Goal: Task Accomplishment & Management: Complete application form

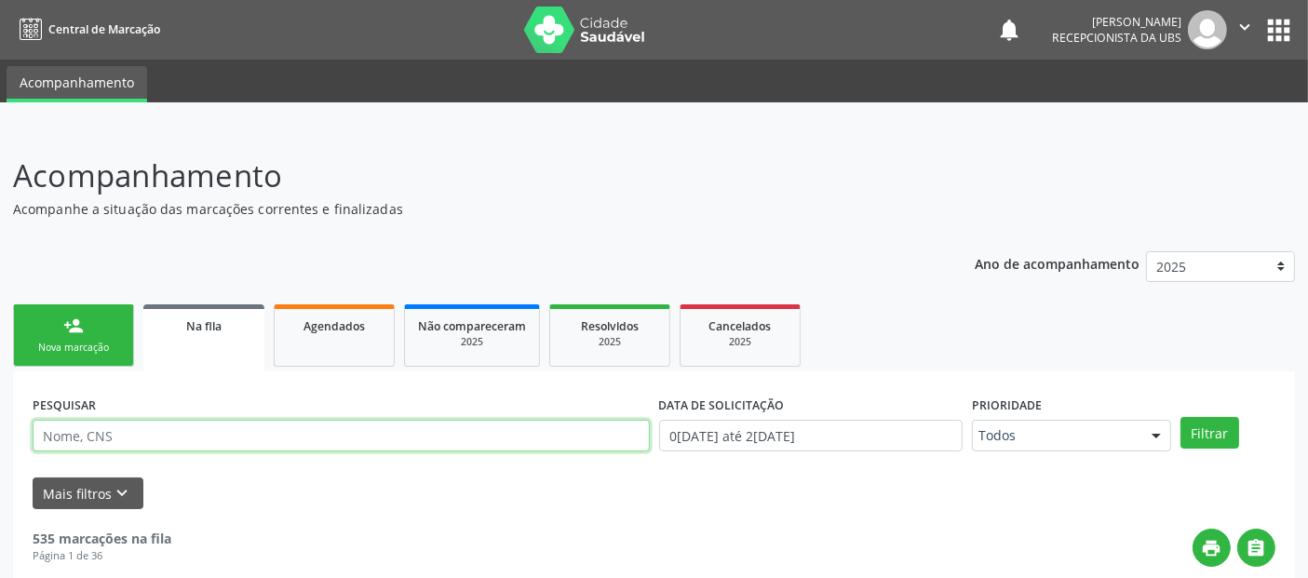
click at [249, 430] on input "text" at bounding box center [341, 436] width 617 height 32
type input "RAIMUNDO"
click at [1180, 417] on button "Filtrar" at bounding box center [1209, 433] width 59 height 32
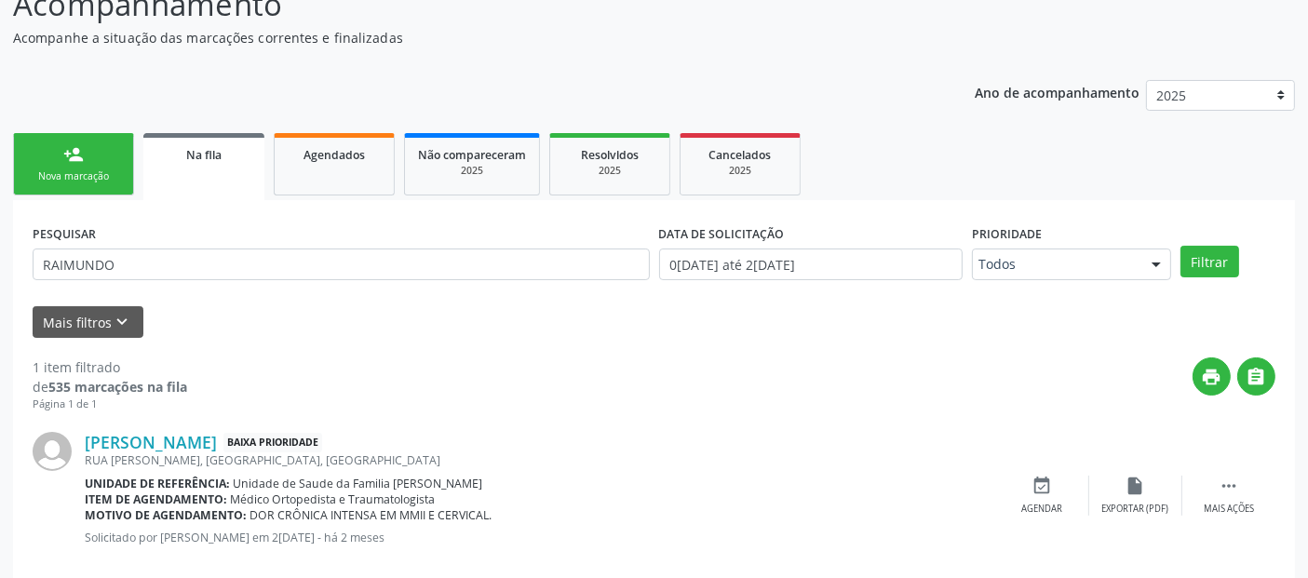
scroll to position [202, 0]
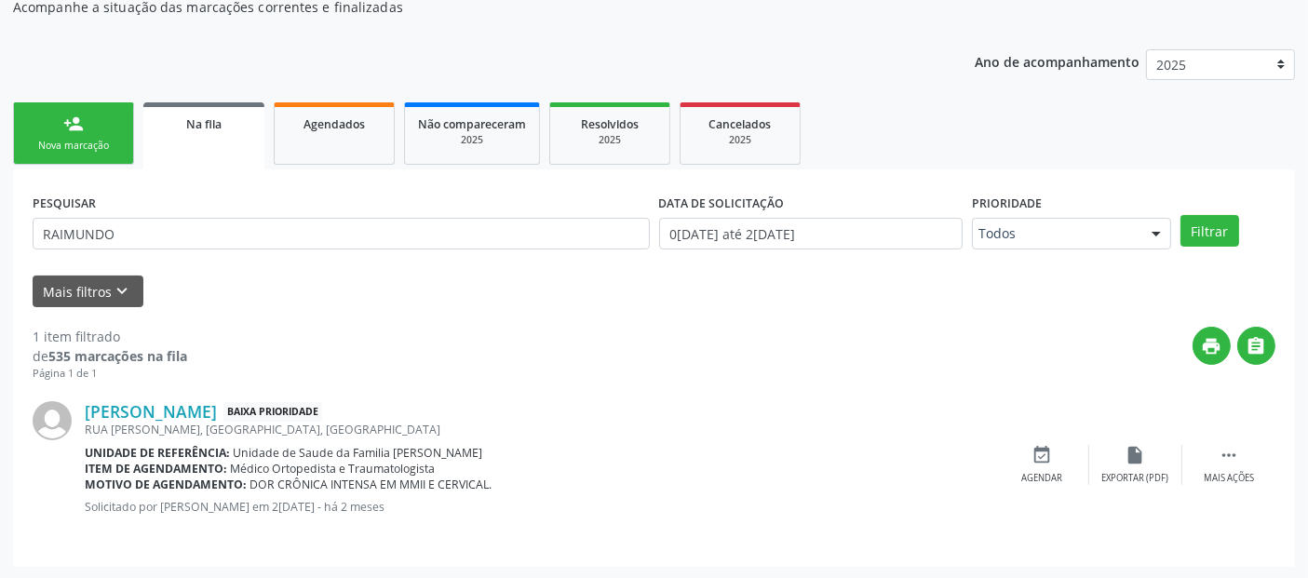
click at [616, 514] on div "Raimundo Herenaldo dos Santos Baixa Prioridade RUA DONINA BARBOSA, SN, Massague…" at bounding box center [540, 464] width 911 height 127
click at [111, 93] on div "Ano de acompanhamento 2025 person_add Nova marcação Na fila Agendados Não compa…" at bounding box center [654, 301] width 1282 height 531
click at [107, 111] on link "person_add Nova marcação" at bounding box center [73, 133] width 121 height 62
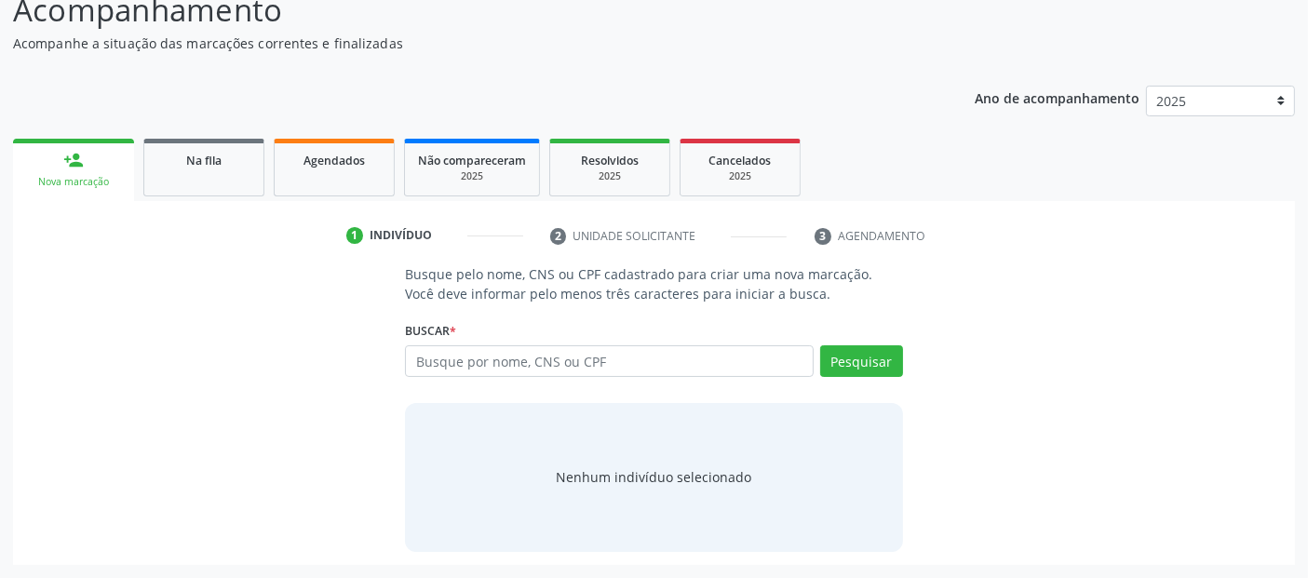
scroll to position [164, 0]
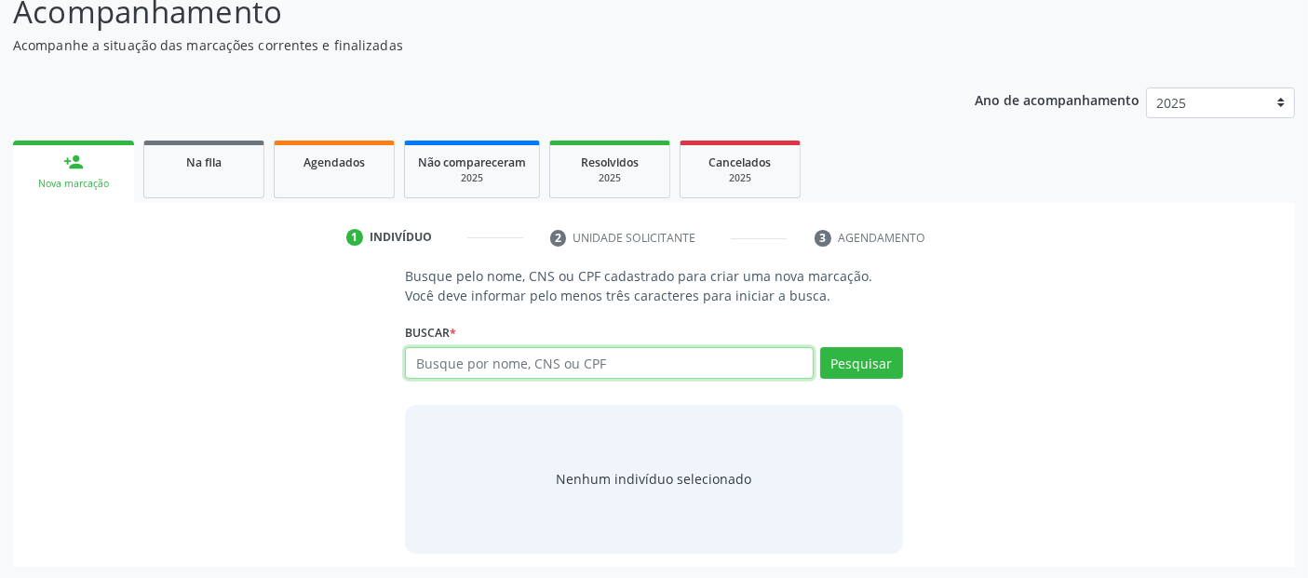
click at [553, 363] on input "text" at bounding box center [609, 363] width 408 height 32
type input "704107190120579"
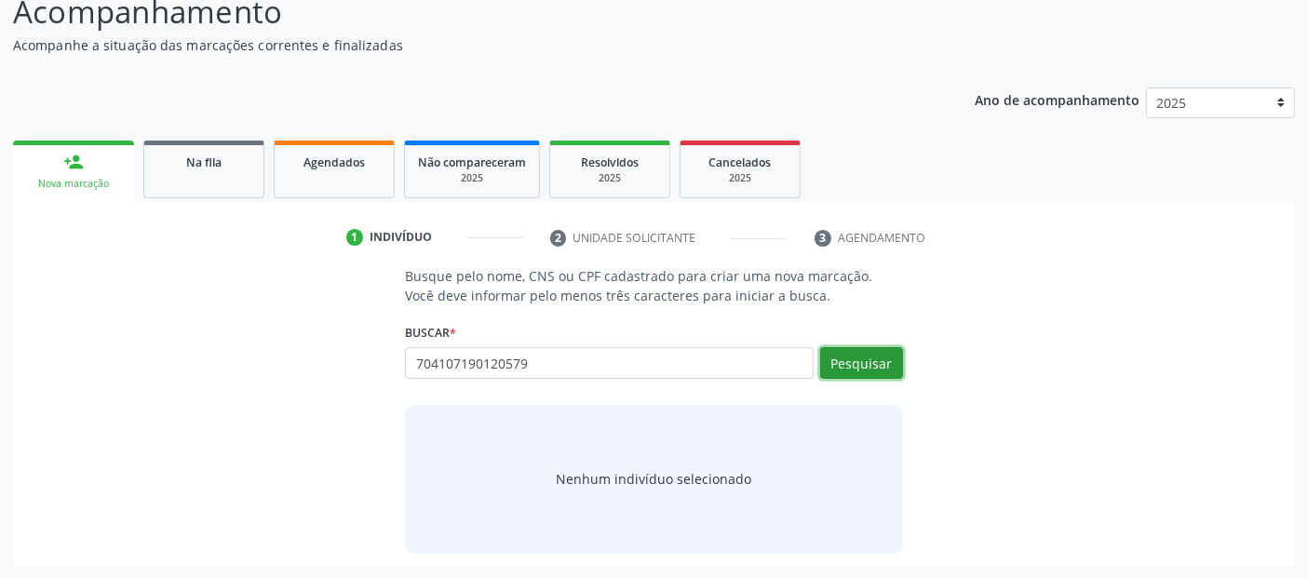
click at [880, 370] on button "Pesquisar" at bounding box center [861, 363] width 83 height 32
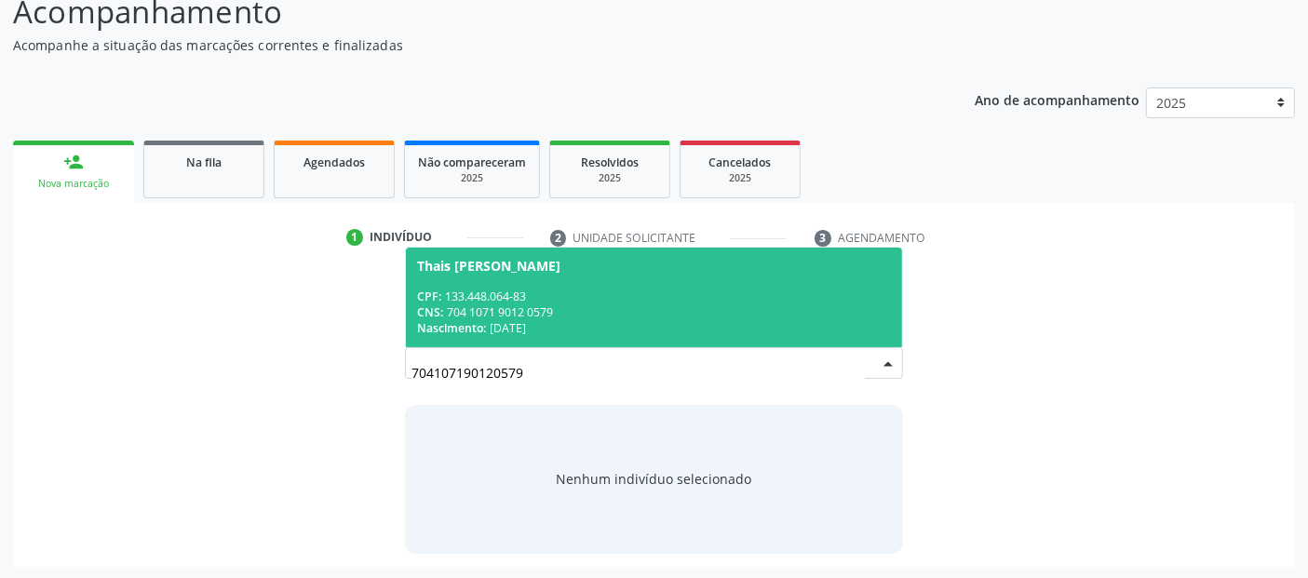
click at [805, 290] on div "CPF: 133.448.064-83" at bounding box center [653, 297] width 473 height 16
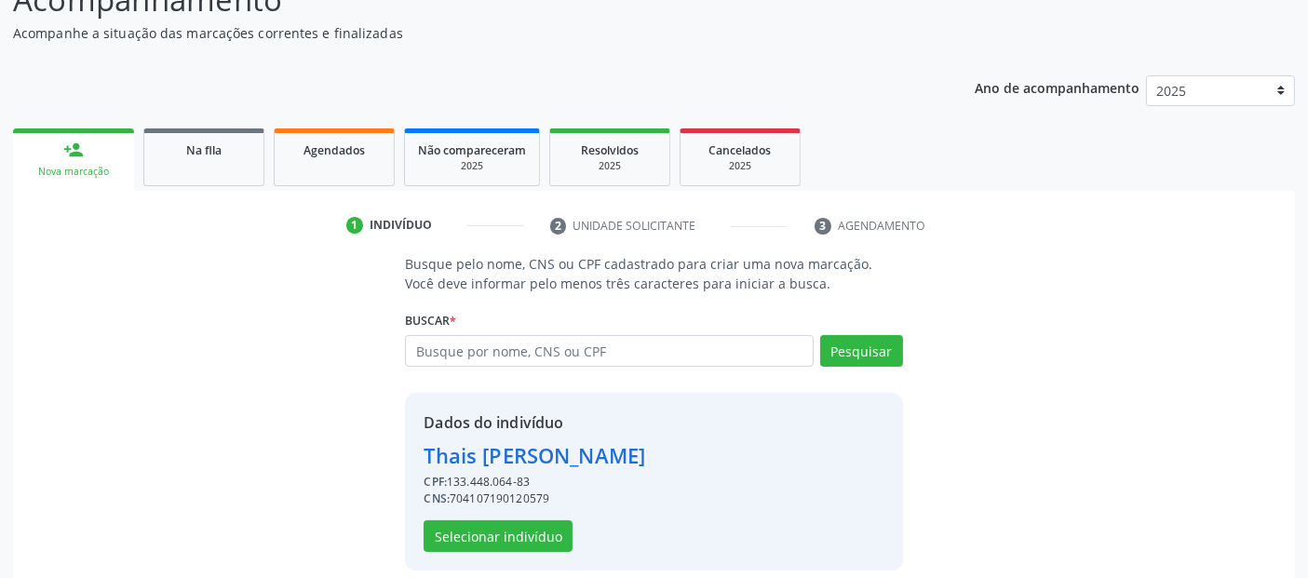
scroll to position [192, 0]
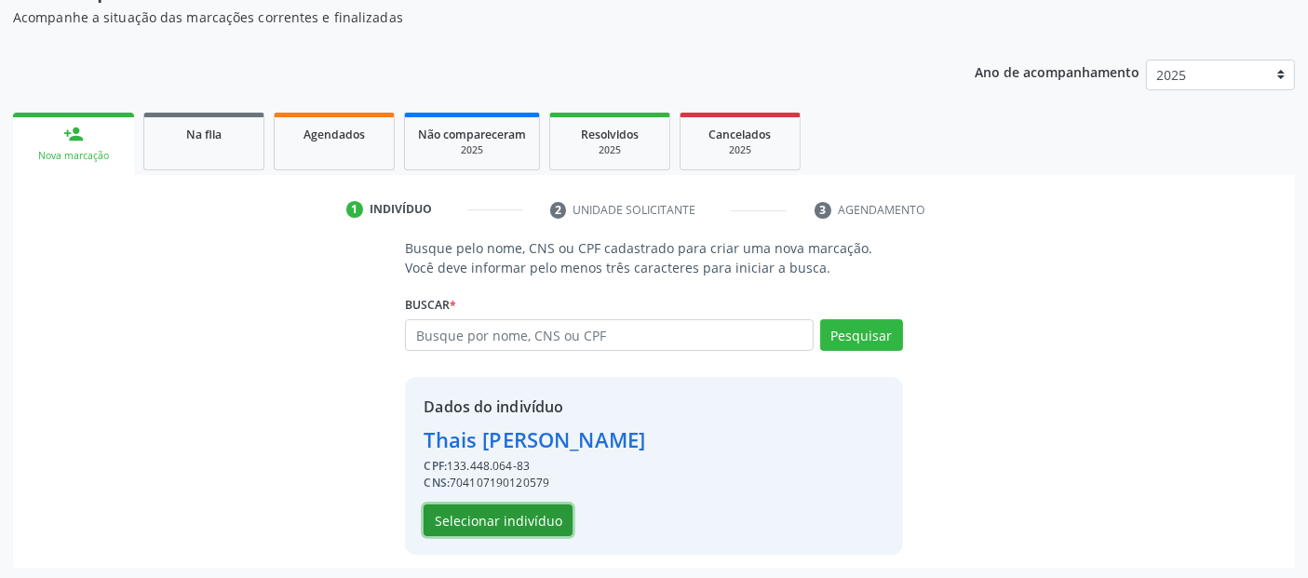
click at [477, 518] on button "Selecionar indivíduo" at bounding box center [498, 520] width 149 height 32
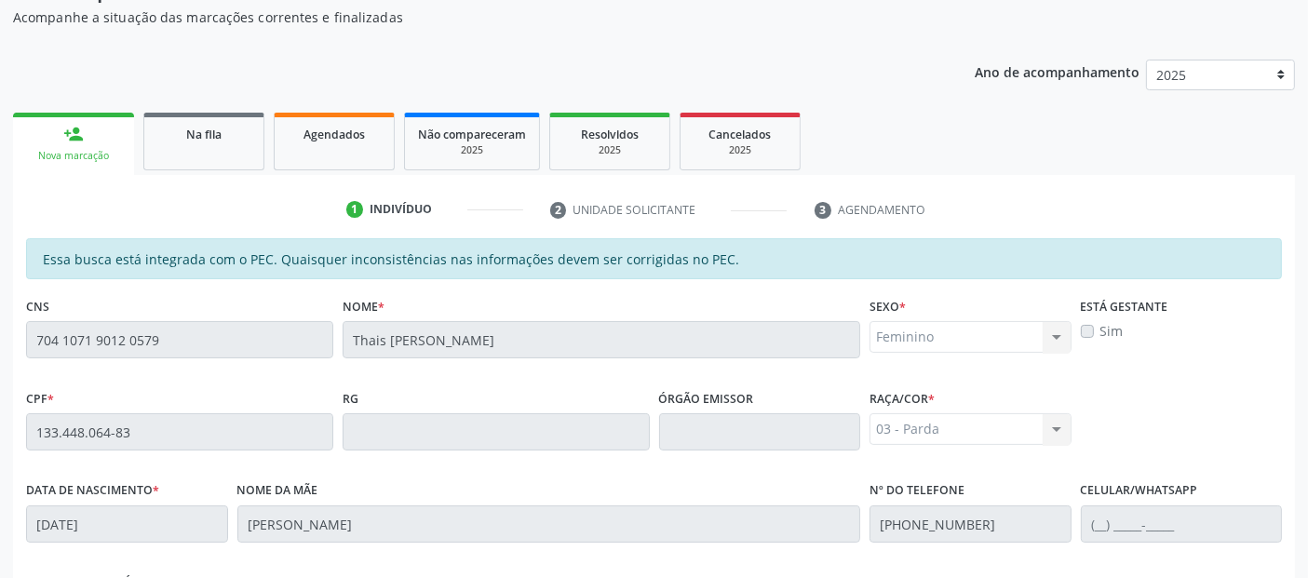
scroll to position [508, 0]
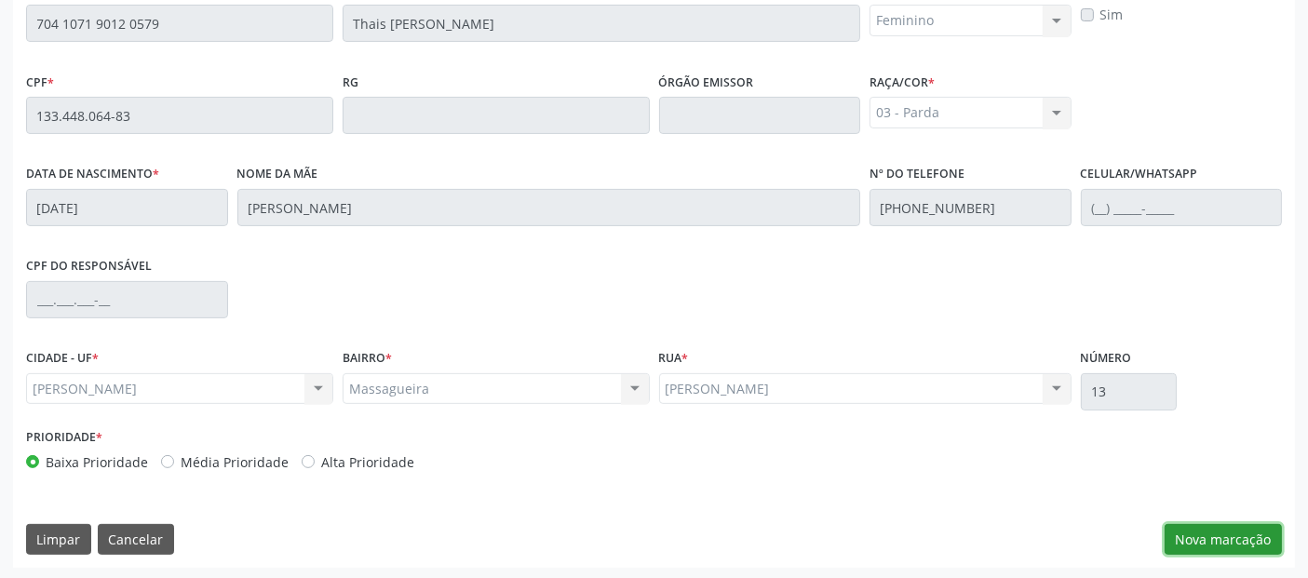
click at [1207, 534] on button "Nova marcação" at bounding box center [1222, 540] width 117 height 32
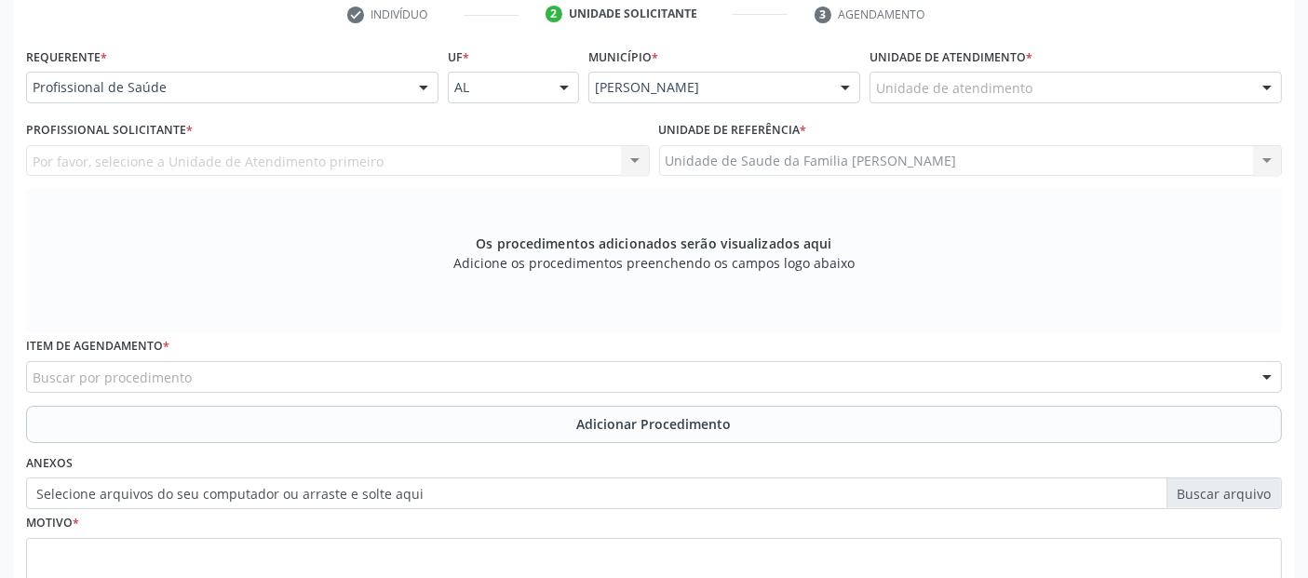
scroll to position [362, 0]
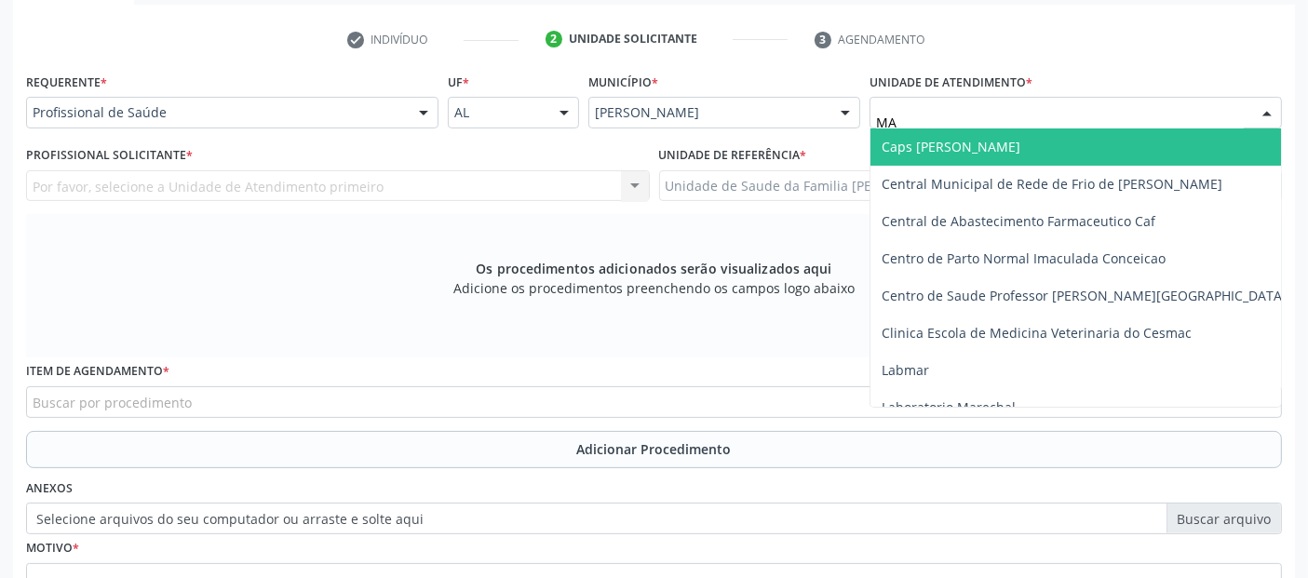
type input "MAS"
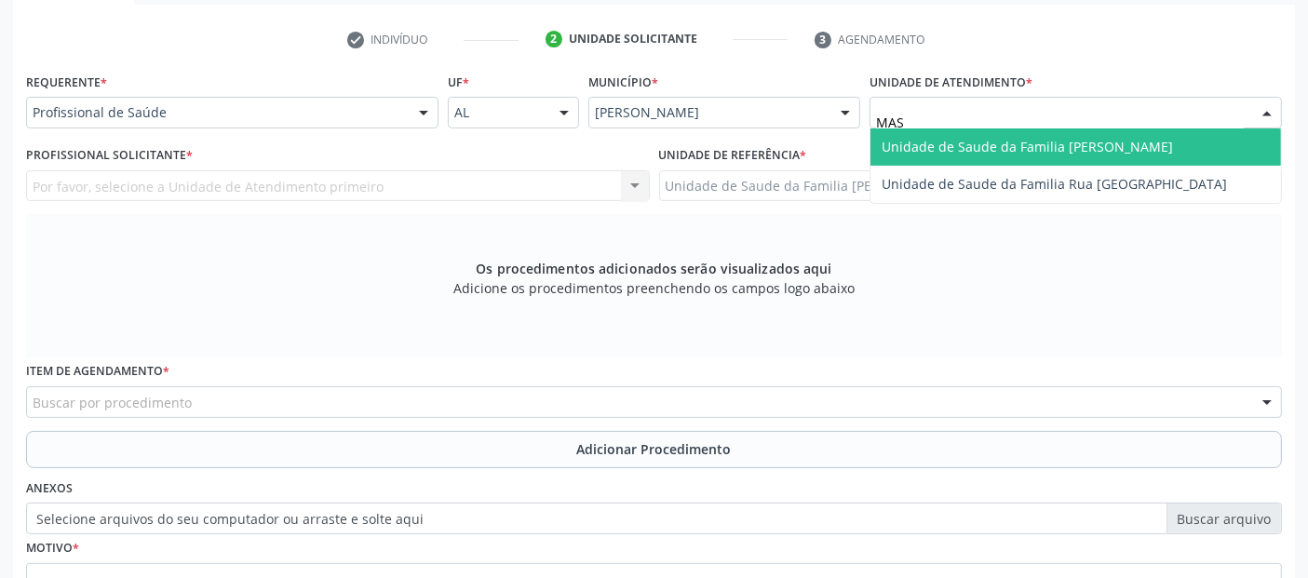
click at [991, 131] on span "Unidade de Saude da Familia [PERSON_NAME]" at bounding box center [1075, 146] width 410 height 37
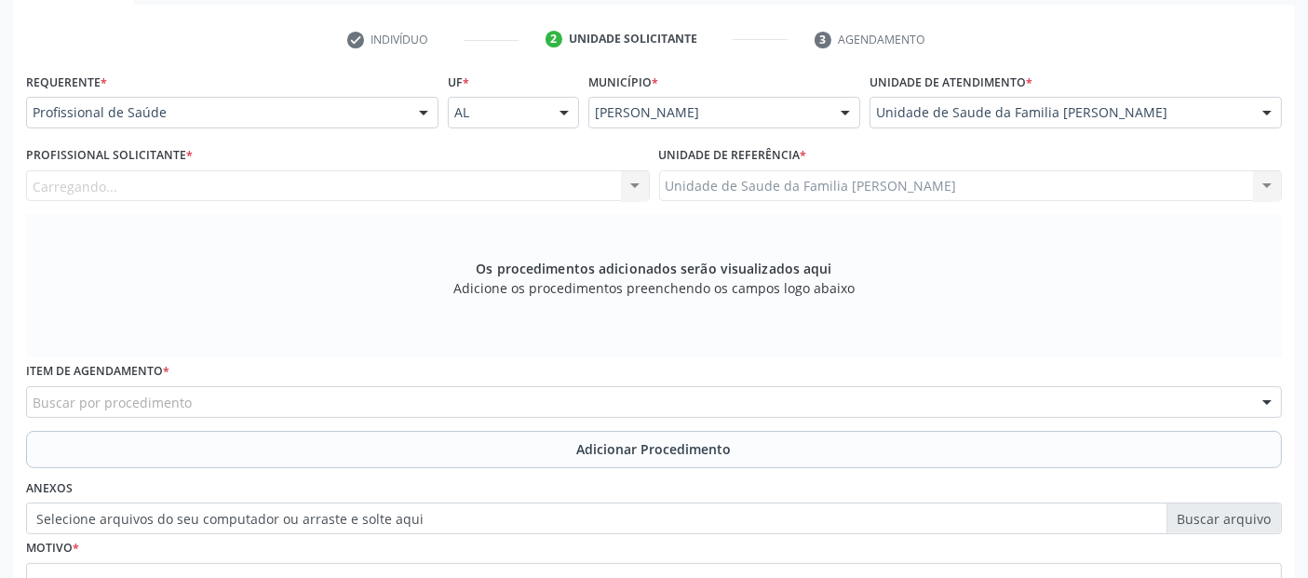
click at [259, 188] on div "Carregando... Nenhum resultado encontrado para: " " Não há nenhuma opção para s…" at bounding box center [338, 186] width 624 height 32
click at [259, 188] on div "Profissional solicitante" at bounding box center [338, 186] width 624 height 32
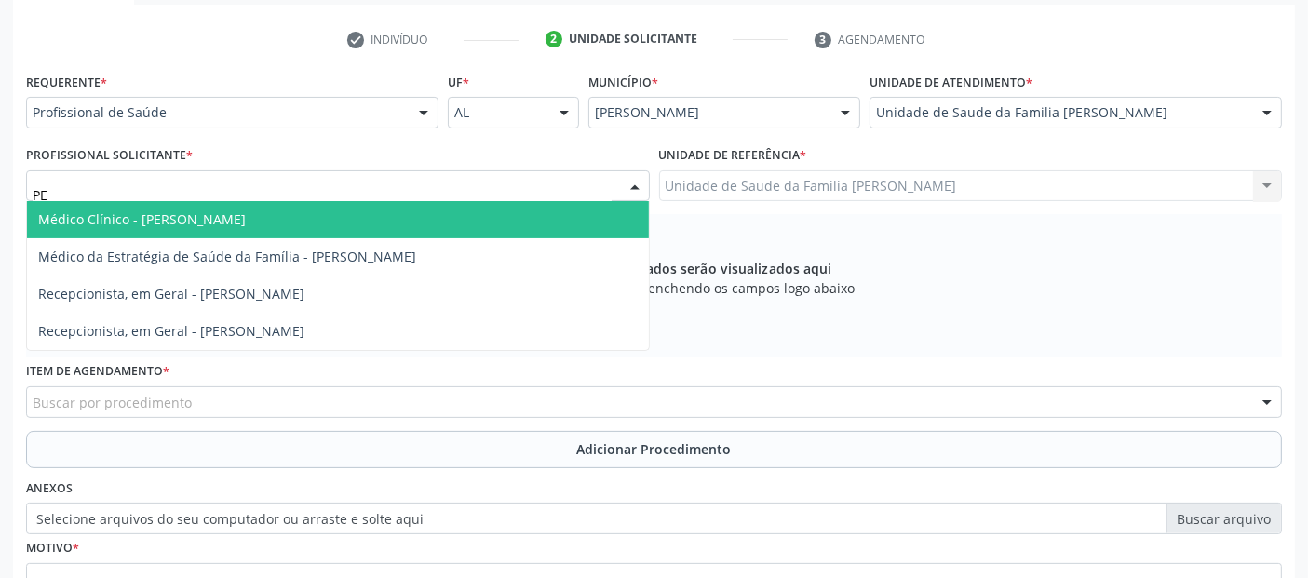
type input "PED"
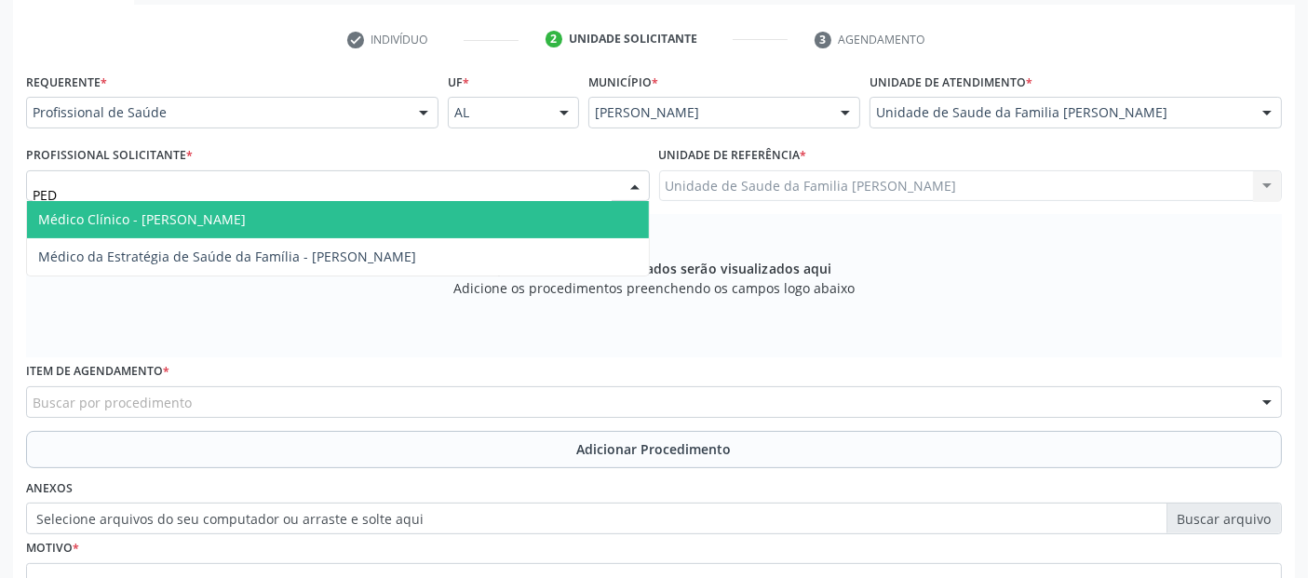
click at [521, 224] on span "Médico Clínico - Pedro Marques Barbosa" at bounding box center [338, 219] width 622 height 37
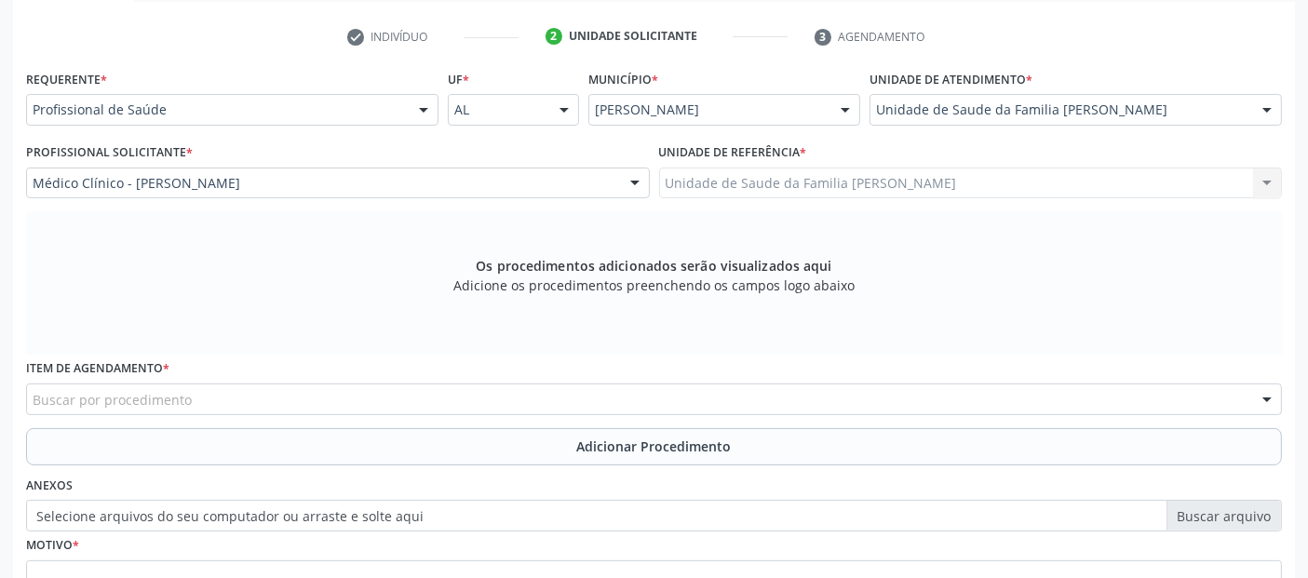
scroll to position [537, 0]
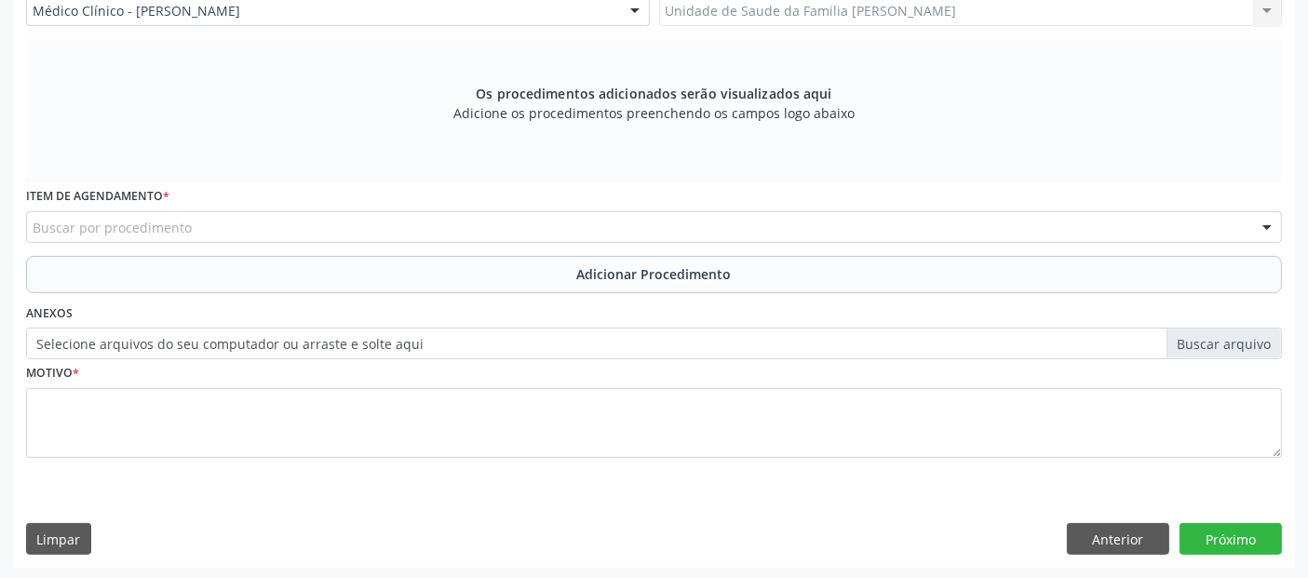
click at [503, 227] on div "Buscar por procedimento" at bounding box center [654, 227] width 1256 height 32
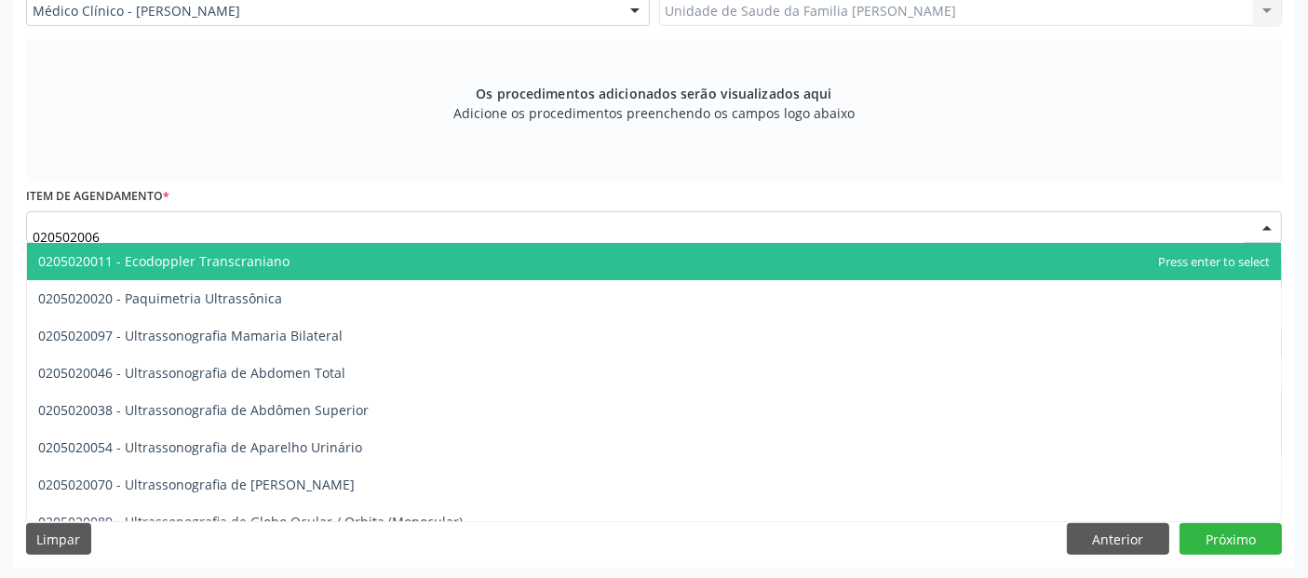
type input "0205020062"
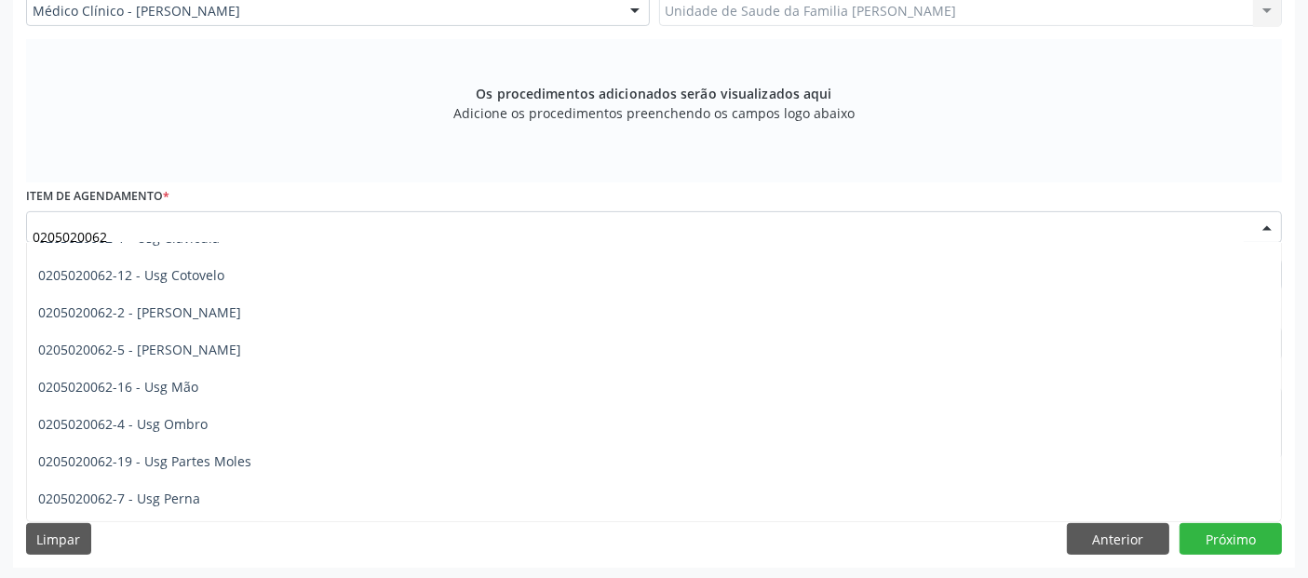
scroll to position [165, 0]
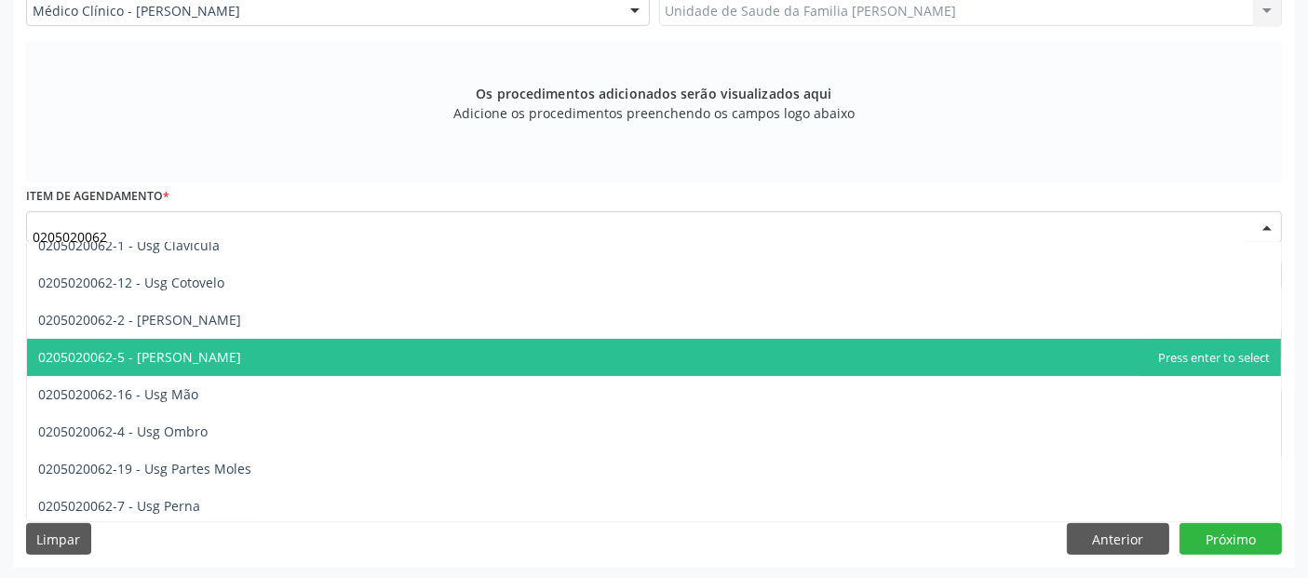
click at [258, 357] on span "0205020062-5 - Usg Joelho" at bounding box center [654, 357] width 1254 height 37
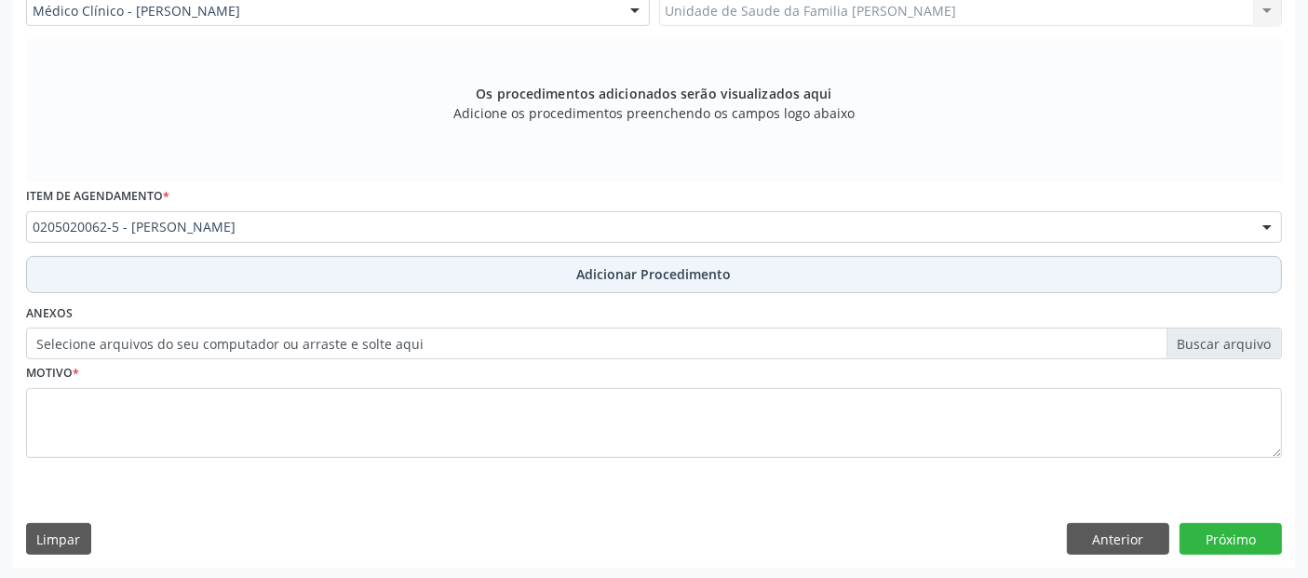
click at [505, 273] on button "Adicionar Procedimento" at bounding box center [654, 274] width 1256 height 37
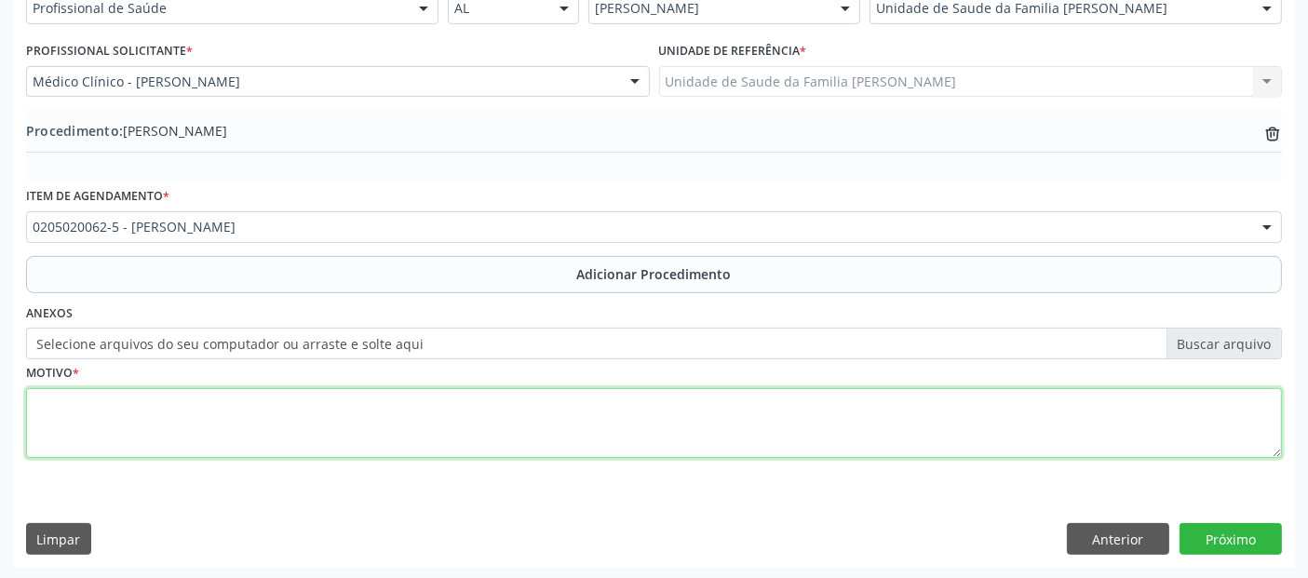
click at [420, 440] on textarea at bounding box center [654, 423] width 1256 height 71
type textarea "DOR EM REGIÃO DIREITO A/E."
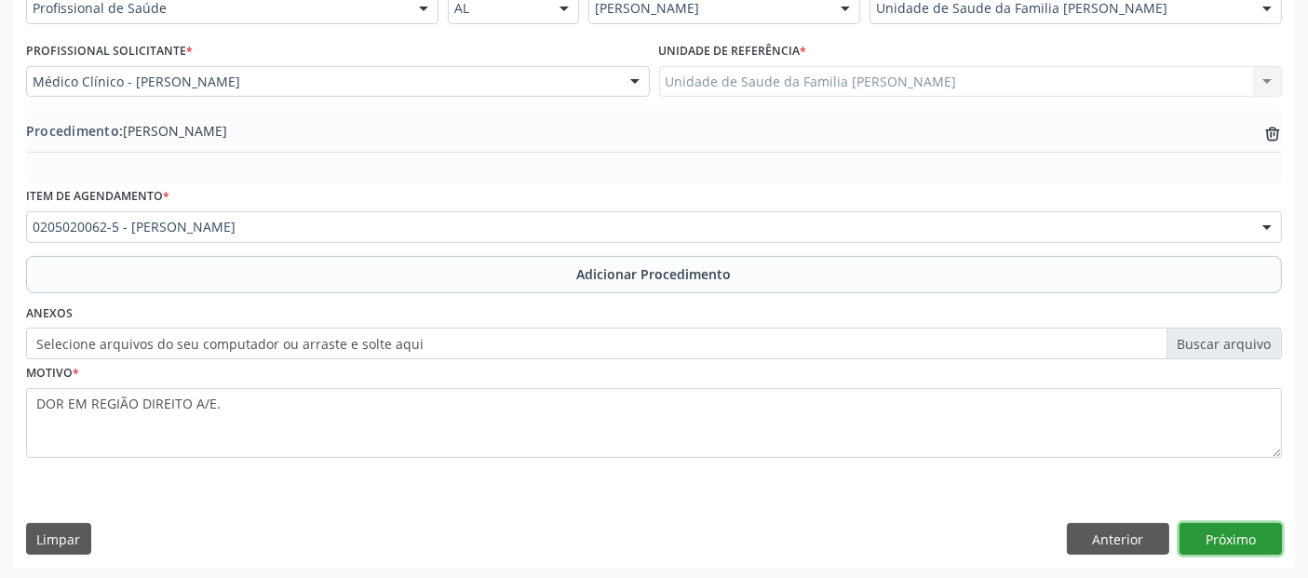
click at [1245, 529] on button "Próximo" at bounding box center [1230, 539] width 102 height 32
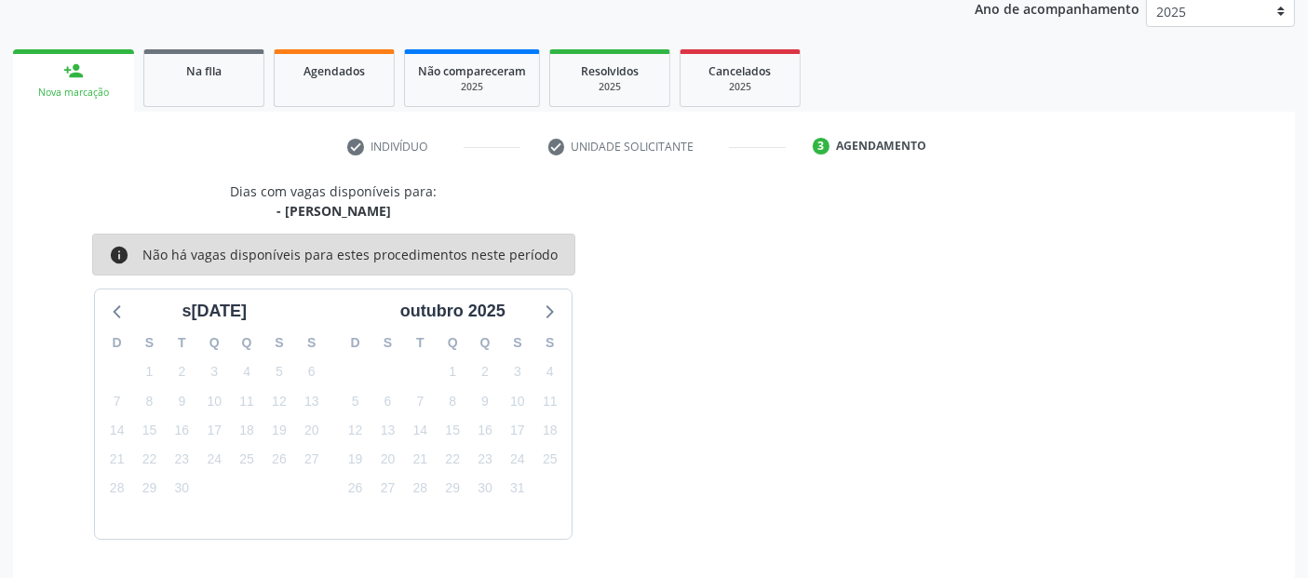
scroll to position [310, 0]
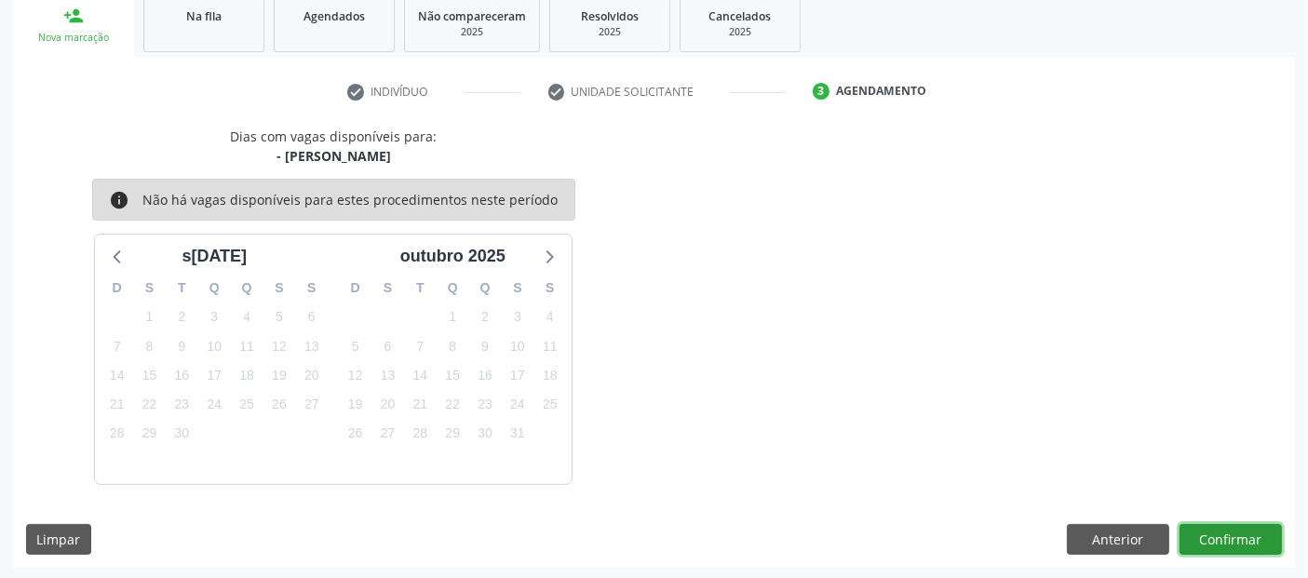
click at [1231, 528] on button "Confirmar" at bounding box center [1230, 540] width 102 height 32
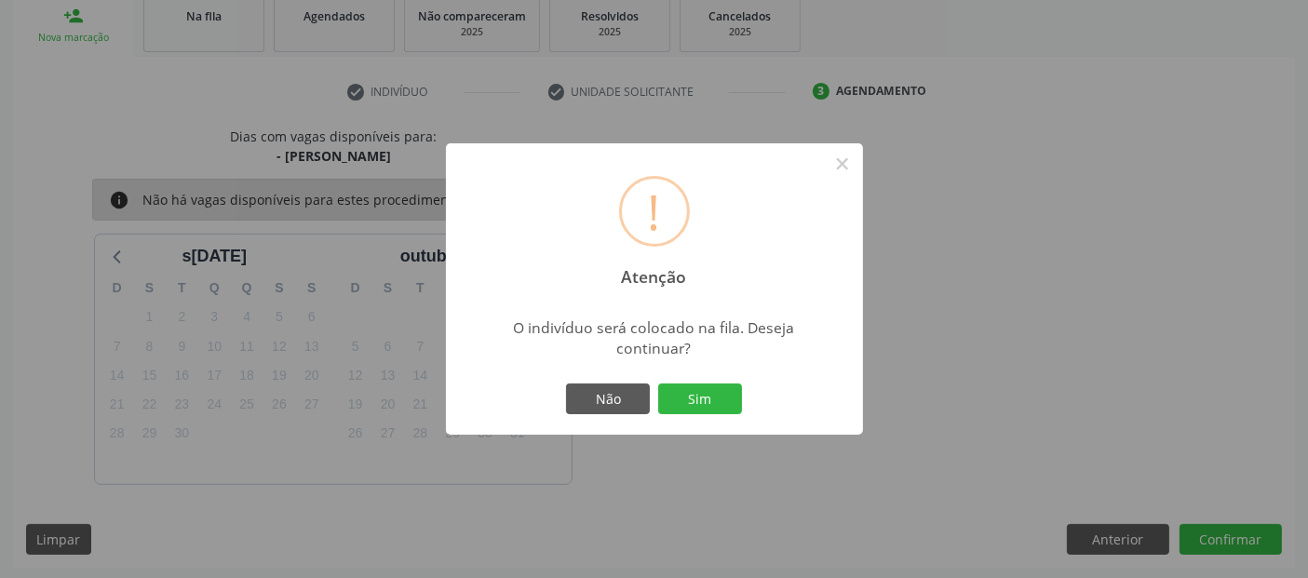
click at [715, 415] on div "Não Sim" at bounding box center [654, 399] width 184 height 39
click at [720, 409] on button "Sim" at bounding box center [700, 399] width 84 height 32
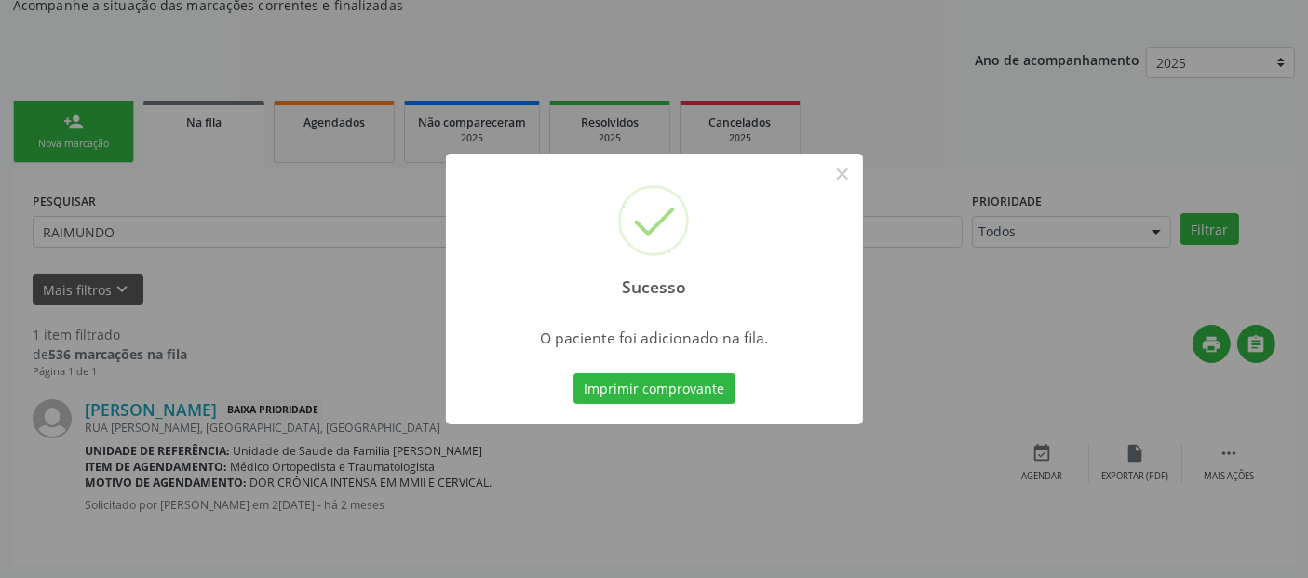
scroll to position [61, 0]
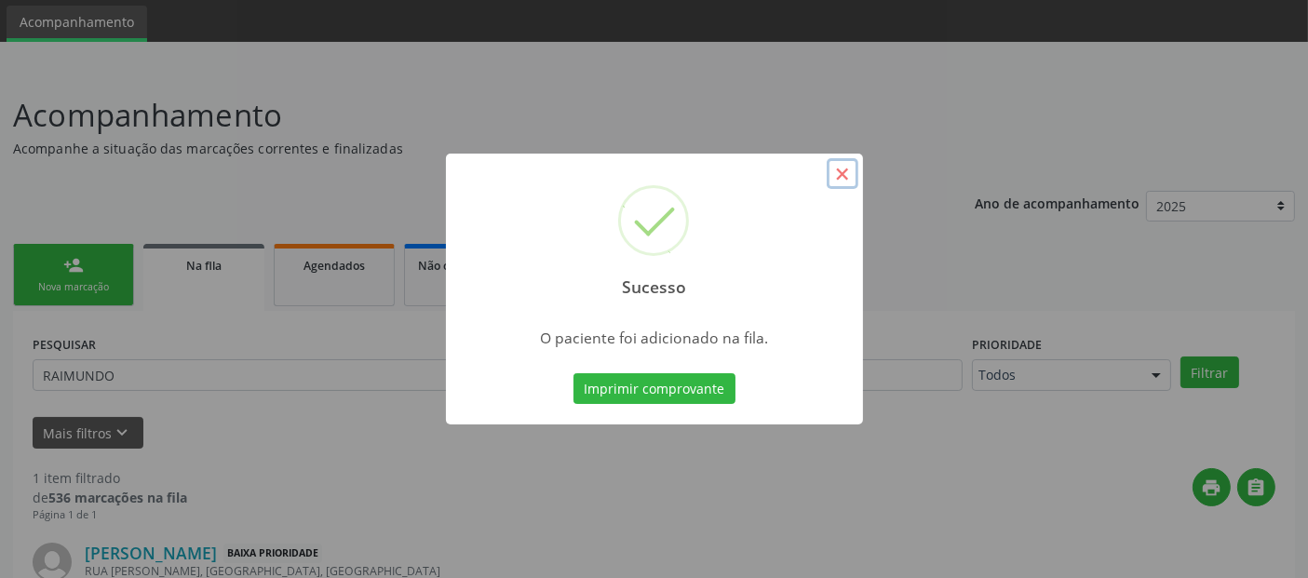
click at [849, 185] on button "×" at bounding box center [843, 174] width 32 height 32
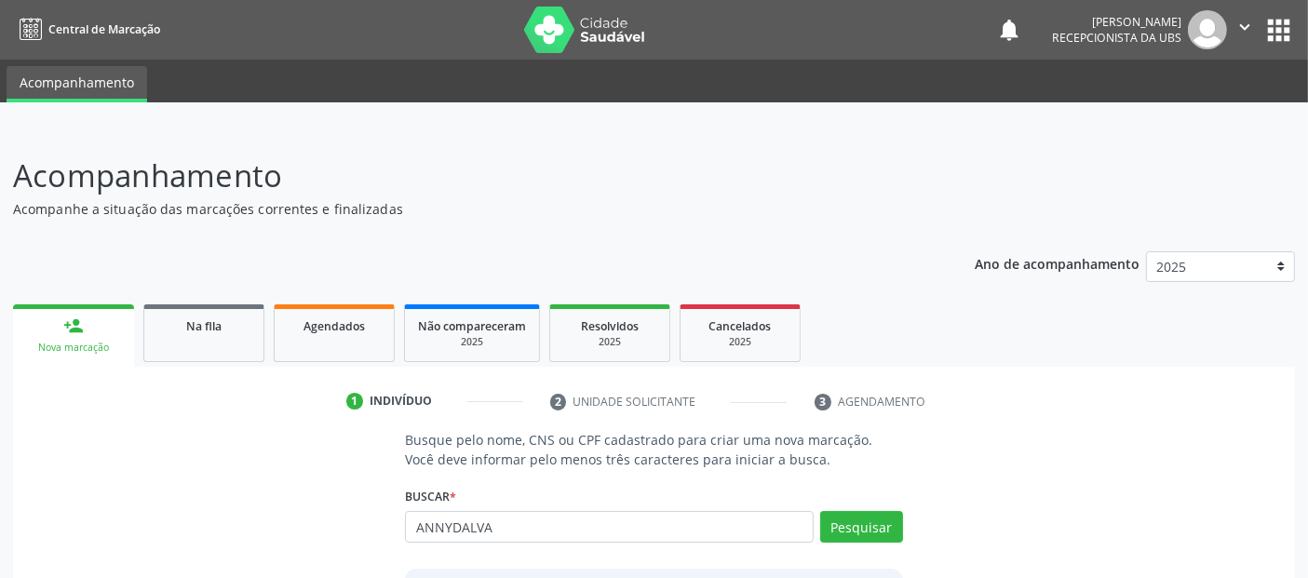
type input "ANNYDALVA"
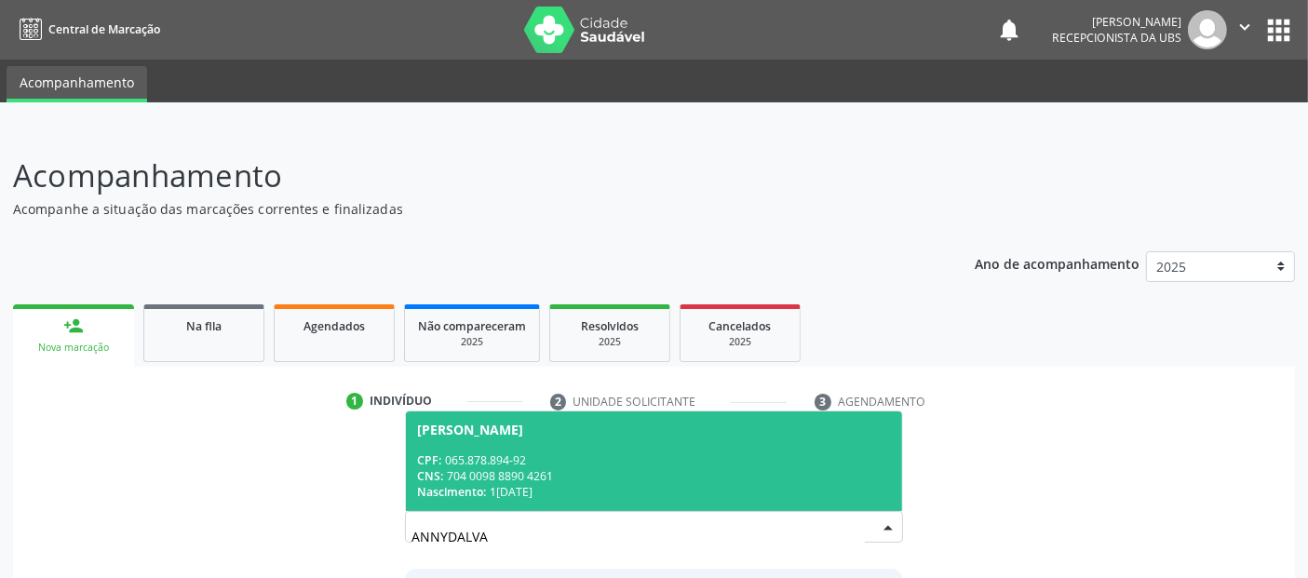
click at [696, 439] on span "[PERSON_NAME] CPF: 065.878.894-92 CNS: 704 0098 8890 4261 Nascimento: 1[DATE]" at bounding box center [653, 461] width 495 height 100
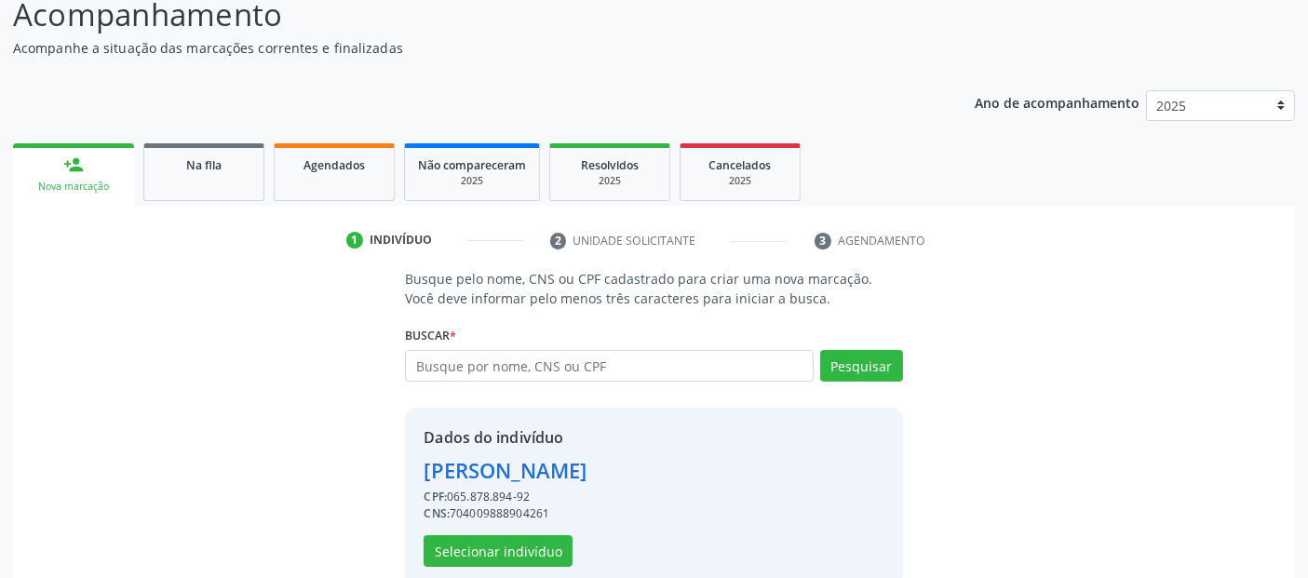
scroll to position [192, 0]
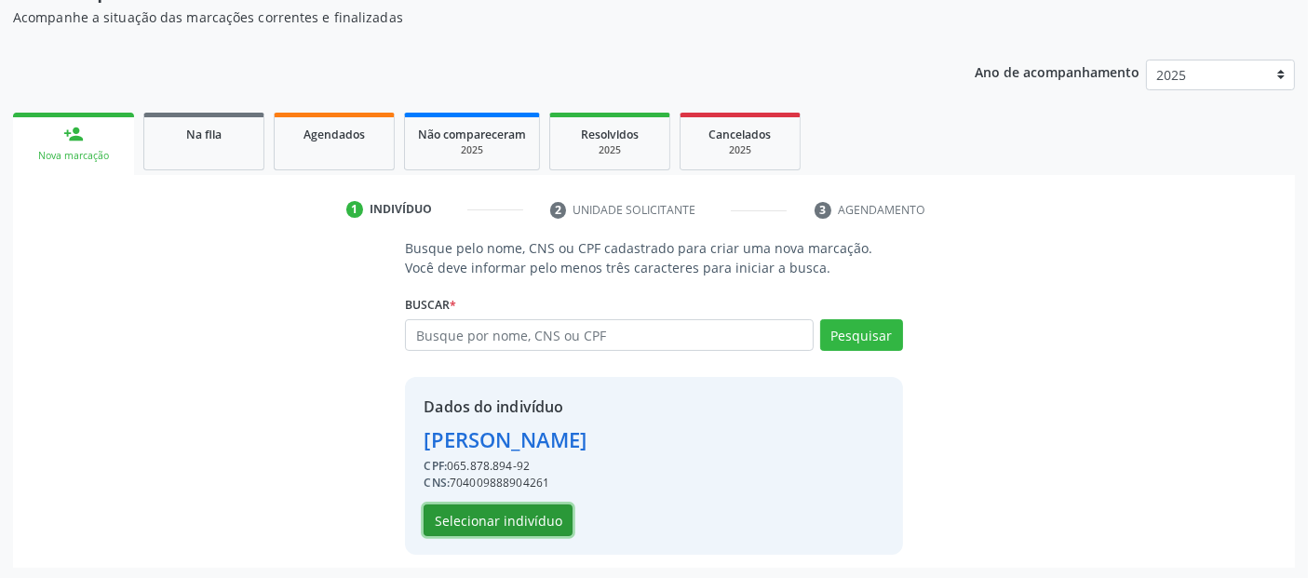
click at [509, 522] on button "Selecionar indivíduo" at bounding box center [498, 520] width 149 height 32
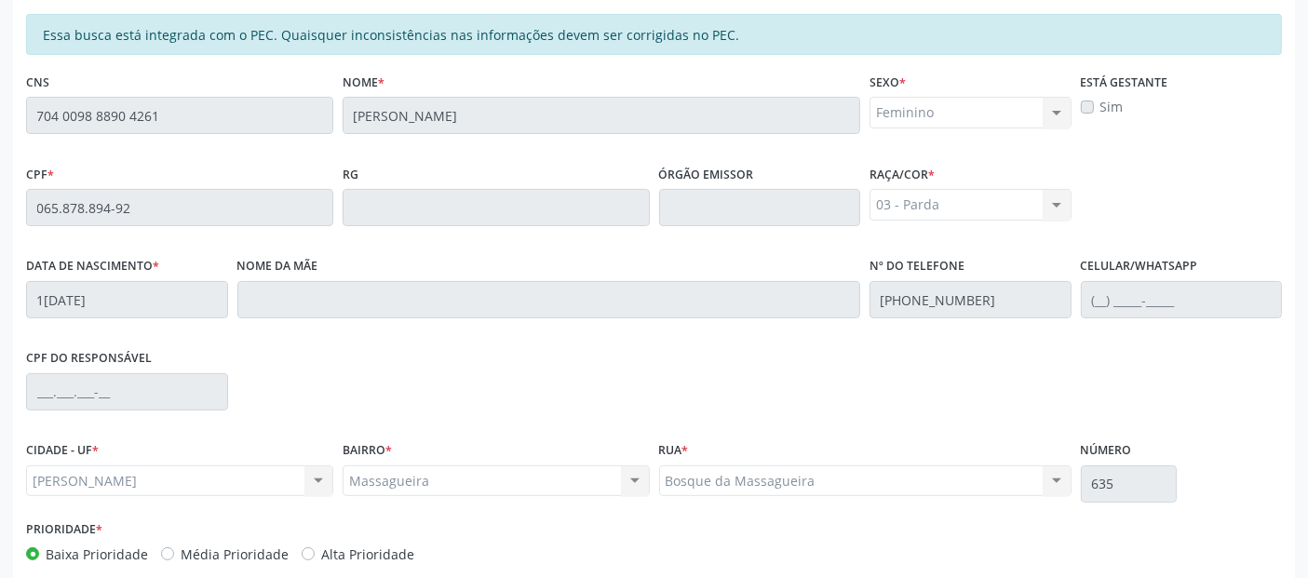
scroll to position [508, 0]
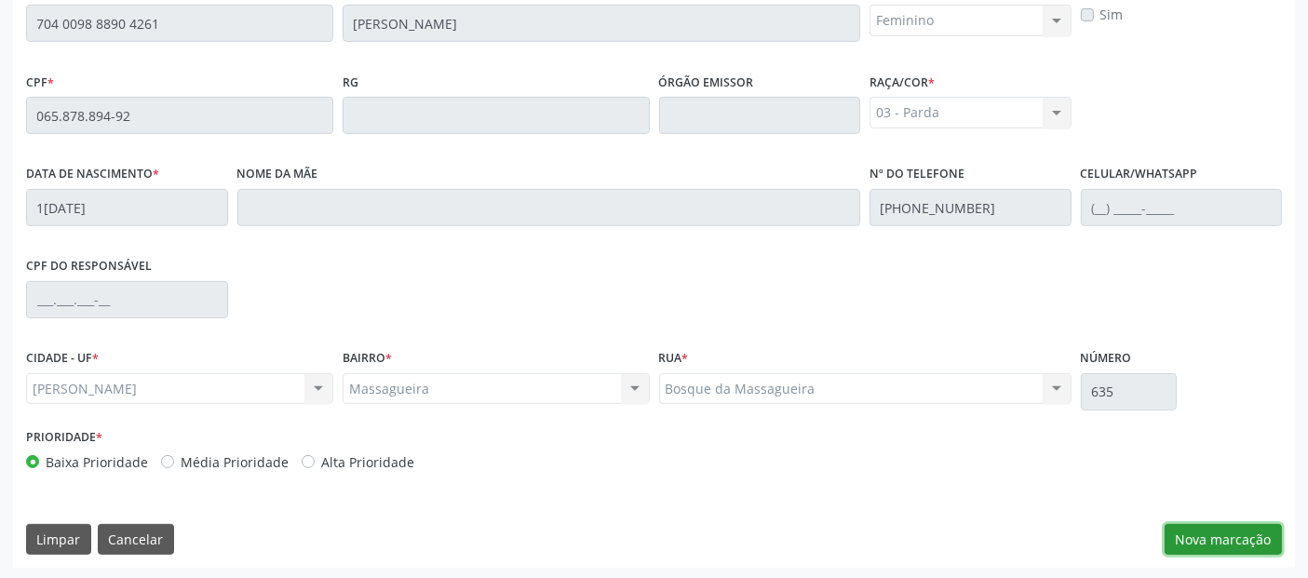
click at [1177, 524] on button "Nova marcação" at bounding box center [1222, 540] width 117 height 32
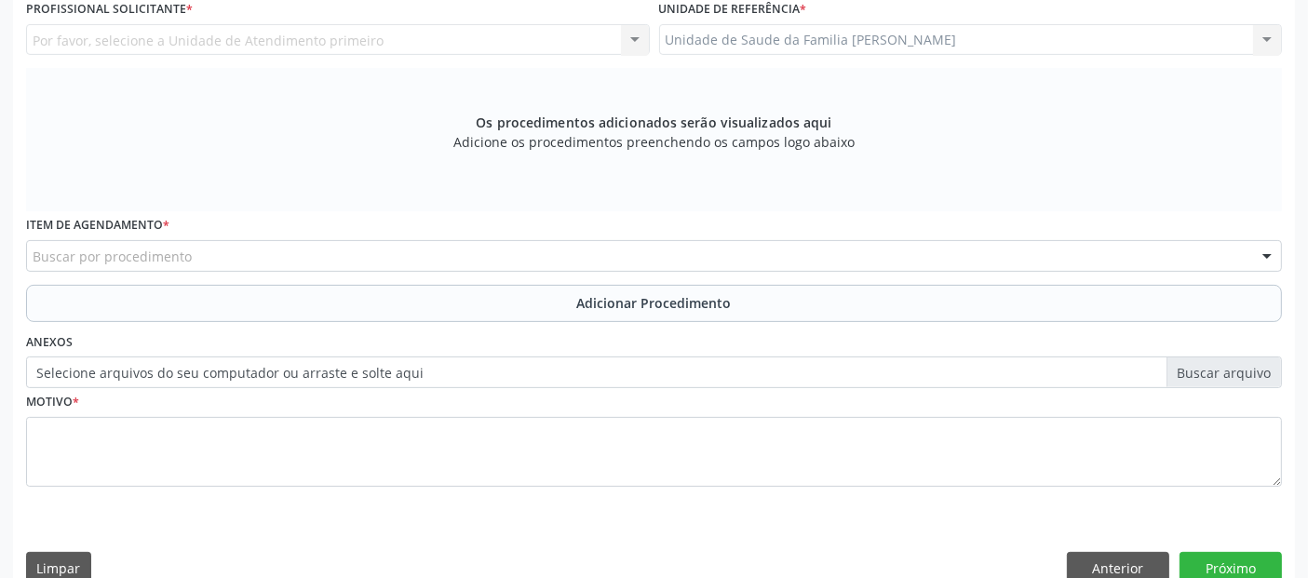
click at [832, 240] on div "Buscar por procedimento" at bounding box center [654, 256] width 1256 height 32
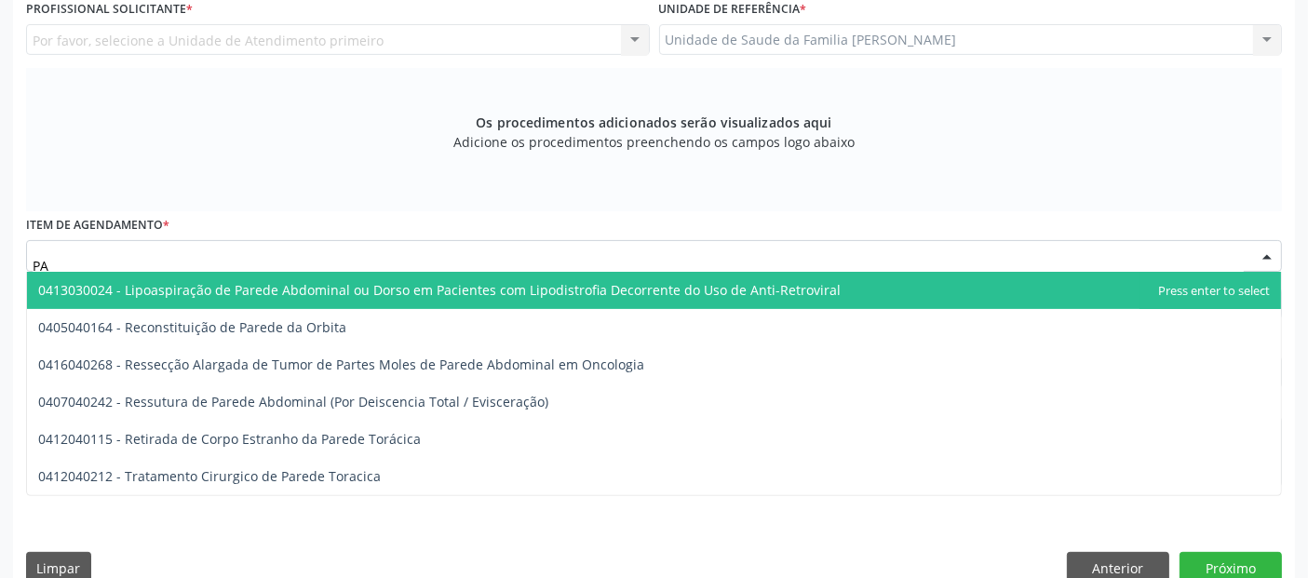
type input "P"
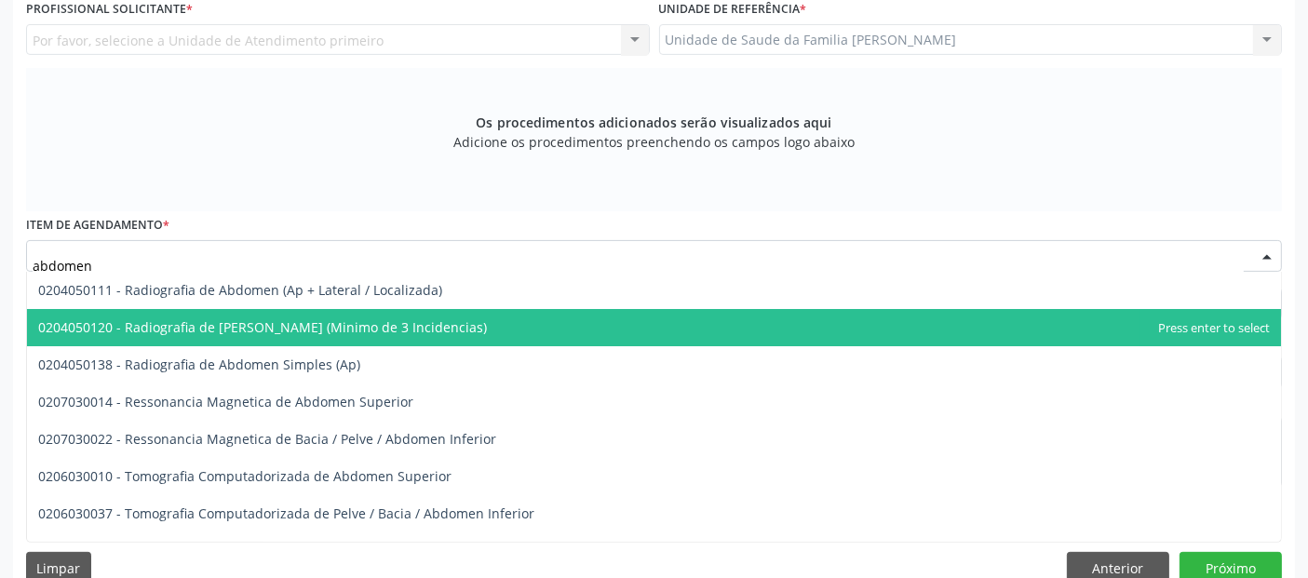
scroll to position [27, 0]
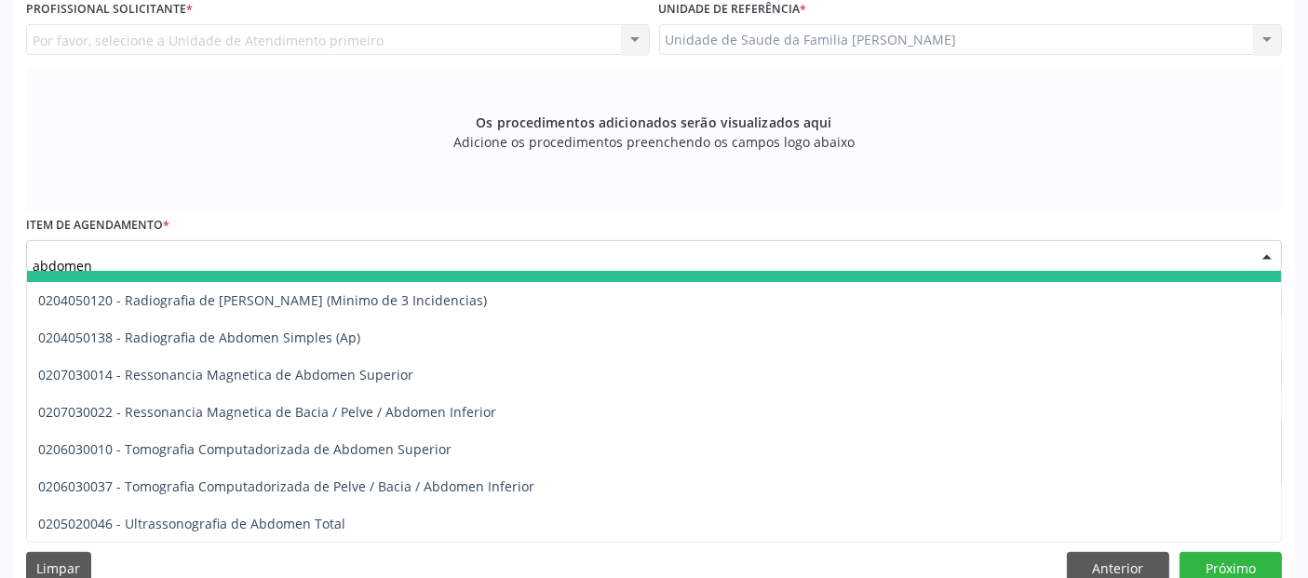
click at [426, 263] on input "abdomen" at bounding box center [638, 265] width 1211 height 37
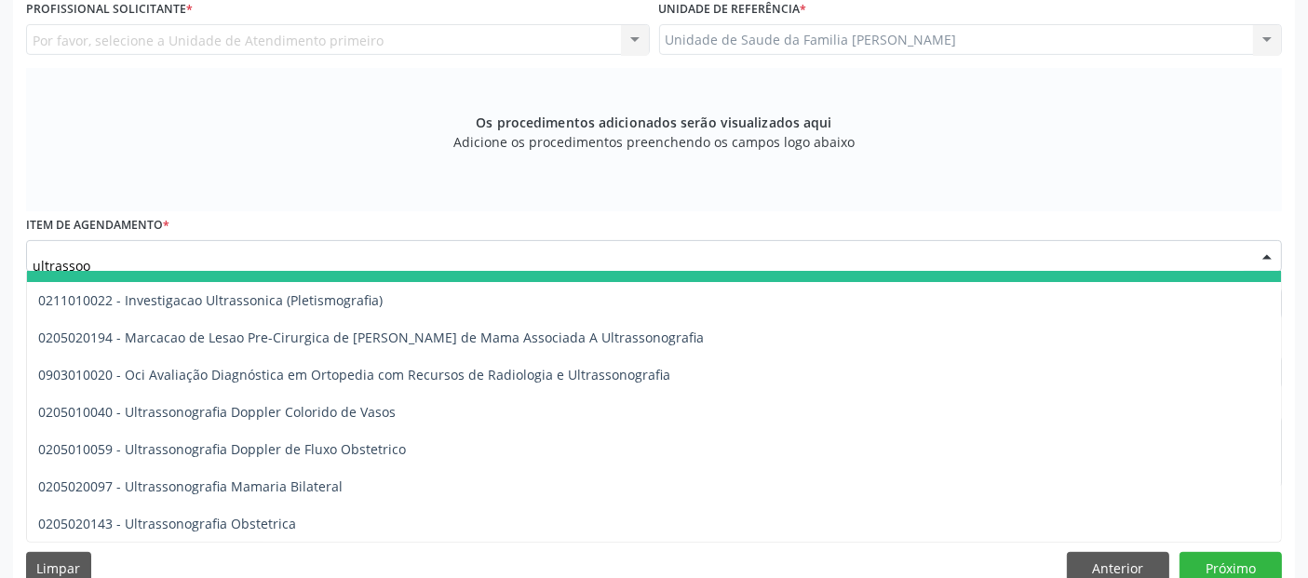
scroll to position [0, 0]
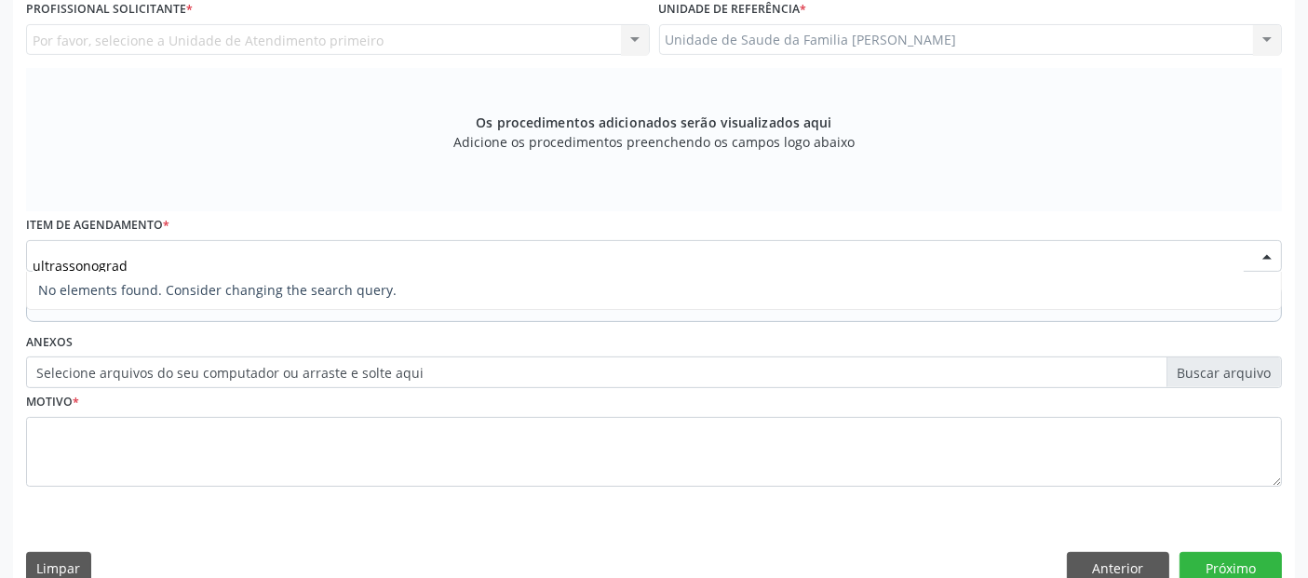
type input "ultrassonogra"
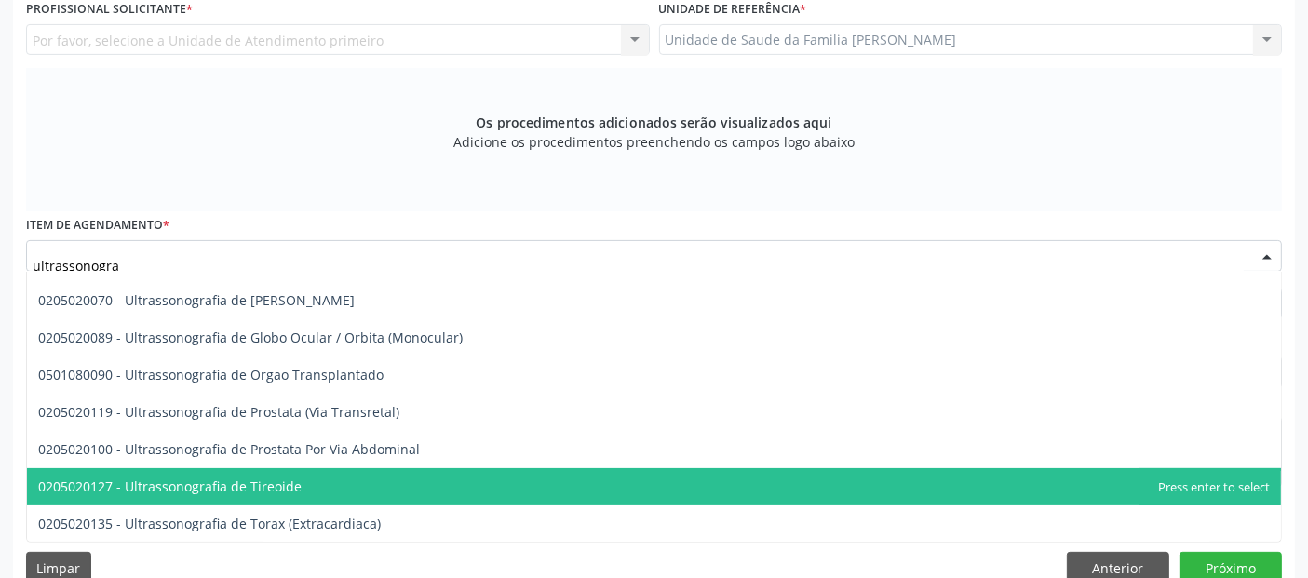
scroll to position [509, 0]
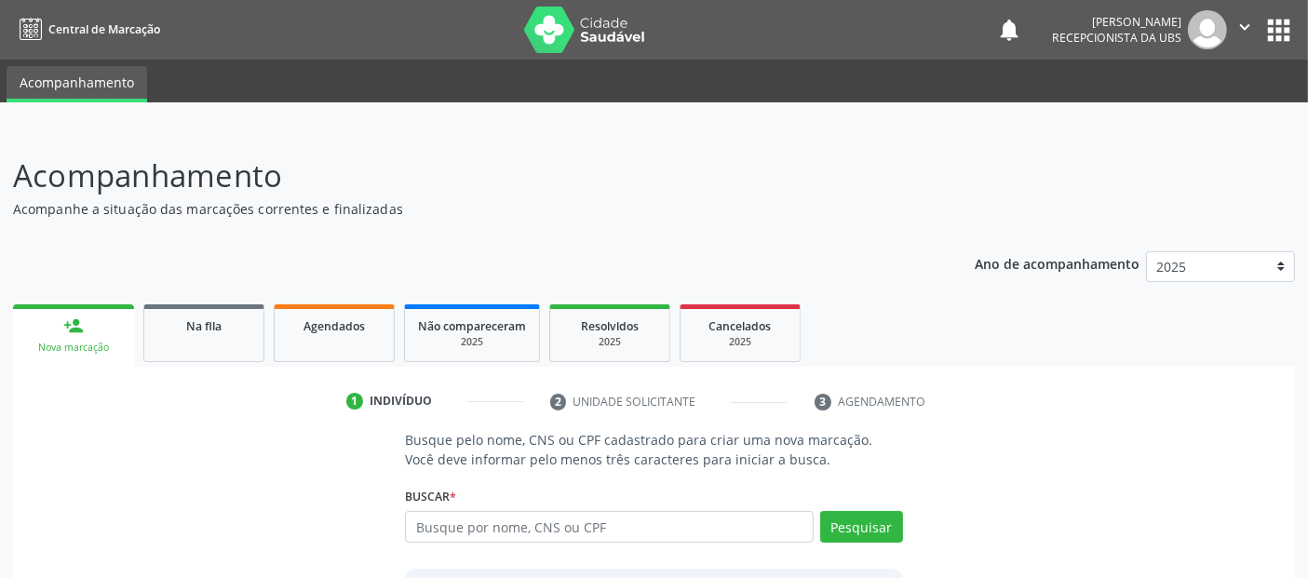
click at [538, 537] on input "text" at bounding box center [609, 527] width 408 height 32
type input "701003836753696"
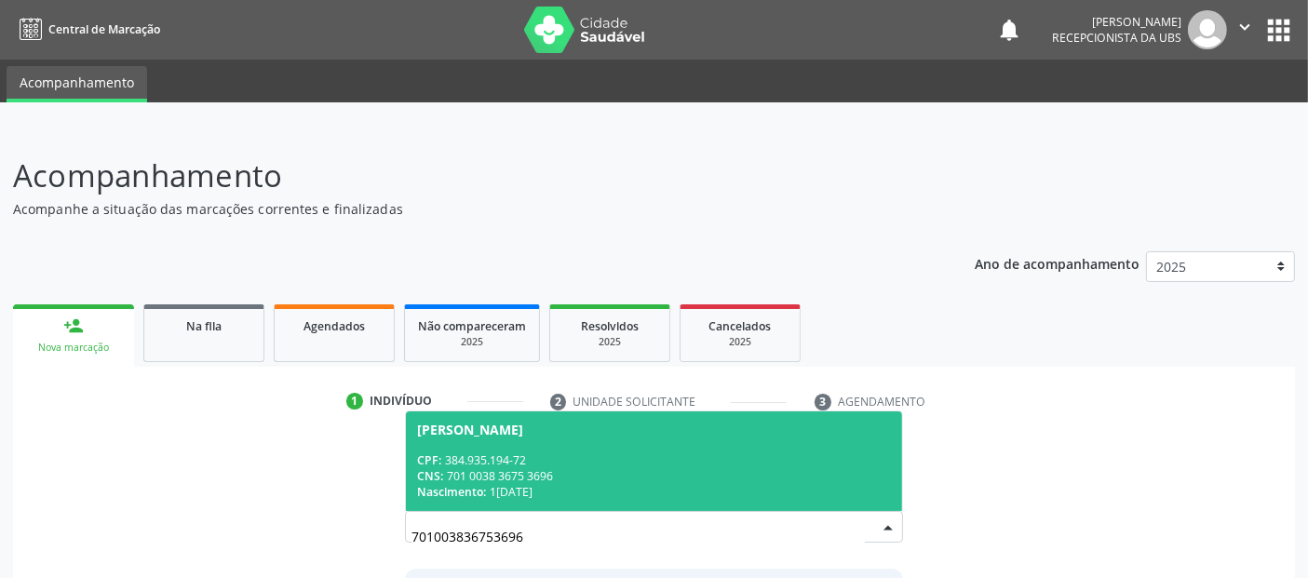
click at [839, 468] on div "CNS: 701 0038 3675 3696" at bounding box center [653, 476] width 473 height 16
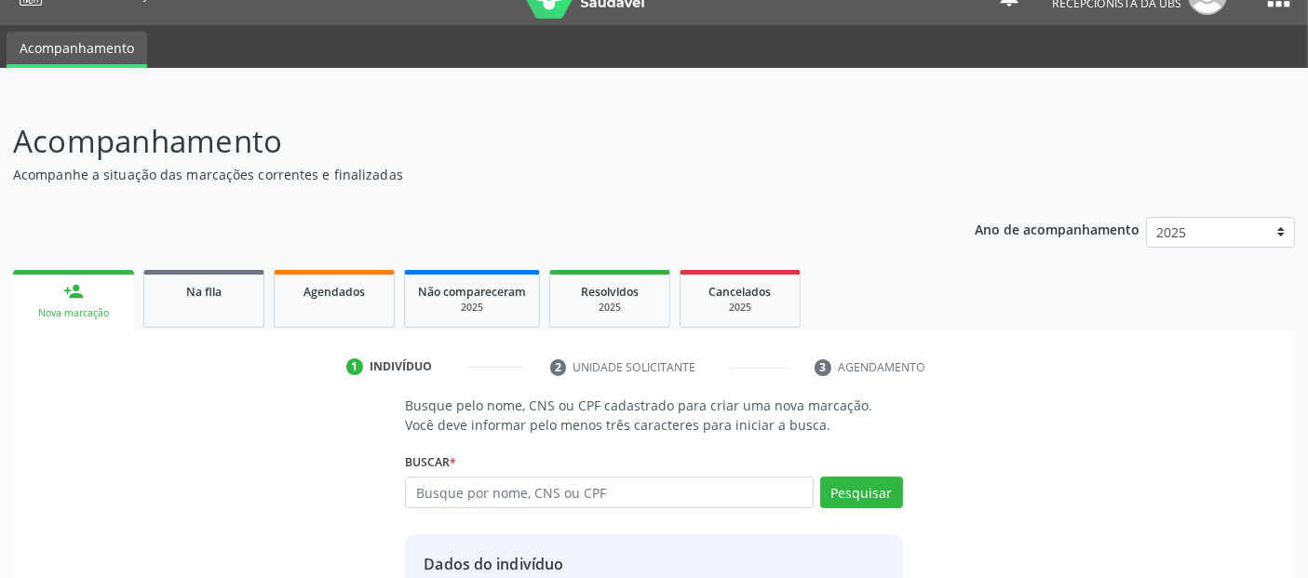
scroll to position [192, 0]
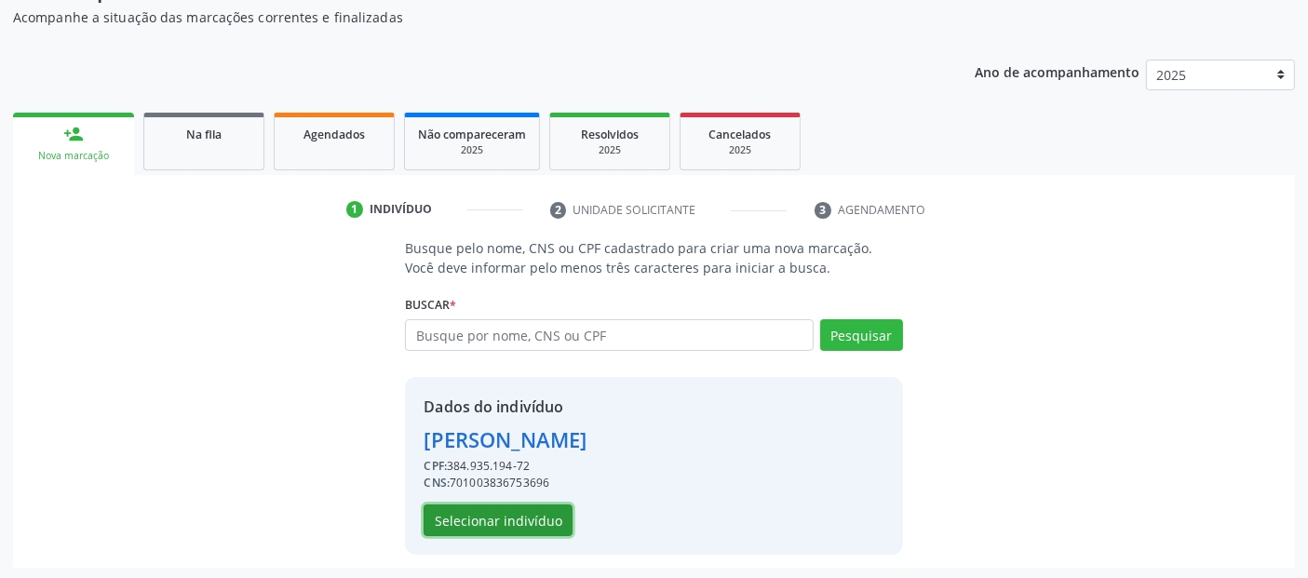
click at [486, 530] on button "Selecionar indivíduo" at bounding box center [498, 520] width 149 height 32
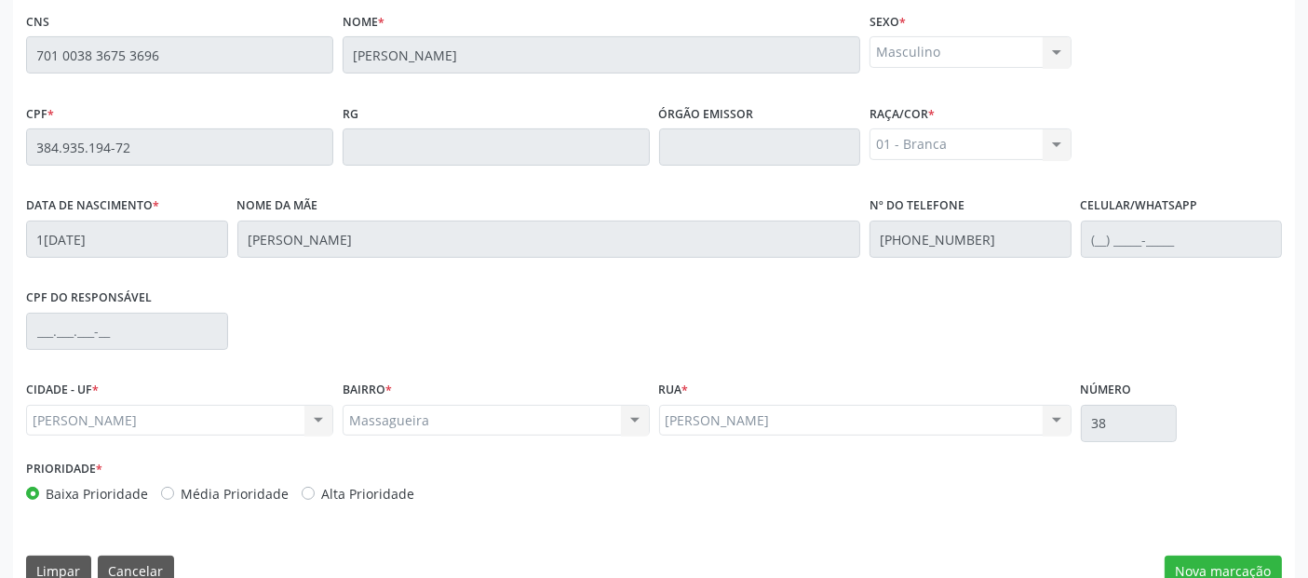
scroll to position [508, 0]
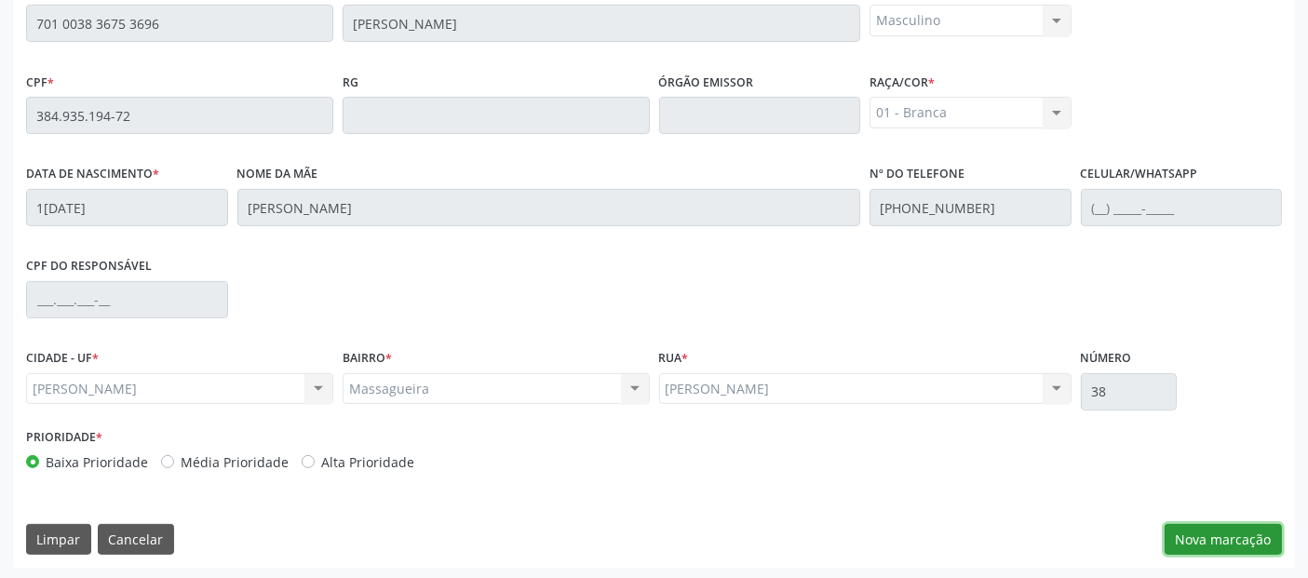
click at [1233, 539] on button "Nova marcação" at bounding box center [1222, 540] width 117 height 32
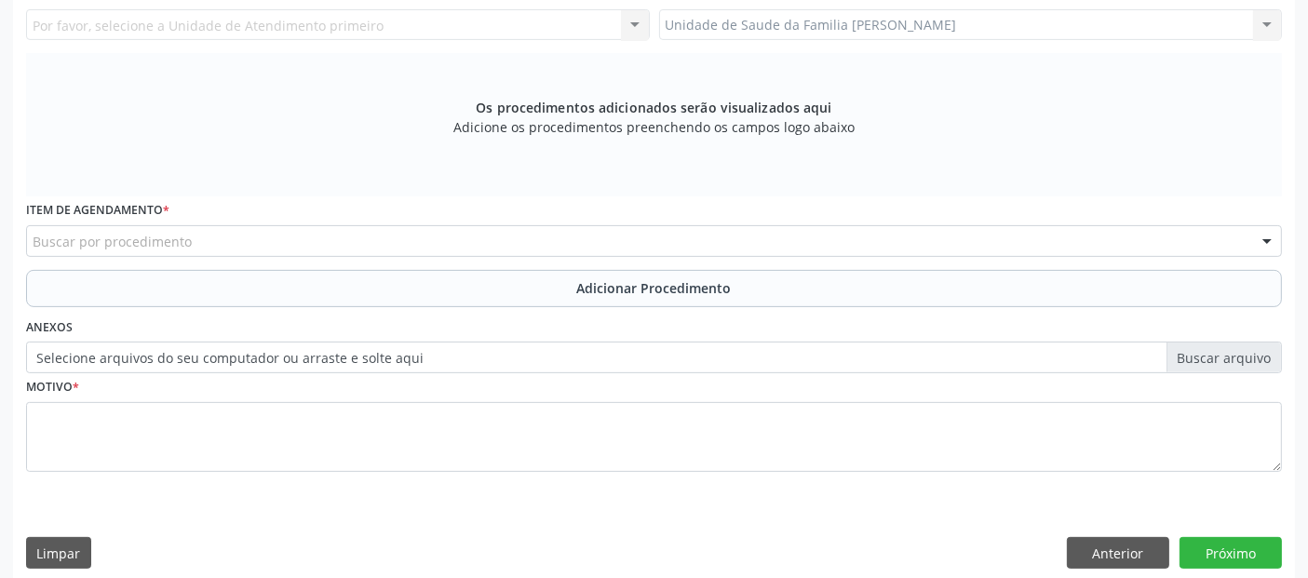
scroll to position [66, 0]
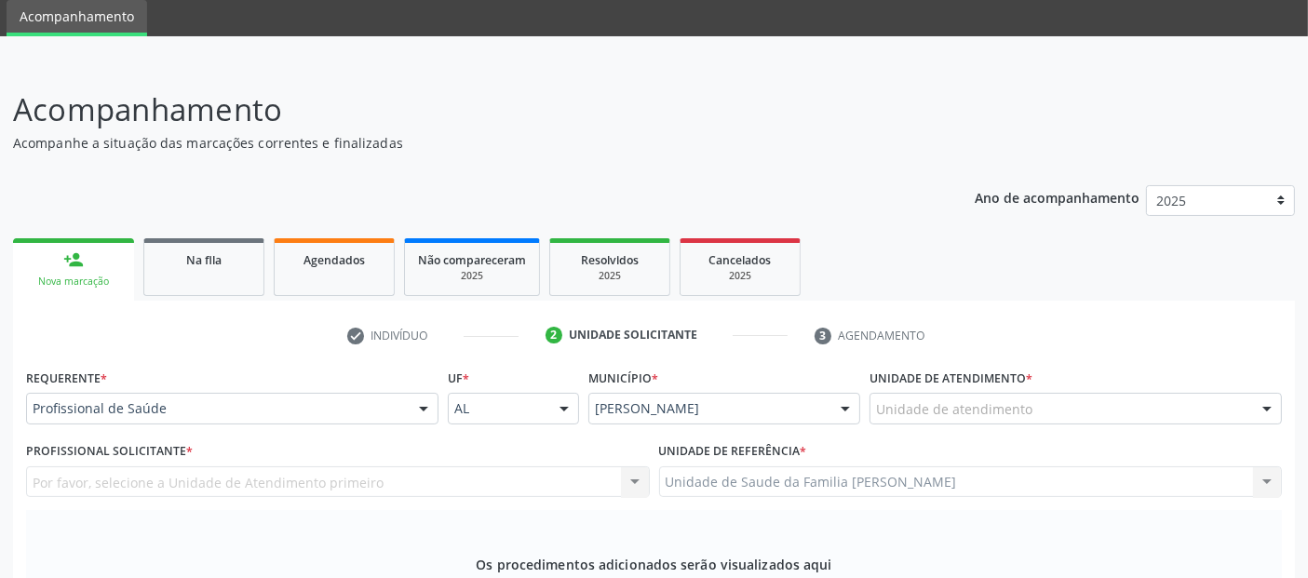
drag, startPoint x: 987, startPoint y: 424, endPoint x: 990, endPoint y: 414, distance: 10.9
click at [989, 419] on div "Unidade de atendimento * Unidade de atendimento Aeronave Baron 58 Aeronave Cess…" at bounding box center [1076, 400] width 422 height 73
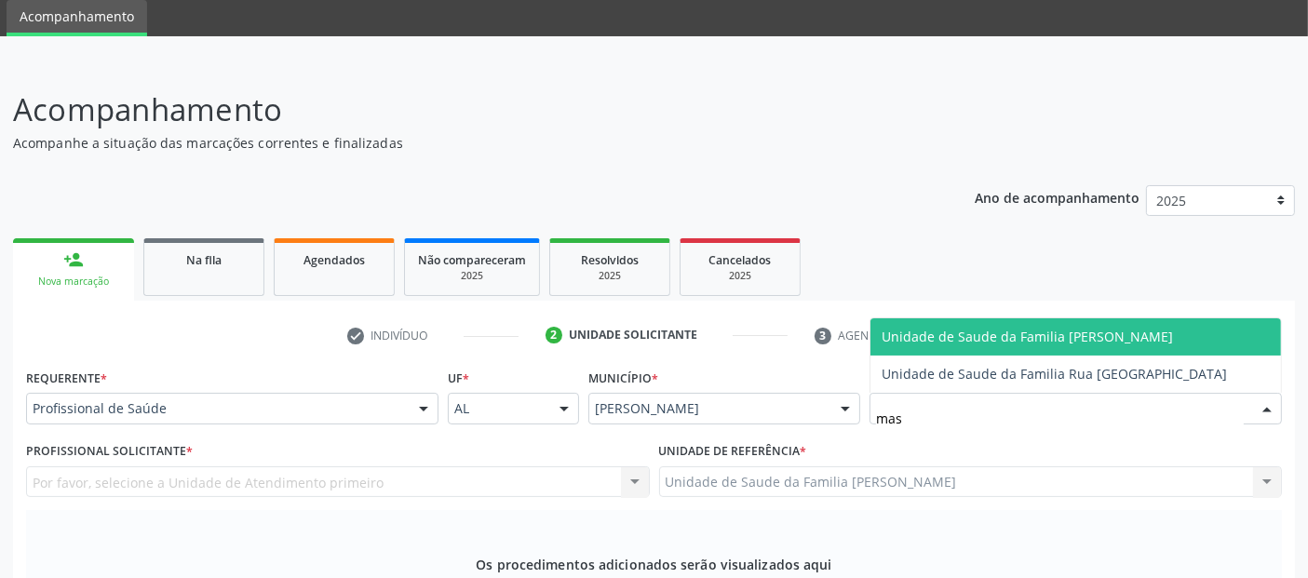
type input "mass"
click at [955, 333] on span "Unidade de Saude da Familia [PERSON_NAME]" at bounding box center [1026, 337] width 291 height 18
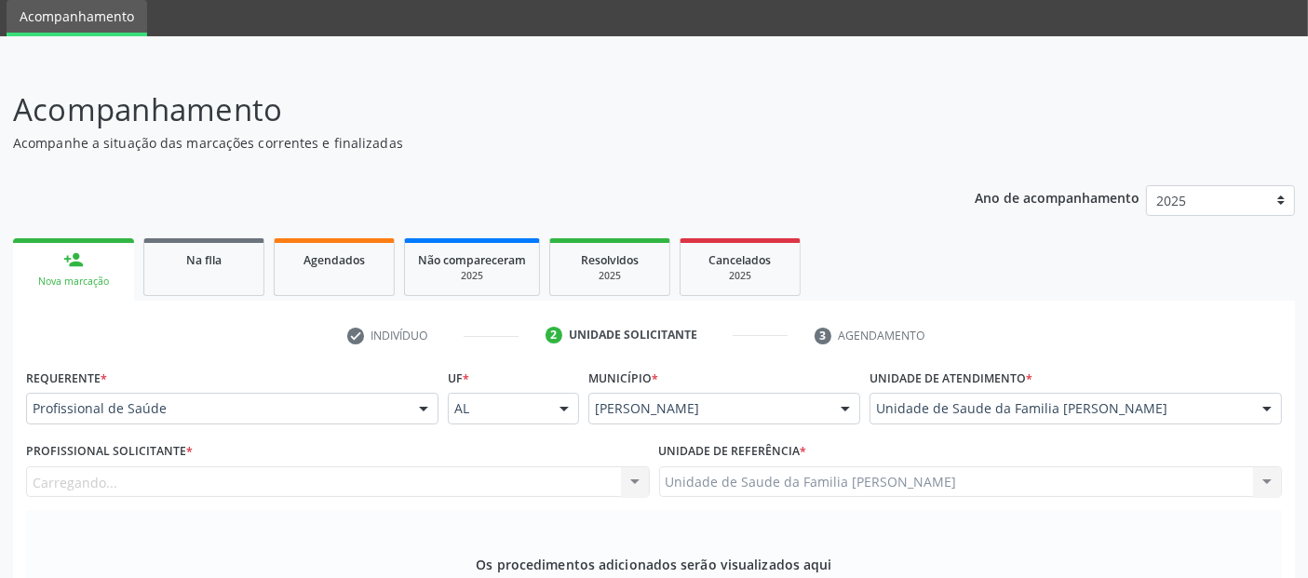
click at [321, 477] on div "Carregando... Nenhum resultado encontrado para: " " Não há nenhuma opção para s…" at bounding box center [338, 482] width 624 height 32
click at [321, 477] on div "Carregando..." at bounding box center [338, 482] width 624 height 32
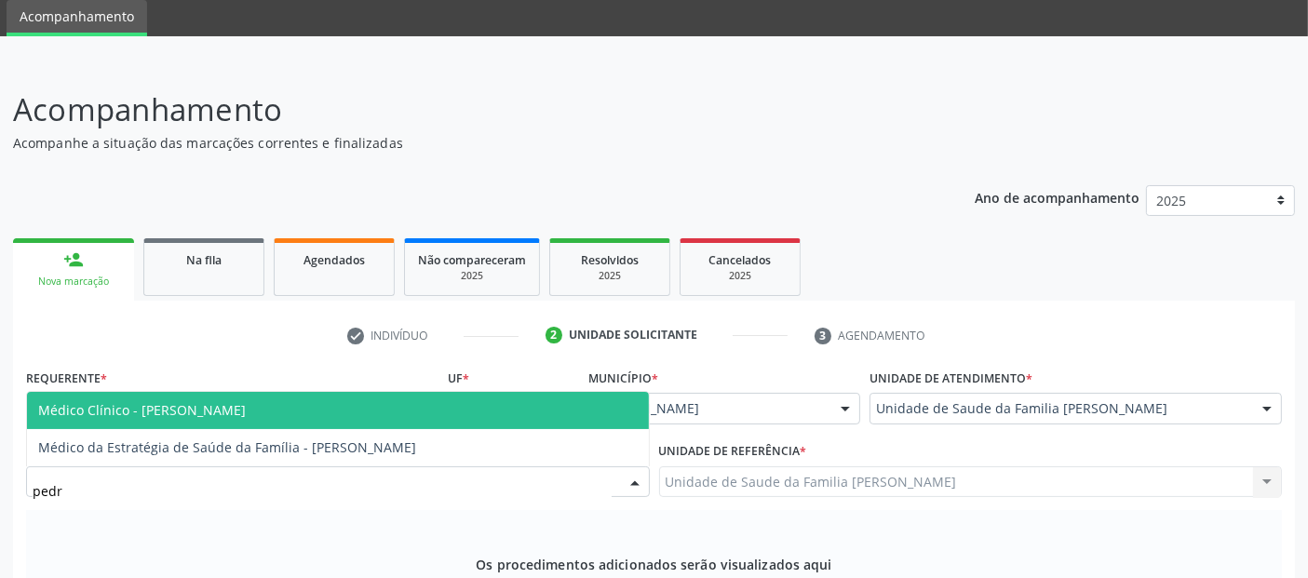
type input "pedro"
click at [361, 405] on span "Médico Clínico - Pedro Marques Barbosa" at bounding box center [338, 410] width 622 height 37
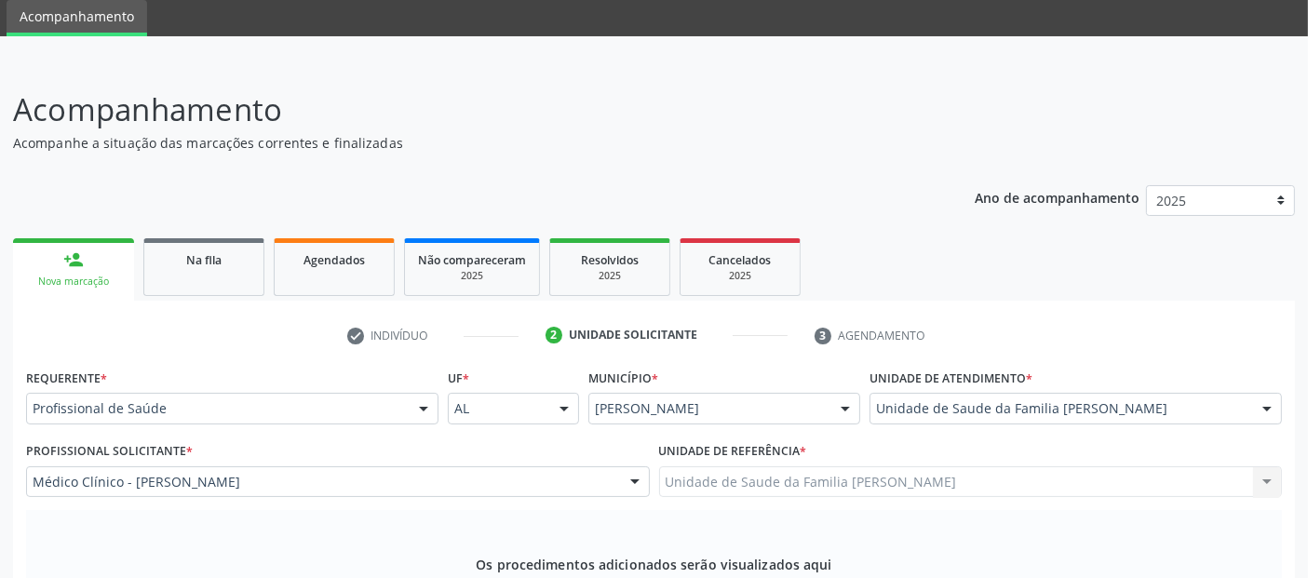
scroll to position [537, 0]
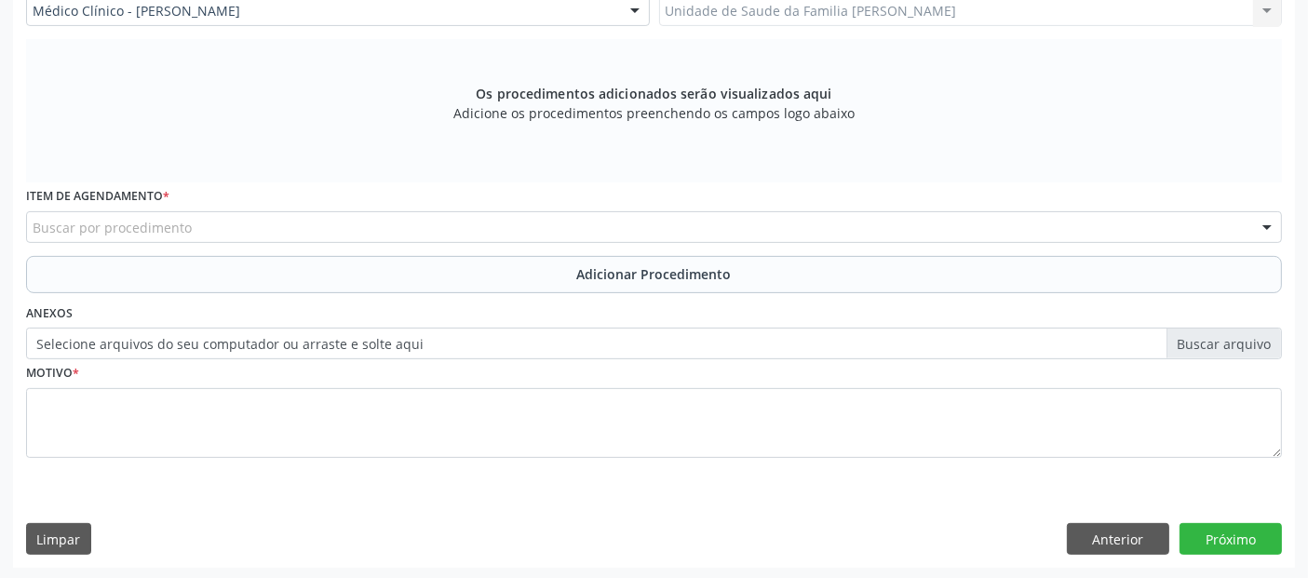
click at [358, 222] on div "Buscar por procedimento" at bounding box center [654, 227] width 1256 height 32
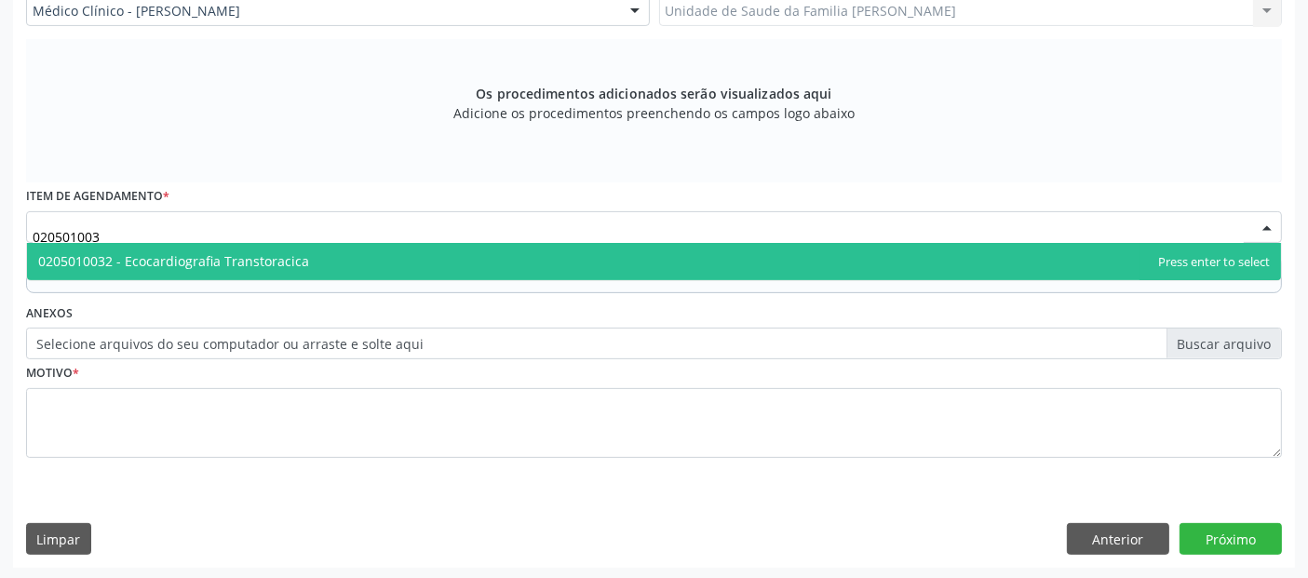
type input "0205010032"
click at [386, 275] on span "0205010032 - Ecocardiografia Transtoracica" at bounding box center [654, 261] width 1254 height 37
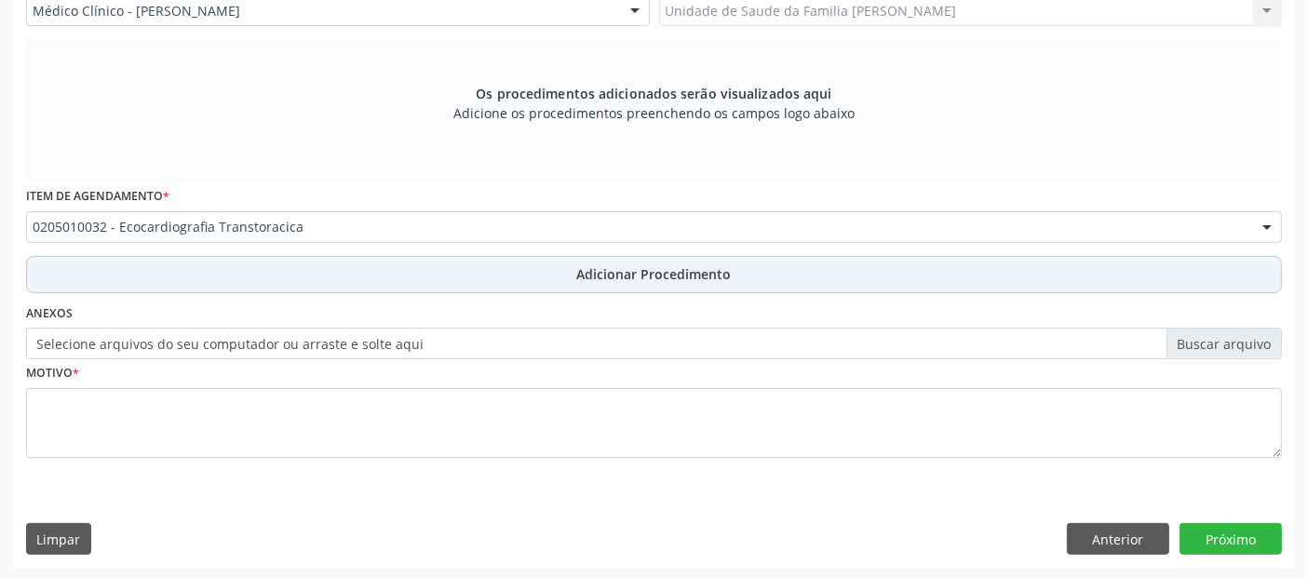
click at [634, 258] on button "Adicionar Procedimento" at bounding box center [654, 274] width 1256 height 37
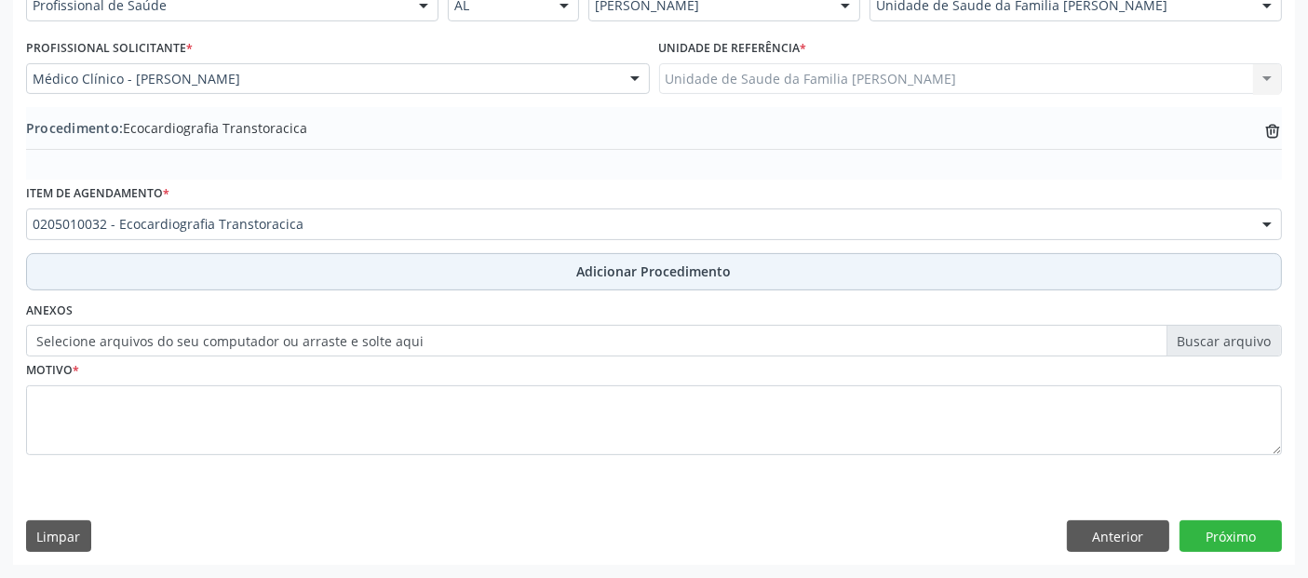
scroll to position [466, 0]
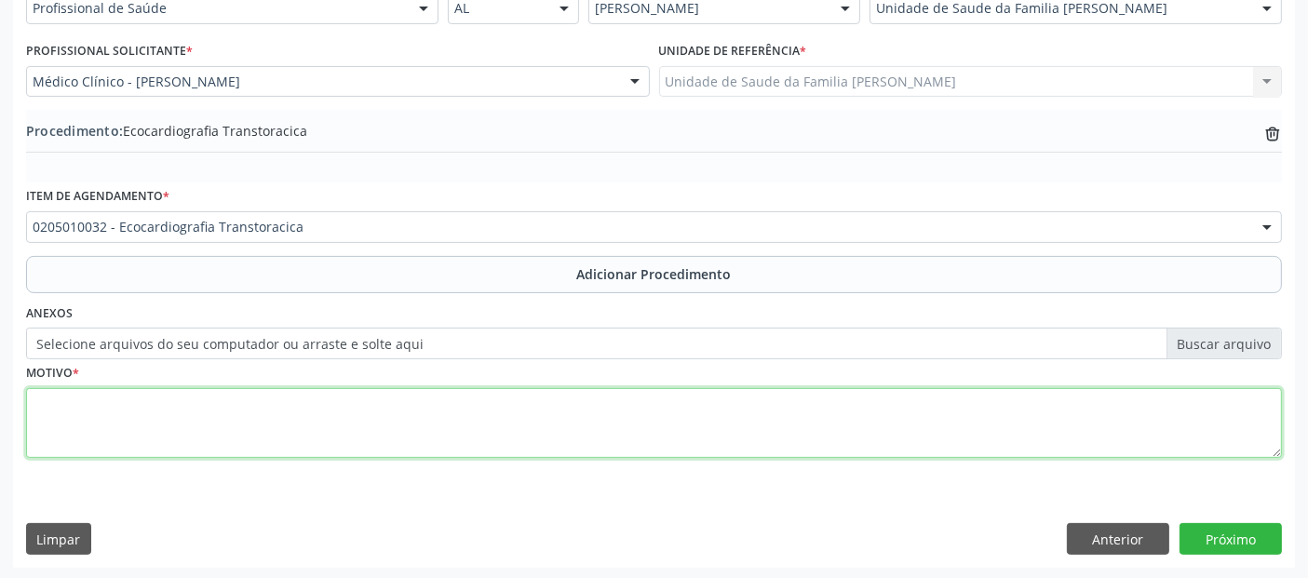
click at [595, 447] on textarea at bounding box center [654, 423] width 1256 height 71
click at [478, 442] on textarea "dispeneia aos médios esforços." at bounding box center [654, 423] width 1256 height 71
type textarea "S"
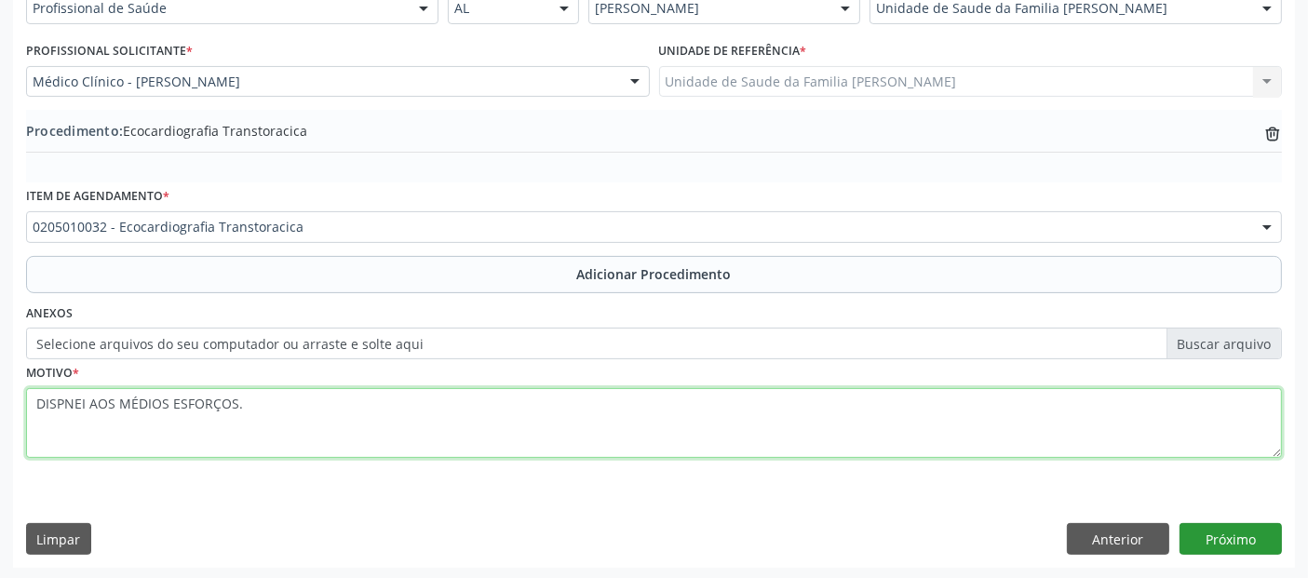
type textarea "DISPNEI AOS MÉDIOS ESFORÇOS."
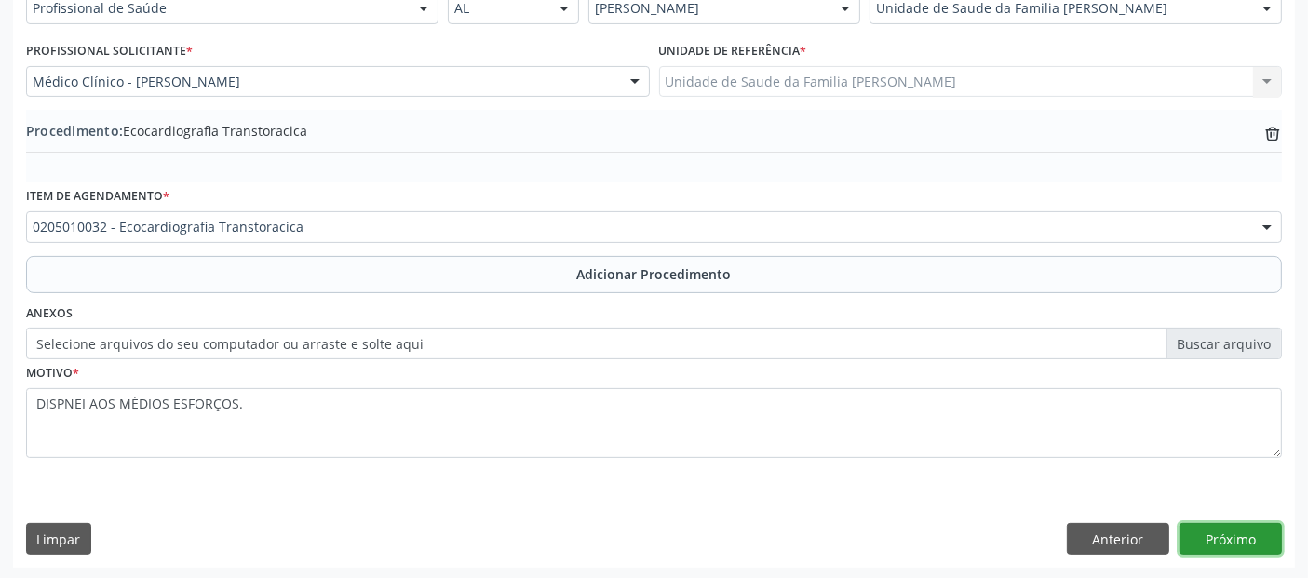
click at [1231, 539] on button "Próximo" at bounding box center [1230, 539] width 102 height 32
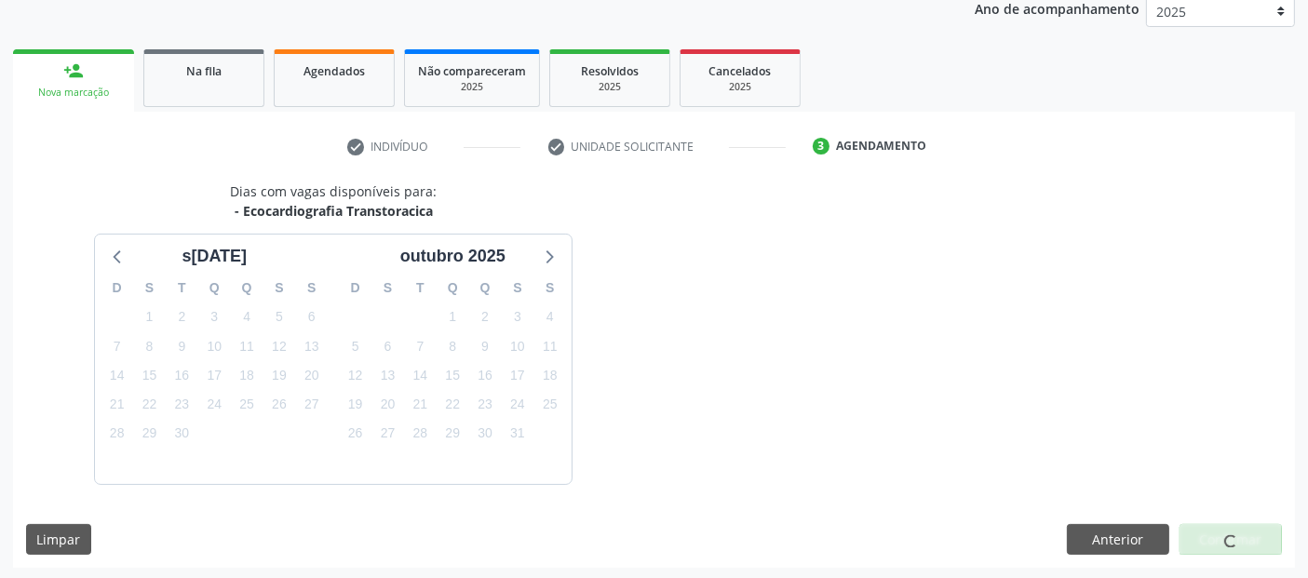
scroll to position [310, 0]
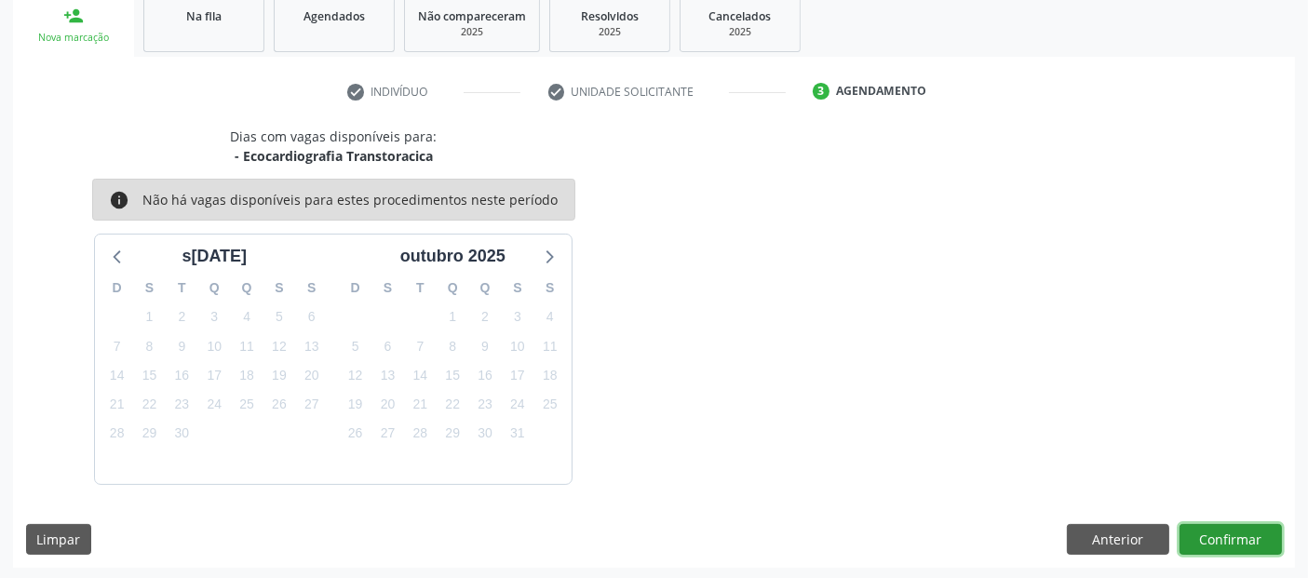
click at [1222, 529] on button "Confirmar" at bounding box center [1230, 540] width 102 height 32
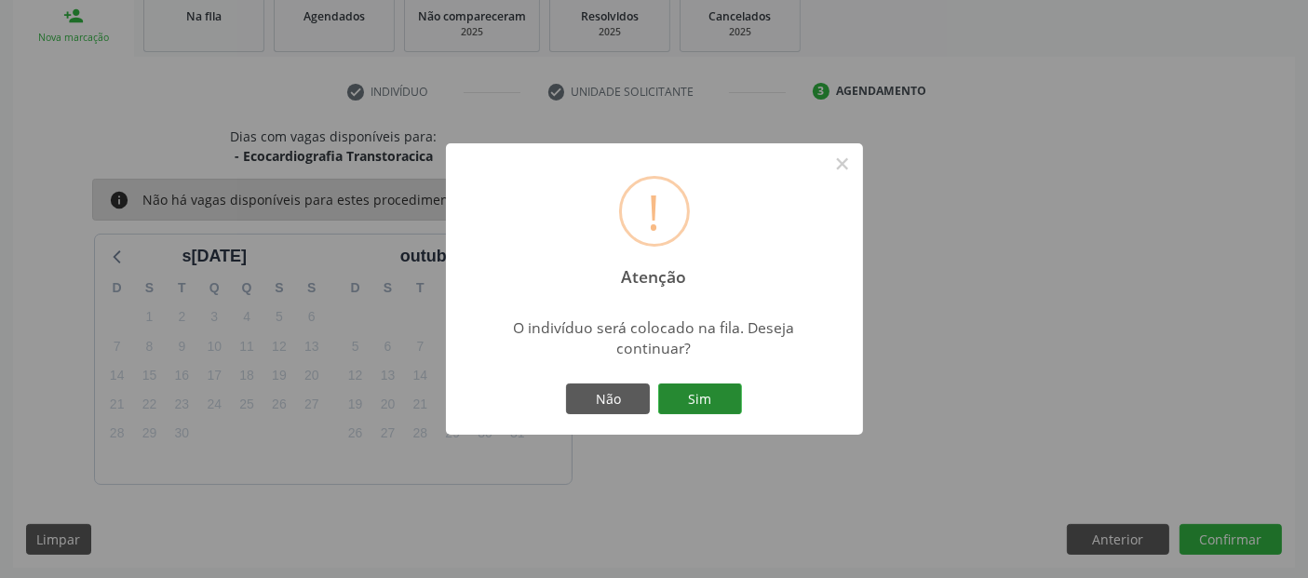
click at [709, 389] on button "Sim" at bounding box center [700, 399] width 84 height 32
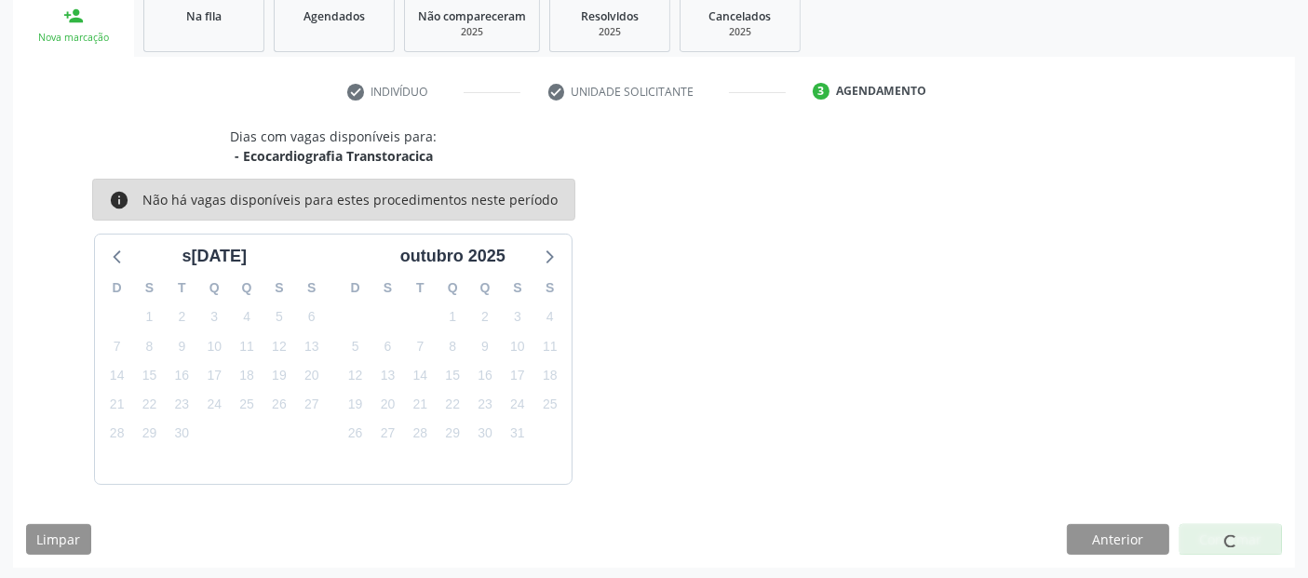
scroll to position [61, 0]
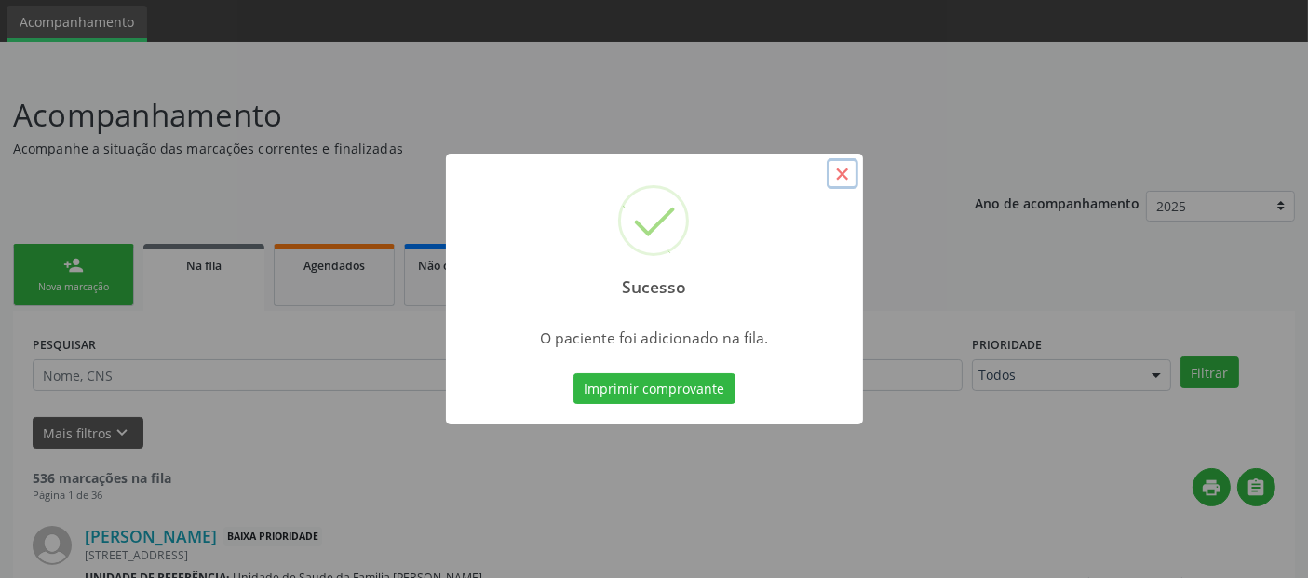
click at [841, 173] on button "×" at bounding box center [843, 174] width 32 height 32
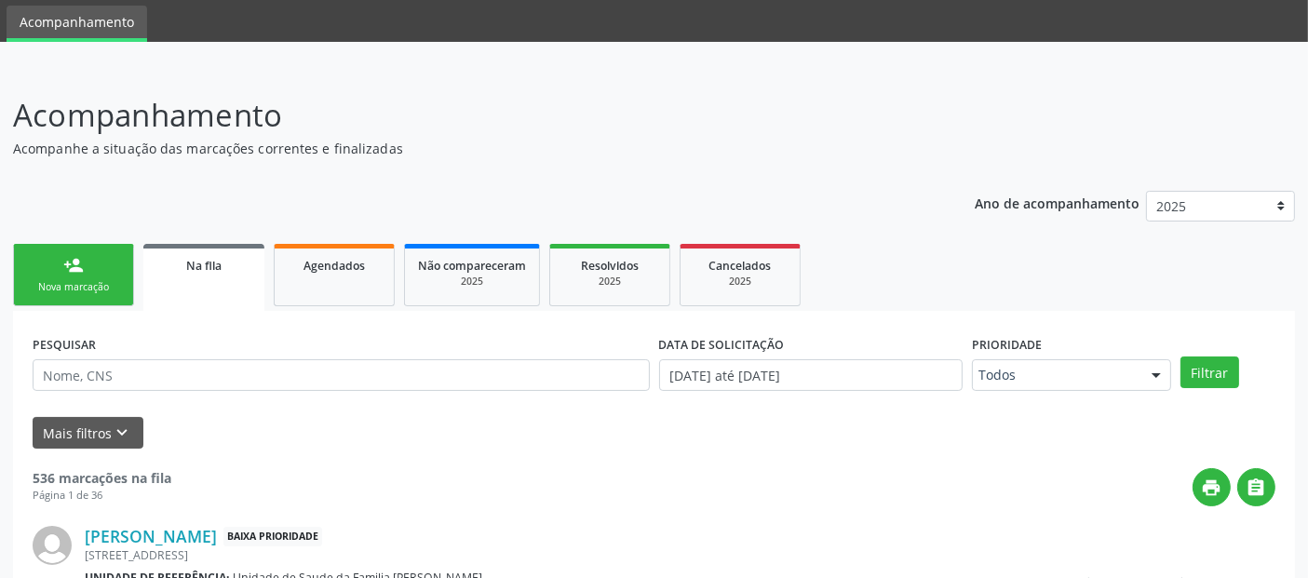
click at [70, 294] on link "person_add Nova marcação" at bounding box center [73, 275] width 121 height 62
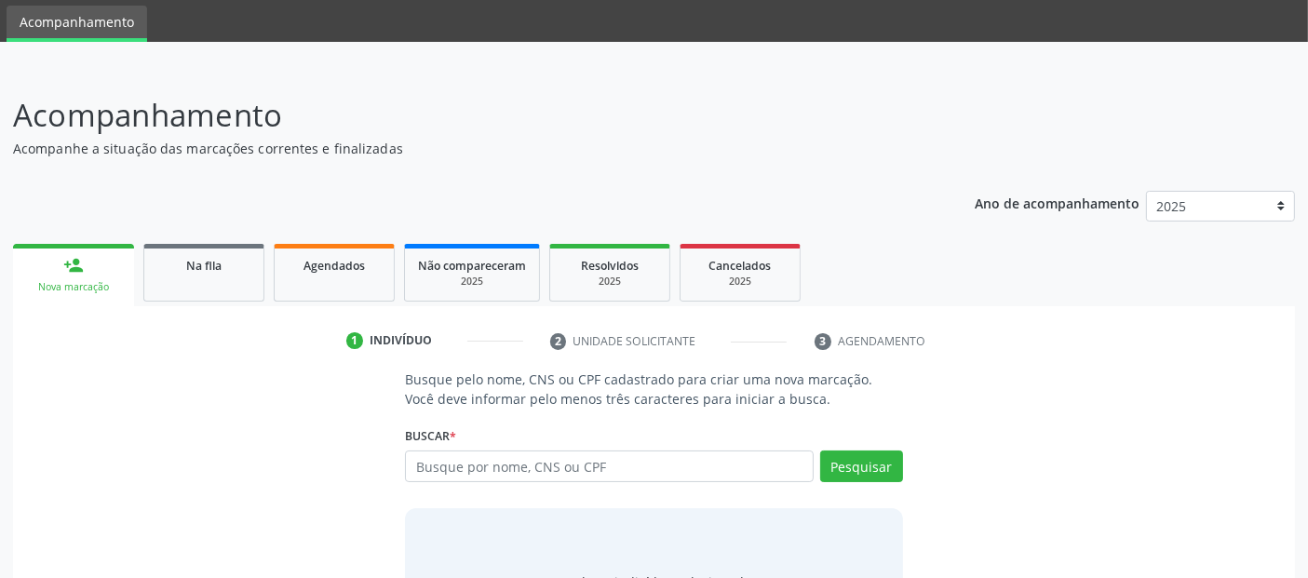
scroll to position [164, 0]
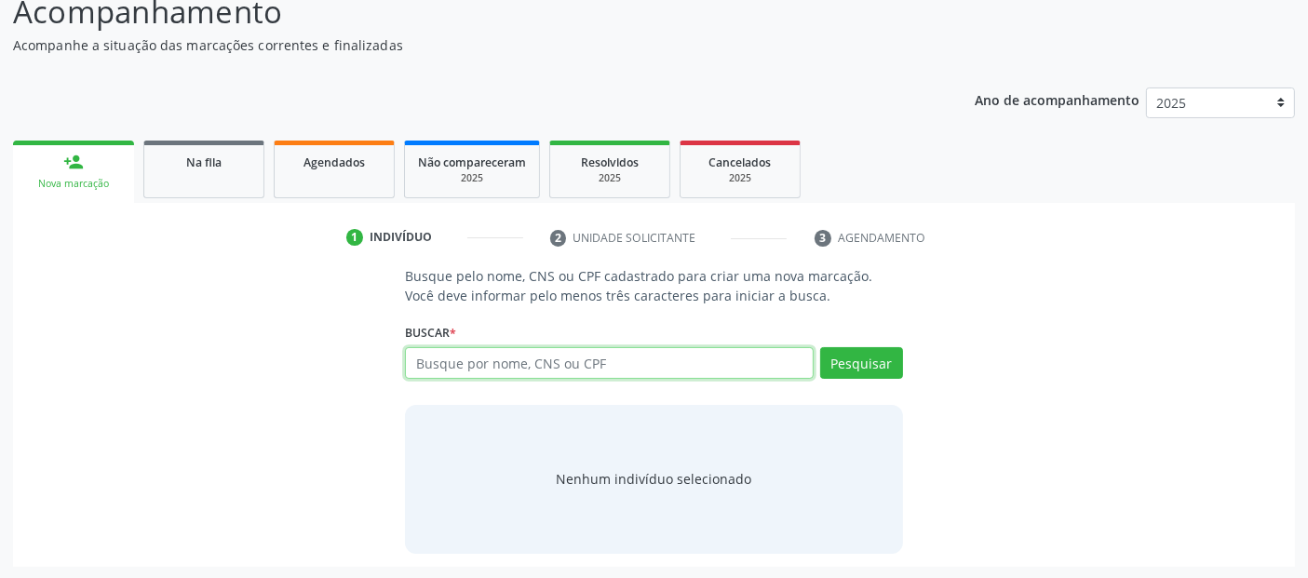
click at [500, 365] on input "text" at bounding box center [609, 363] width 408 height 32
type input "701003826753696"
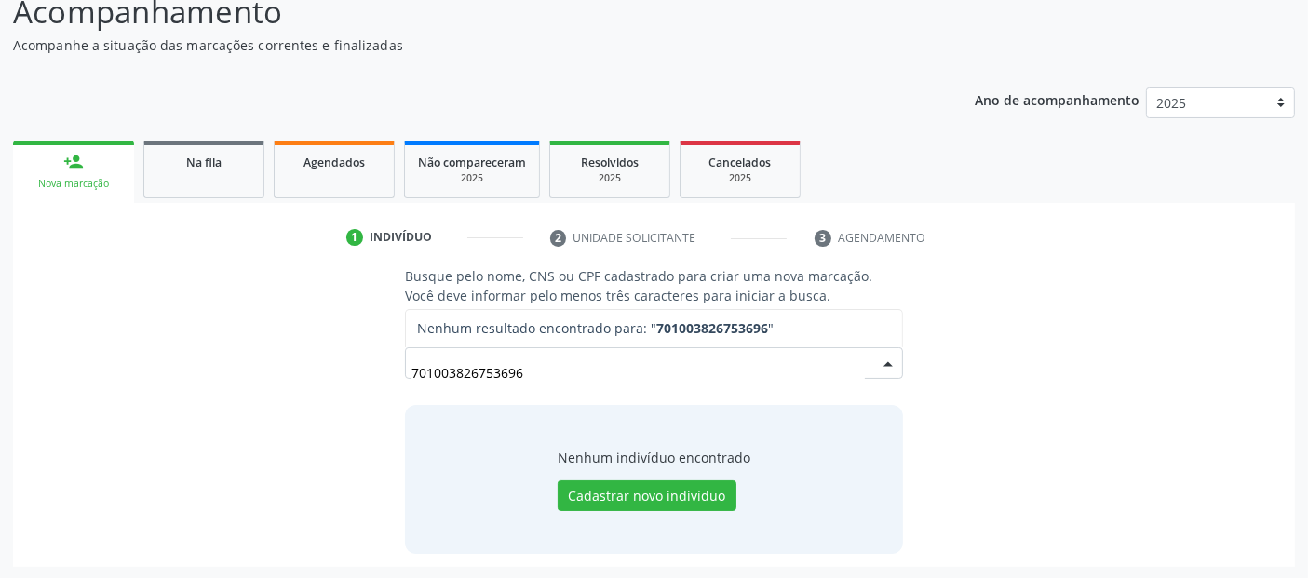
click at [748, 375] on input "701003826753696" at bounding box center [637, 372] width 452 height 37
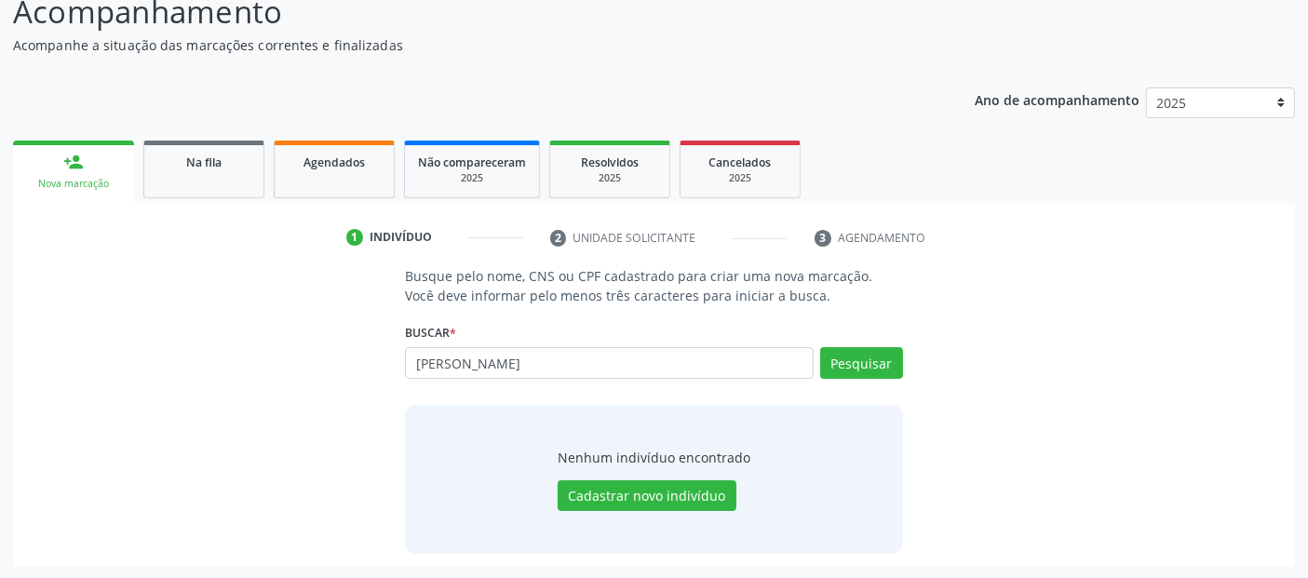
type input "JAILTON ALVES DOS SANTOS"
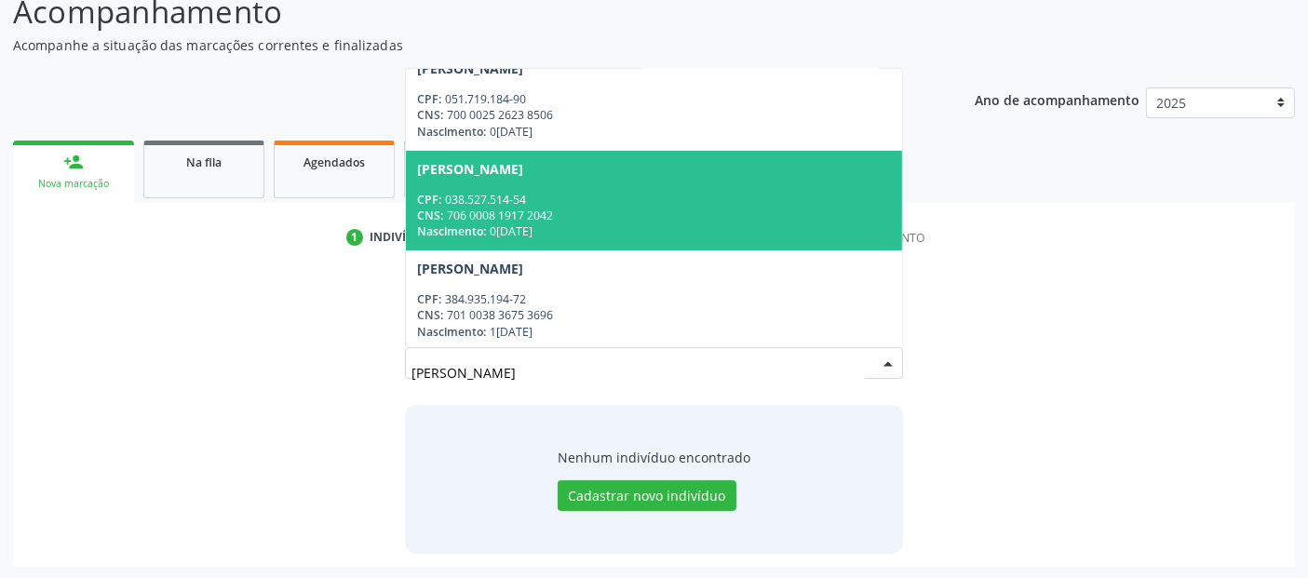
scroll to position [20, 0]
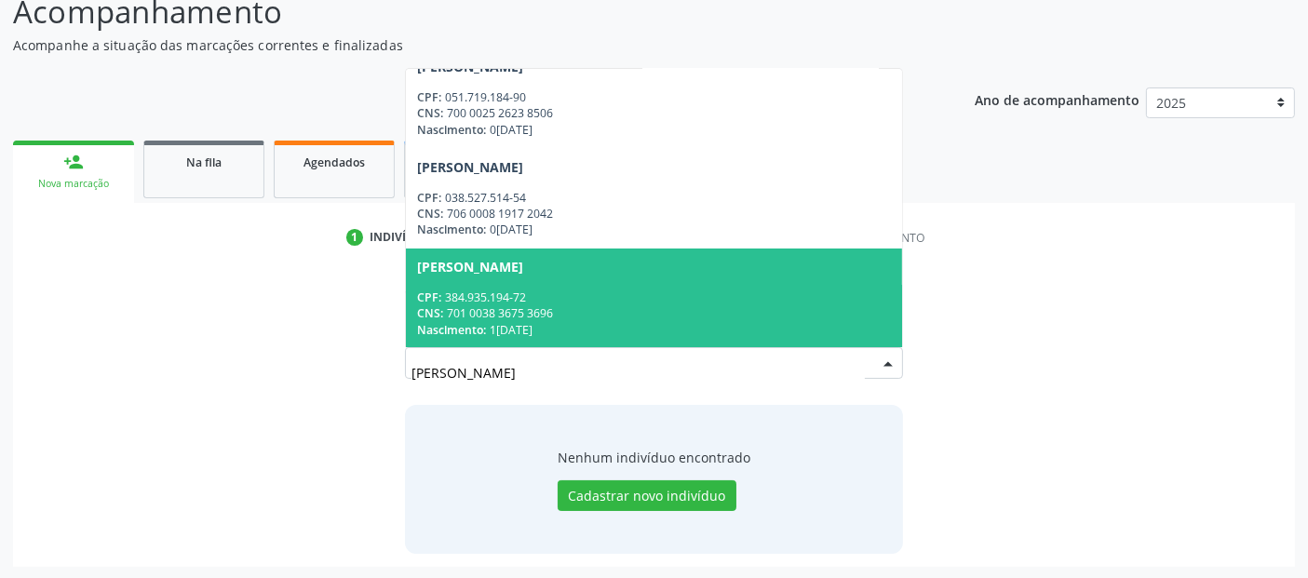
click at [733, 329] on div "Nascimento: 19/04/1965" at bounding box center [653, 330] width 473 height 16
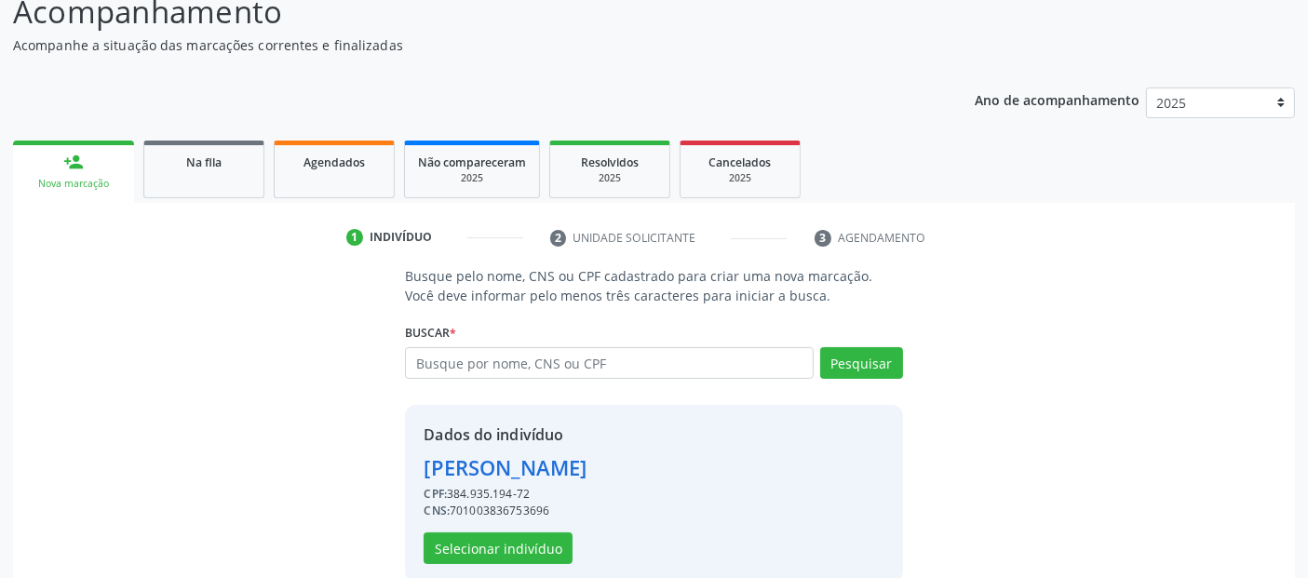
scroll to position [192, 0]
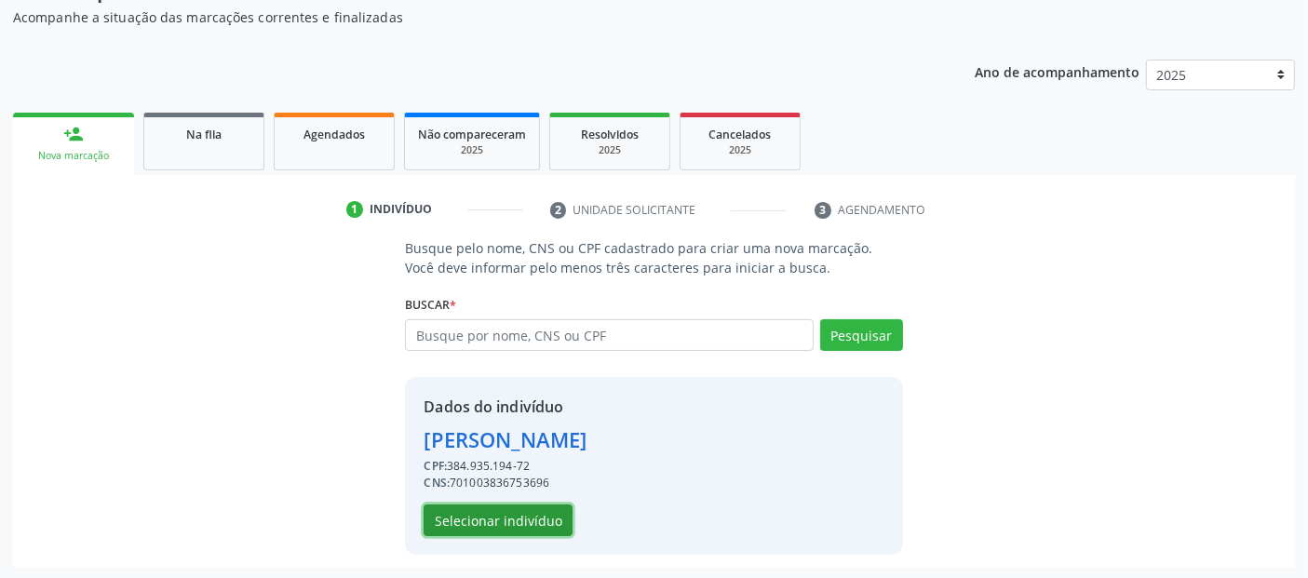
click at [486, 531] on button "Selecionar indivíduo" at bounding box center [498, 520] width 149 height 32
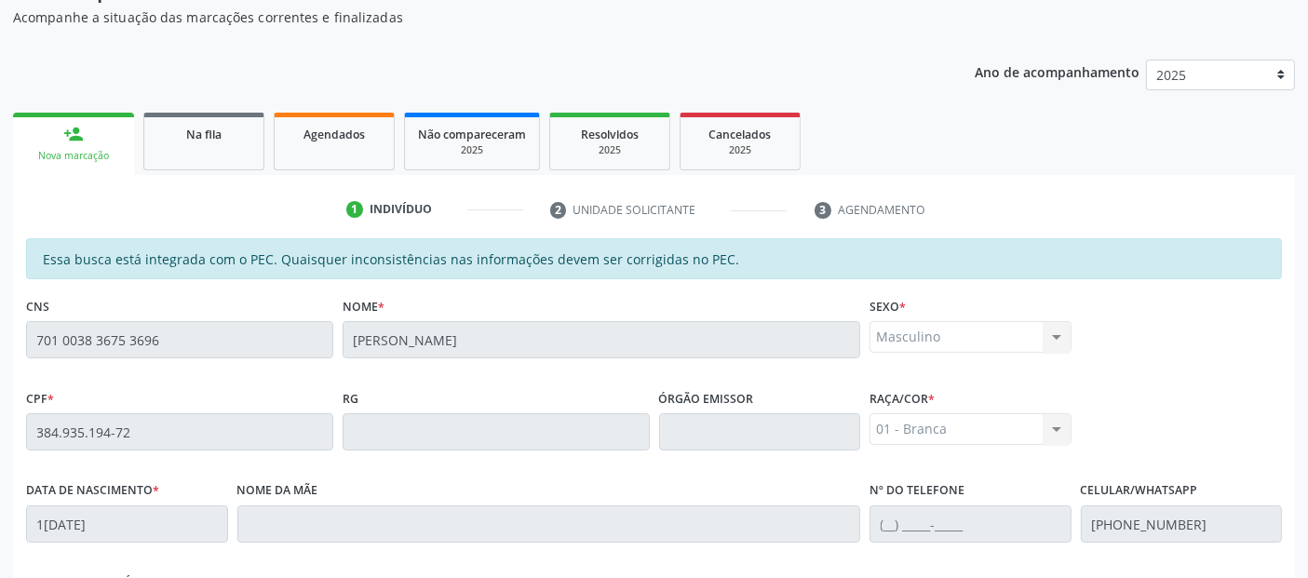
scroll to position [508, 0]
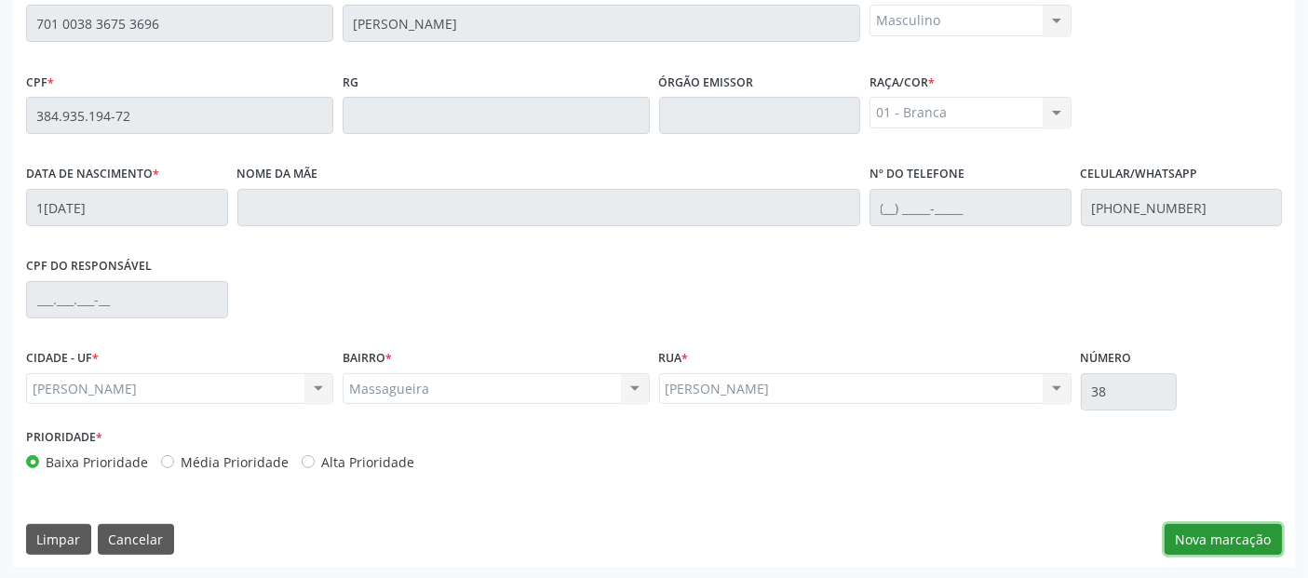
click at [1228, 531] on button "Nova marcação" at bounding box center [1222, 540] width 117 height 32
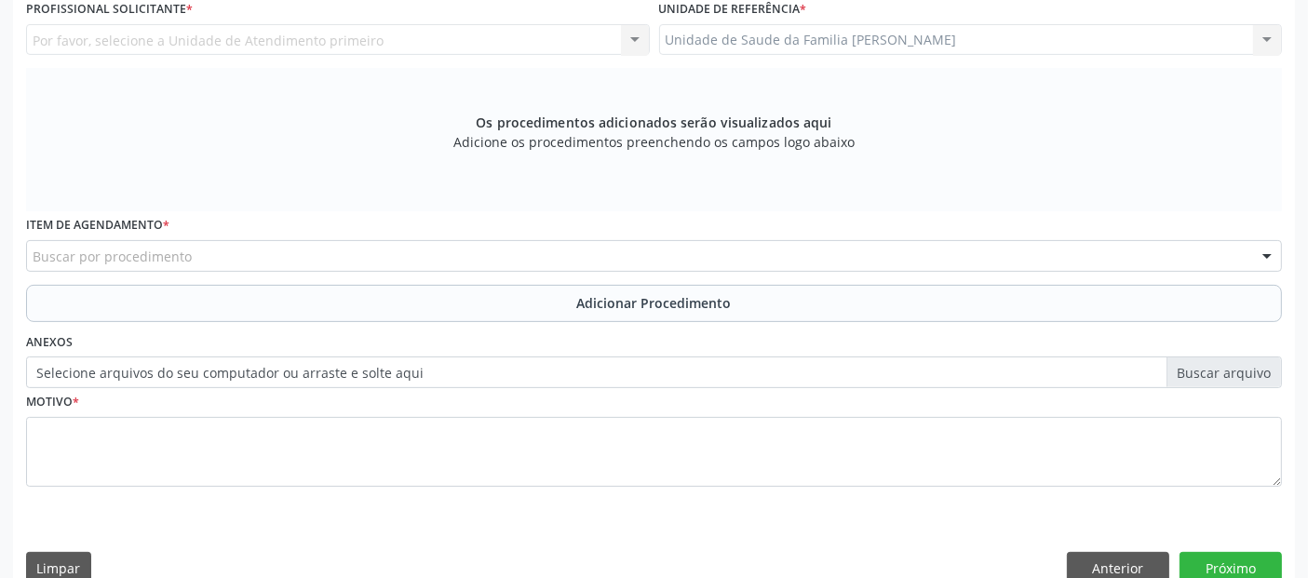
scroll to position [537, 0]
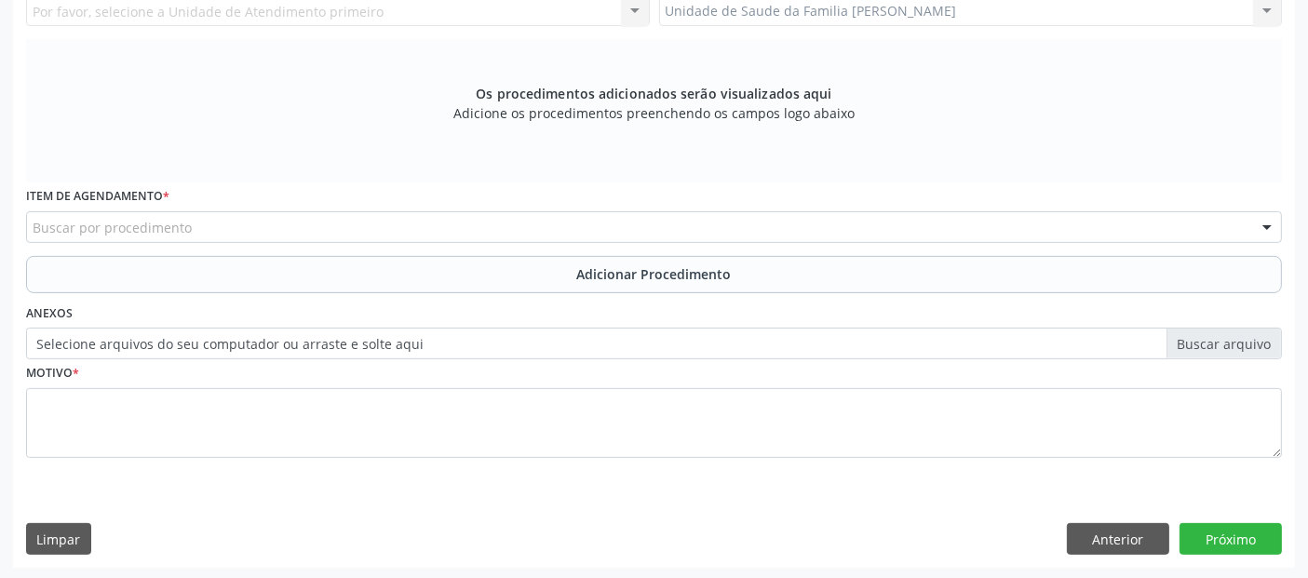
click at [787, 216] on div "Buscar por procedimento" at bounding box center [654, 227] width 1256 height 32
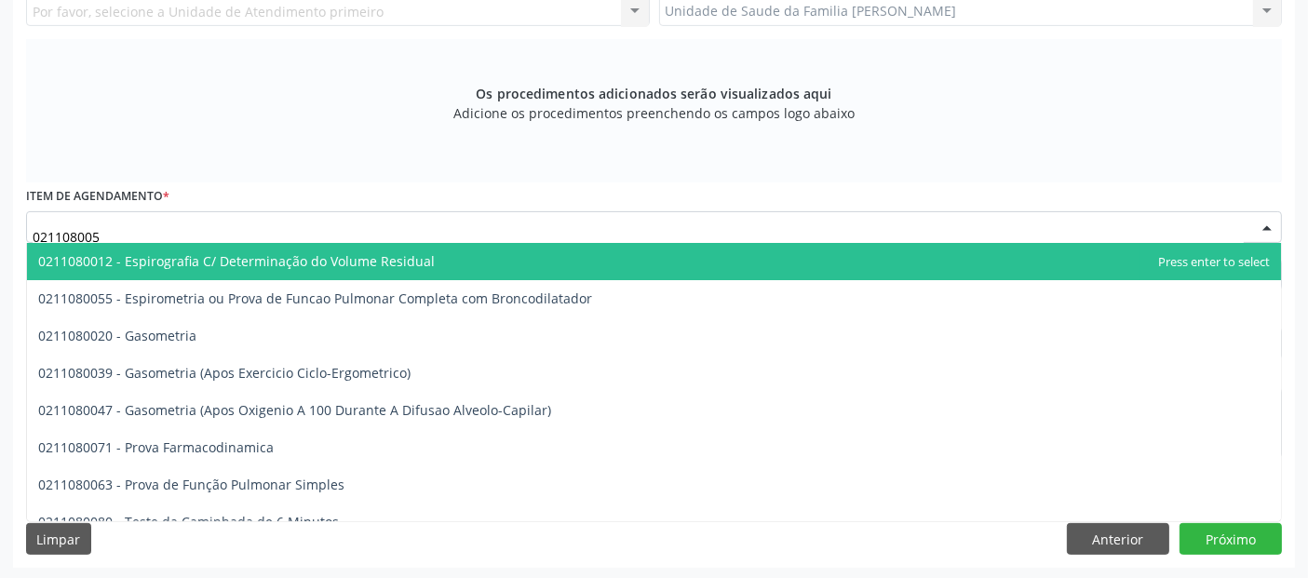
type input "0211080055"
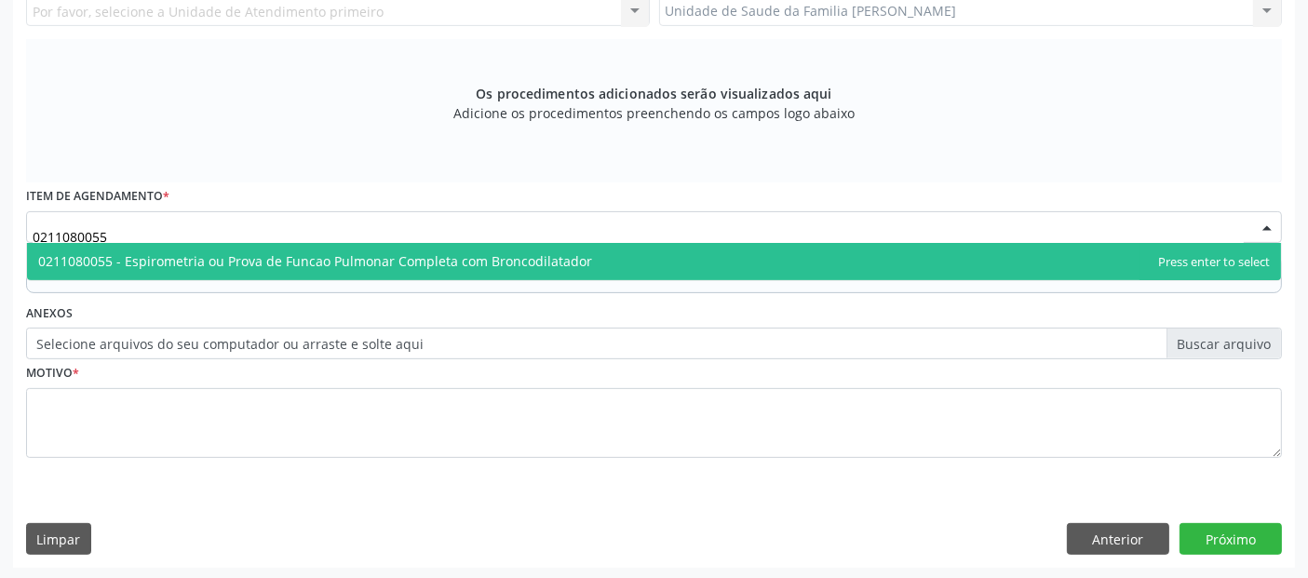
click at [760, 266] on span "0211080055 - Espirometria ou Prova de Funcao Pulmonar Completa com Broncodilata…" at bounding box center [654, 261] width 1254 height 37
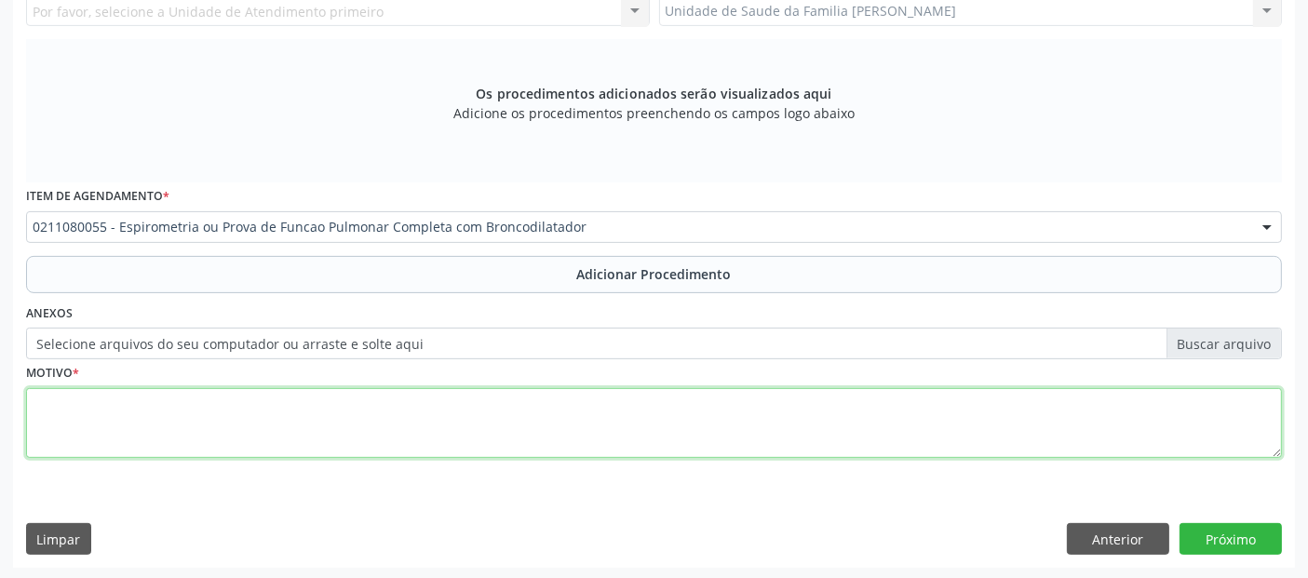
click at [609, 405] on textarea at bounding box center [654, 423] width 1256 height 71
click at [113, 395] on textarea "PACIENTE CO QUEIXAS DE DISOENEIAS" at bounding box center [654, 423] width 1256 height 71
click at [289, 397] on textarea "PACIENTE COM QUEIXAS DE DISOENEIAS" at bounding box center [654, 423] width 1256 height 71
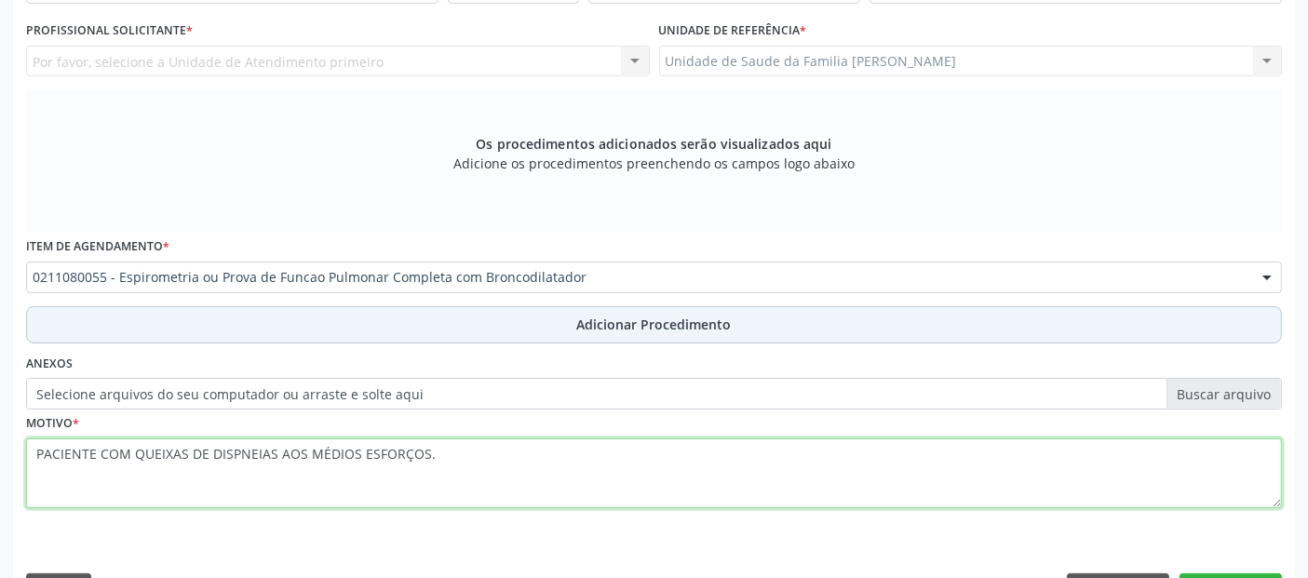
type textarea "PACIENTE COM QUEIXAS DE DISPNEIAS AOS MÉDIOS ESFORÇOS."
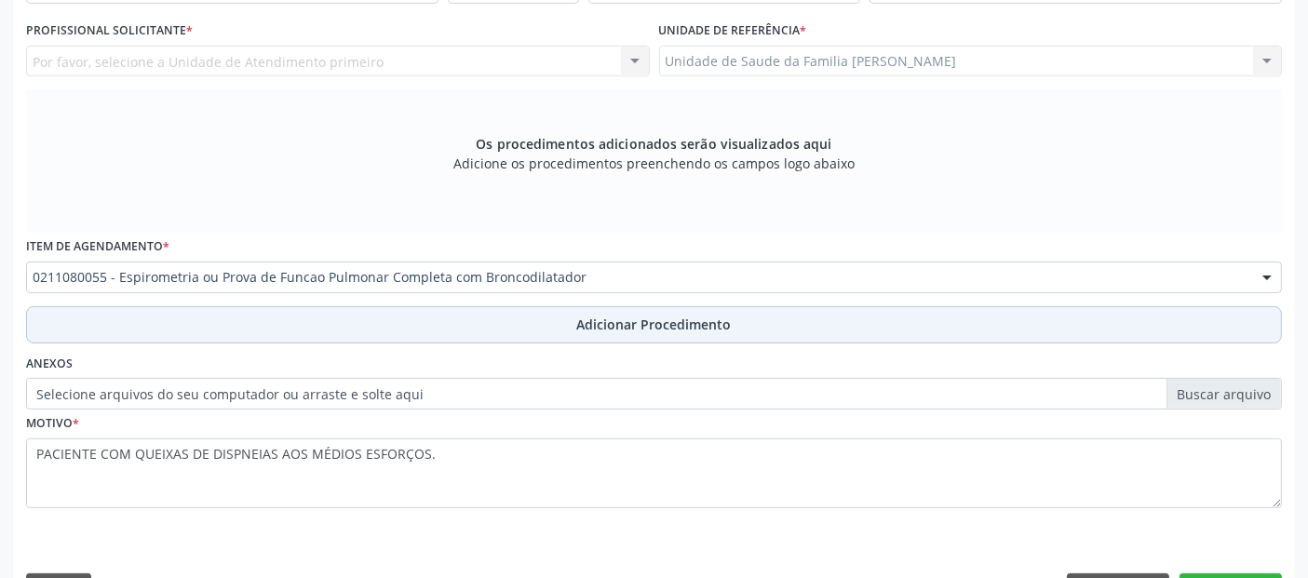
click at [567, 326] on button "Adicionar Procedimento" at bounding box center [654, 324] width 1256 height 37
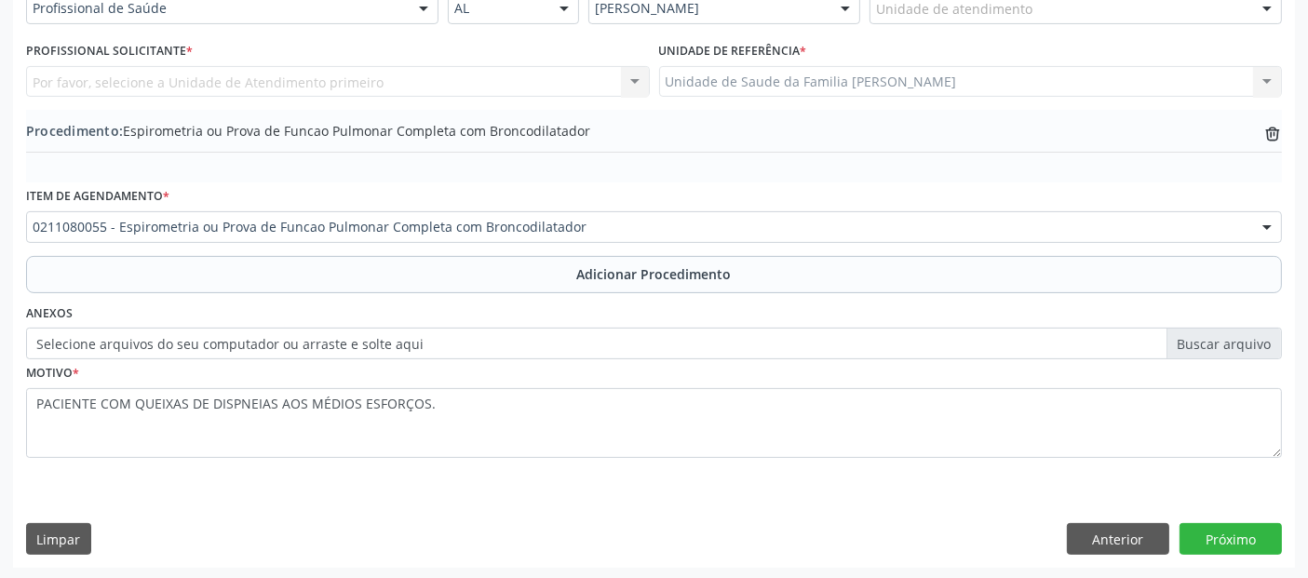
scroll to position [230, 0]
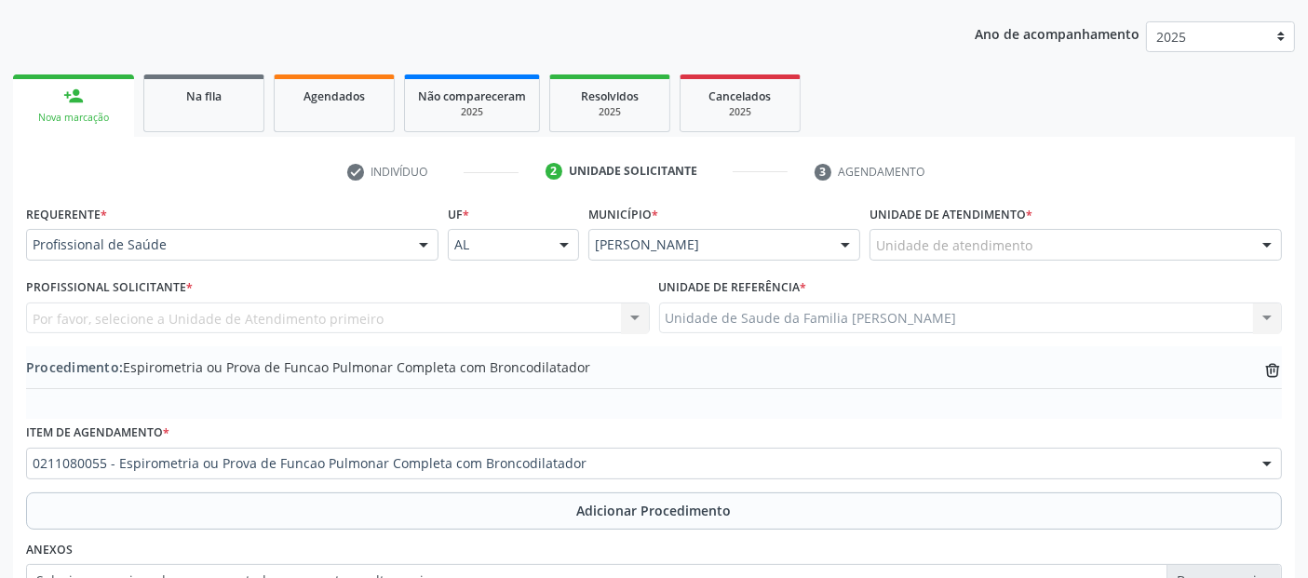
click at [1056, 241] on div "Unidade de atendimento" at bounding box center [1075, 245] width 412 height 32
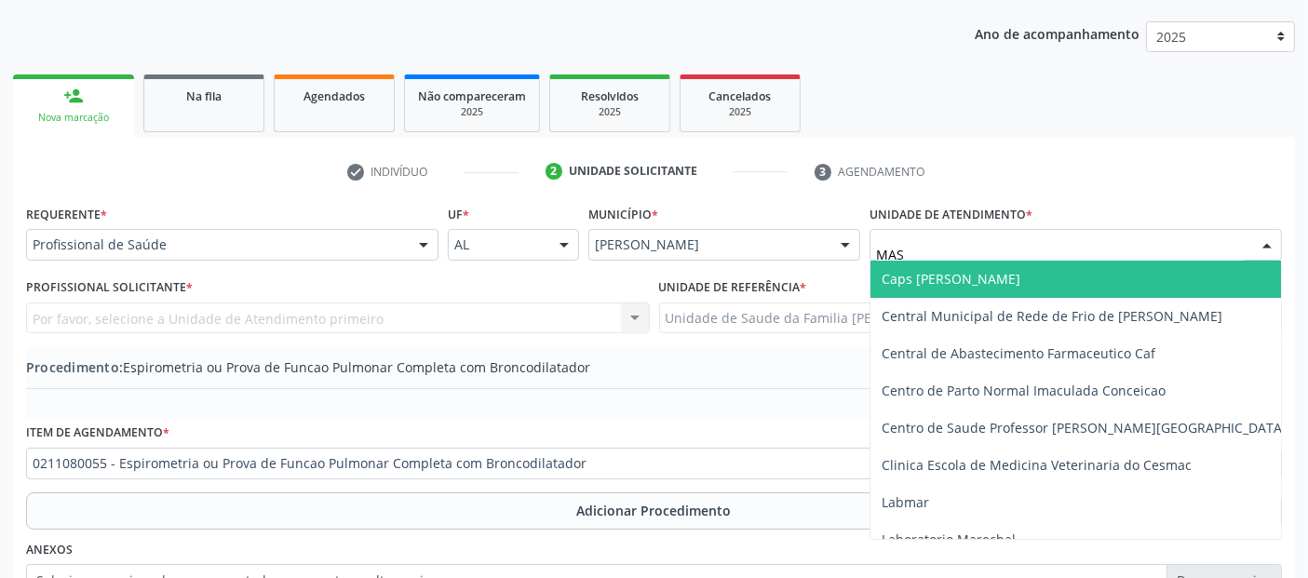
type input "MASS"
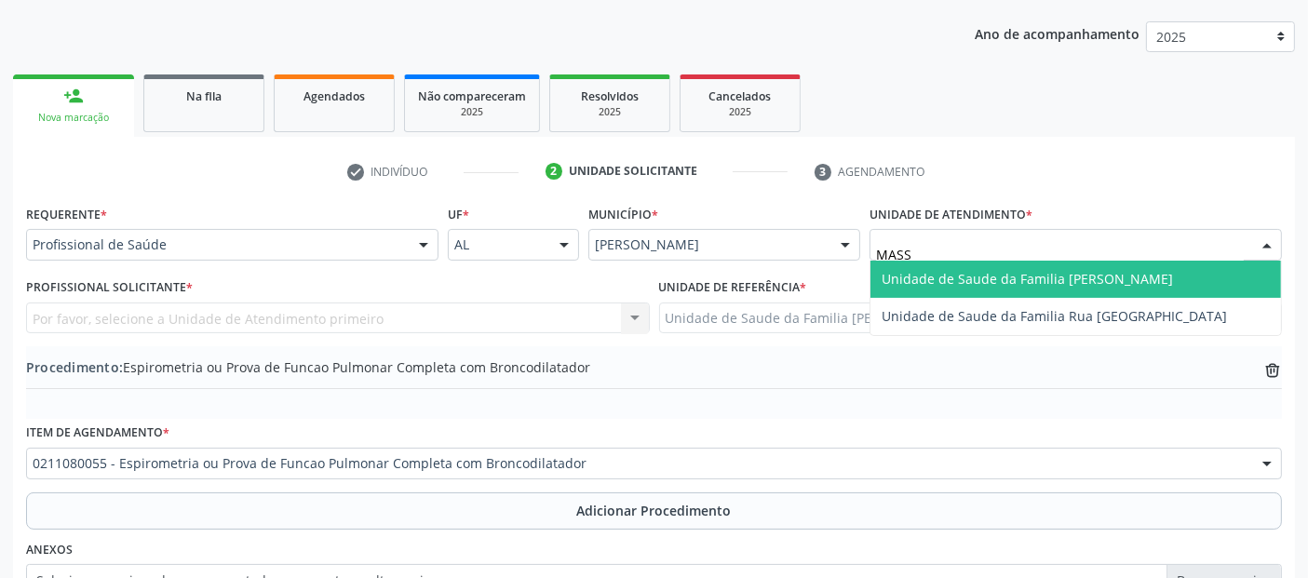
click at [1038, 261] on span "Unidade de Saude da Familia [PERSON_NAME]" at bounding box center [1075, 279] width 410 height 37
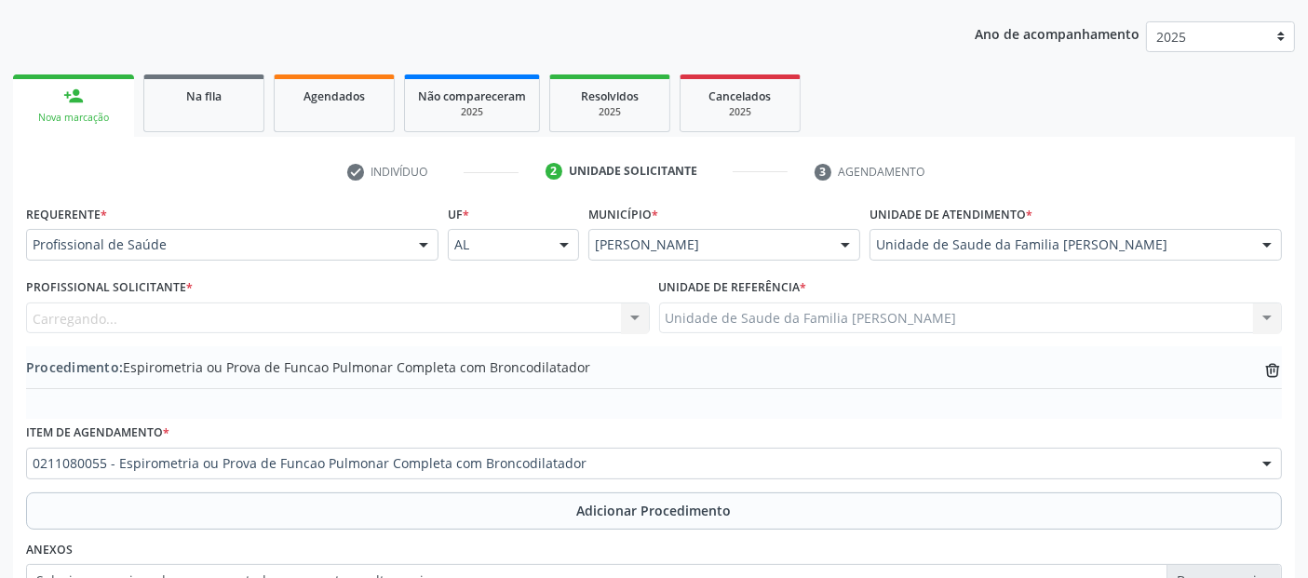
click at [202, 317] on div "Carregando... Nenhum resultado encontrado para: " " Não há nenhuma opção para s…" at bounding box center [338, 319] width 624 height 32
click at [202, 317] on div "Profissional solicitante" at bounding box center [338, 319] width 624 height 32
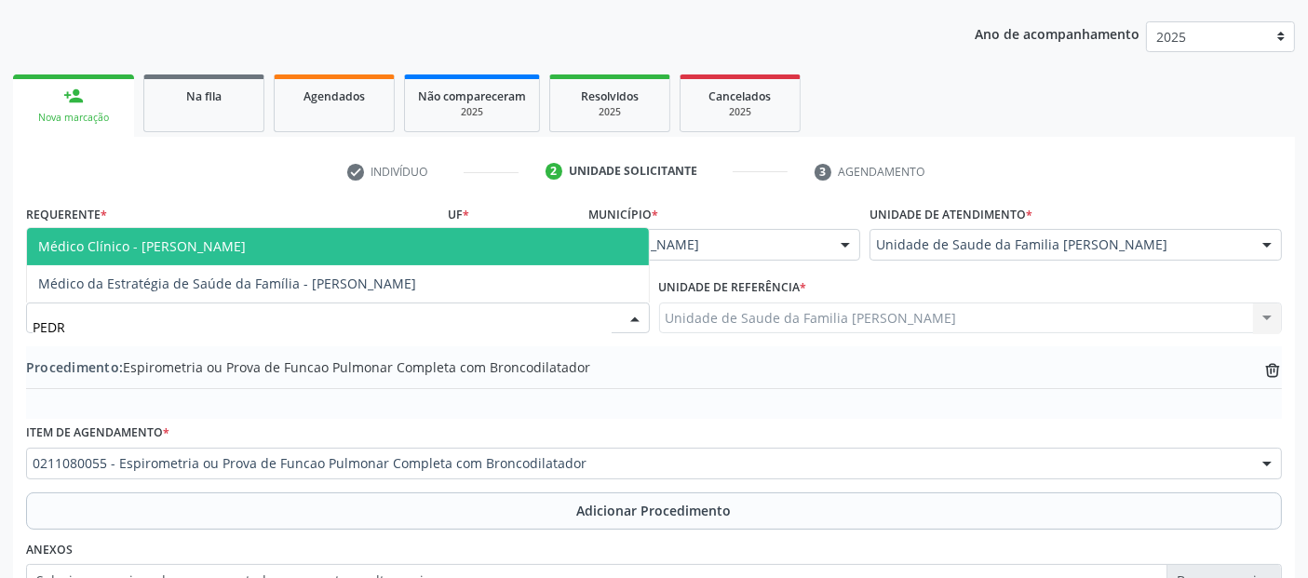
type input "PEDRO"
click at [246, 249] on span "Médico Clínico - Pedro Marques Barbosa" at bounding box center [142, 246] width 208 height 18
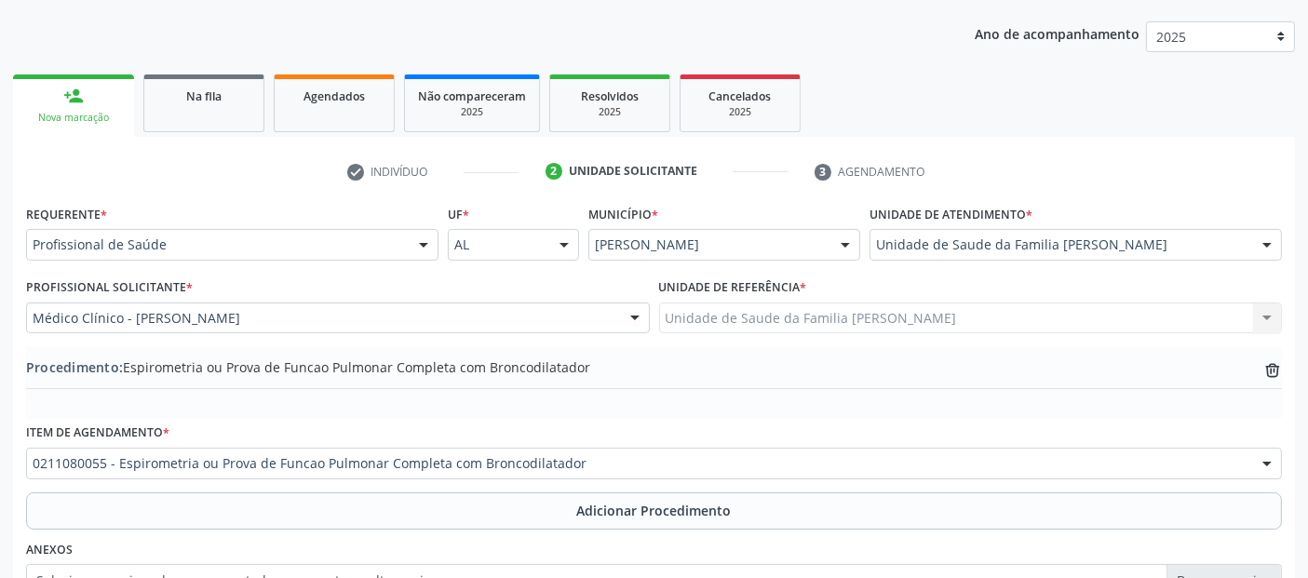
scroll to position [466, 0]
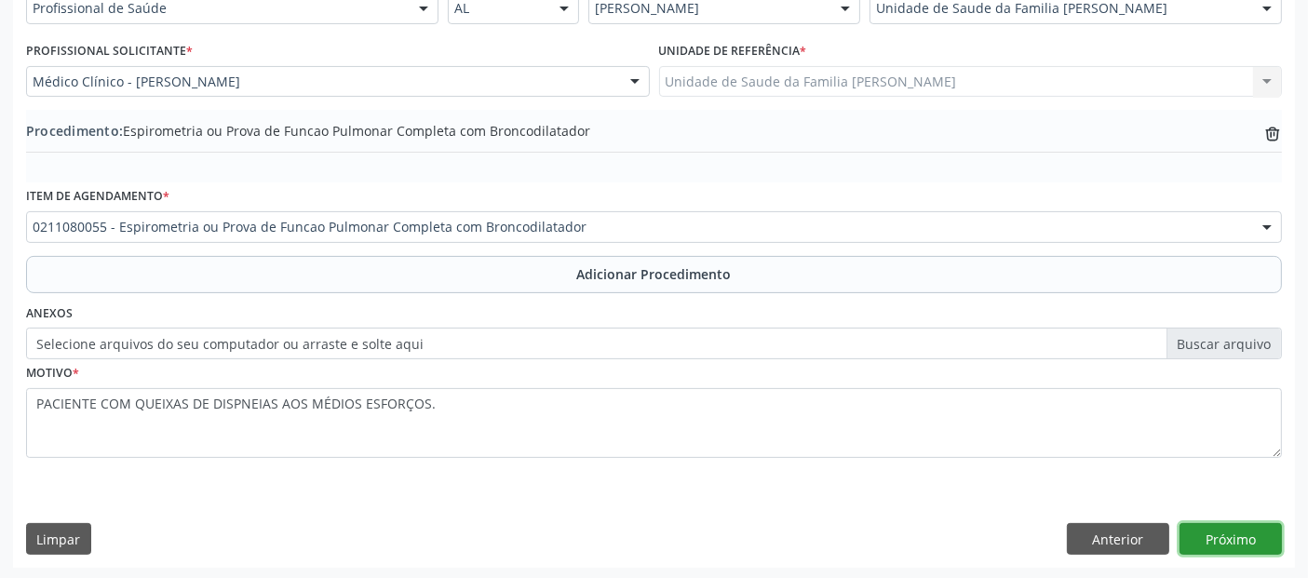
click at [1261, 534] on button "Próximo" at bounding box center [1230, 539] width 102 height 32
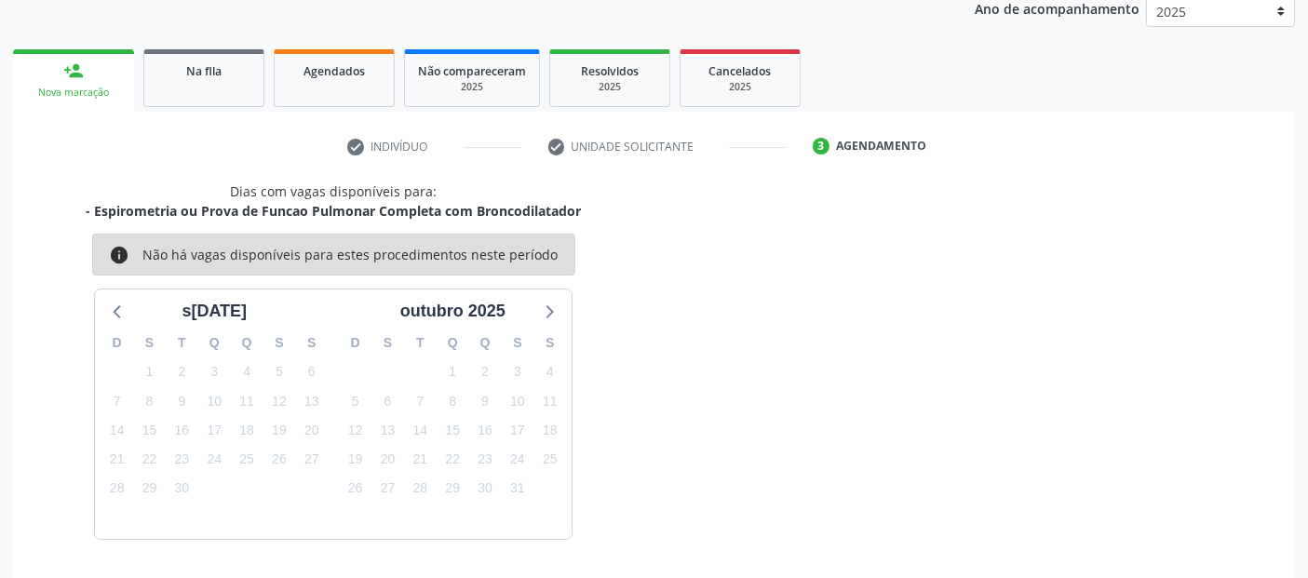
scroll to position [310, 0]
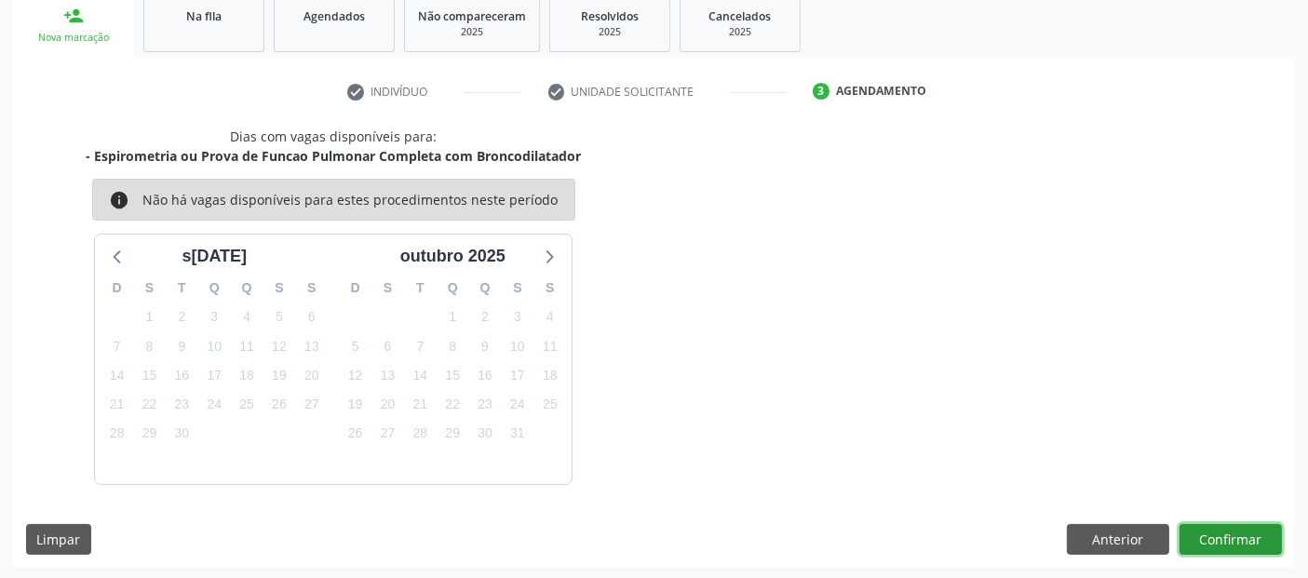
click at [1261, 534] on button "Confirmar" at bounding box center [1230, 540] width 102 height 32
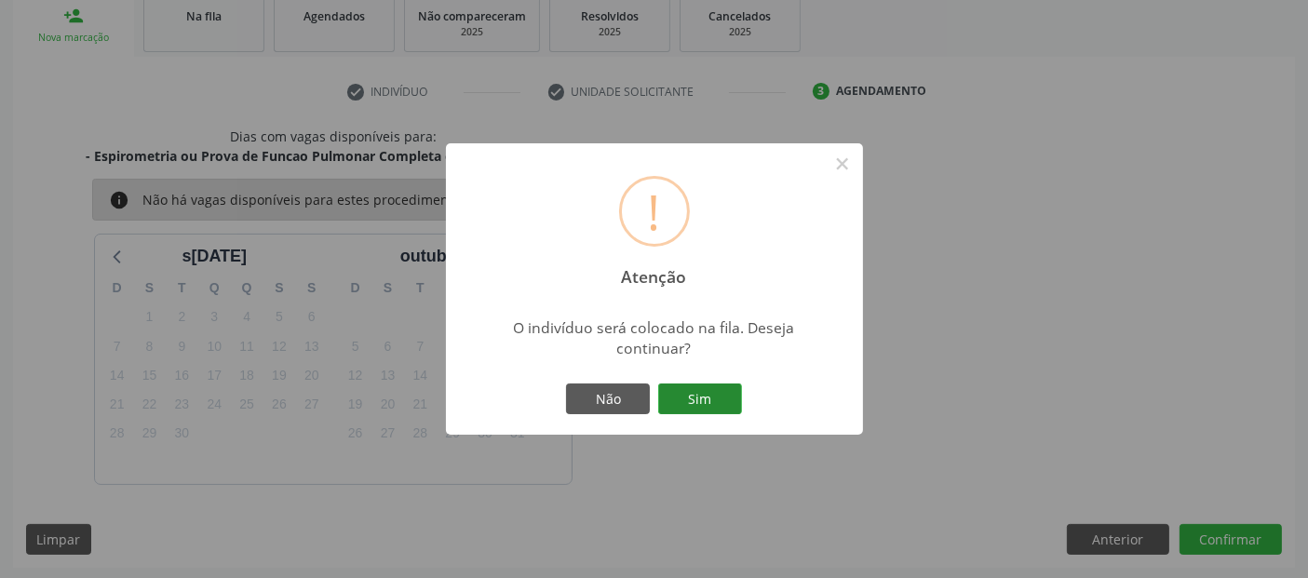
click at [719, 392] on button "Sim" at bounding box center [700, 399] width 84 height 32
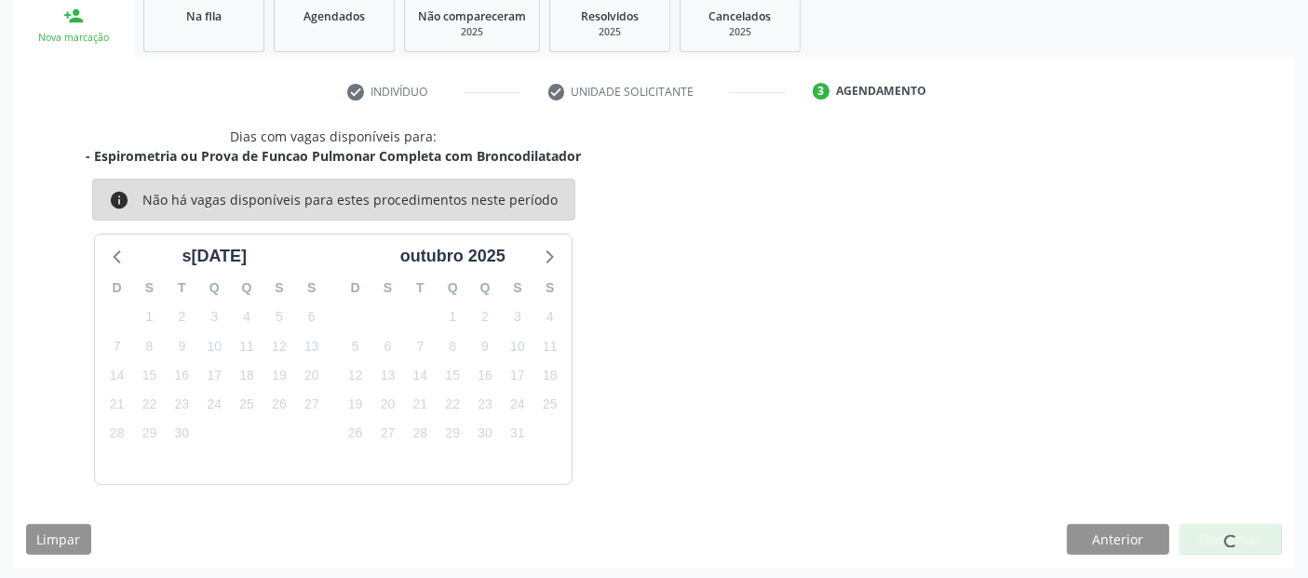
scroll to position [61, 0]
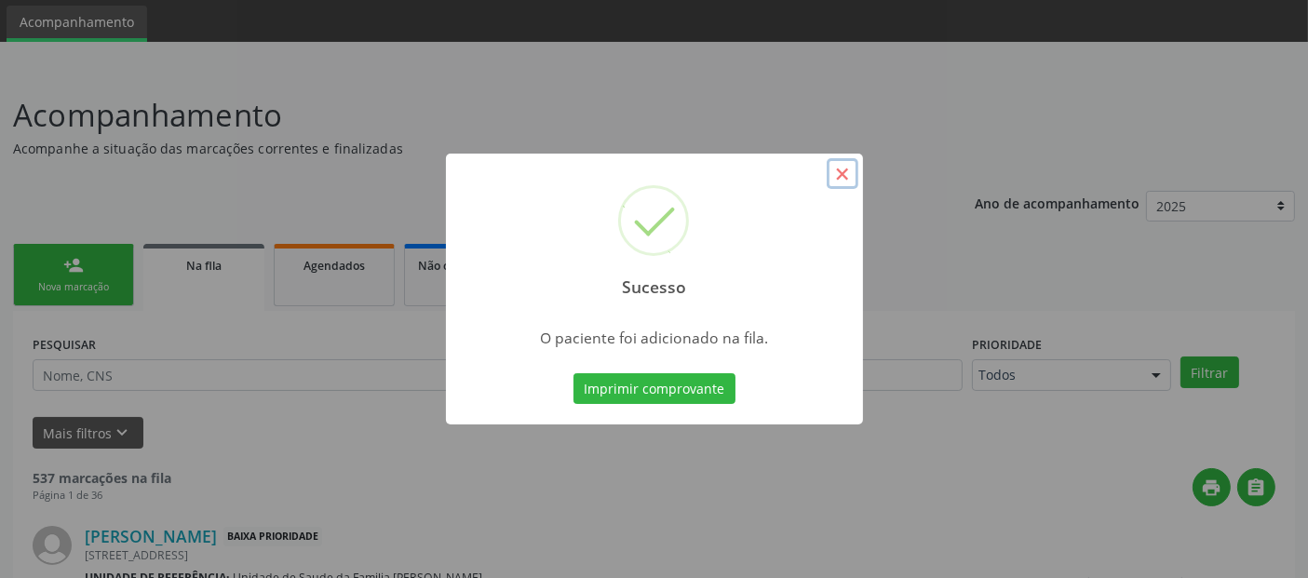
click at [846, 170] on button "×" at bounding box center [843, 174] width 32 height 32
